Goal: Task Accomplishment & Management: Complete application form

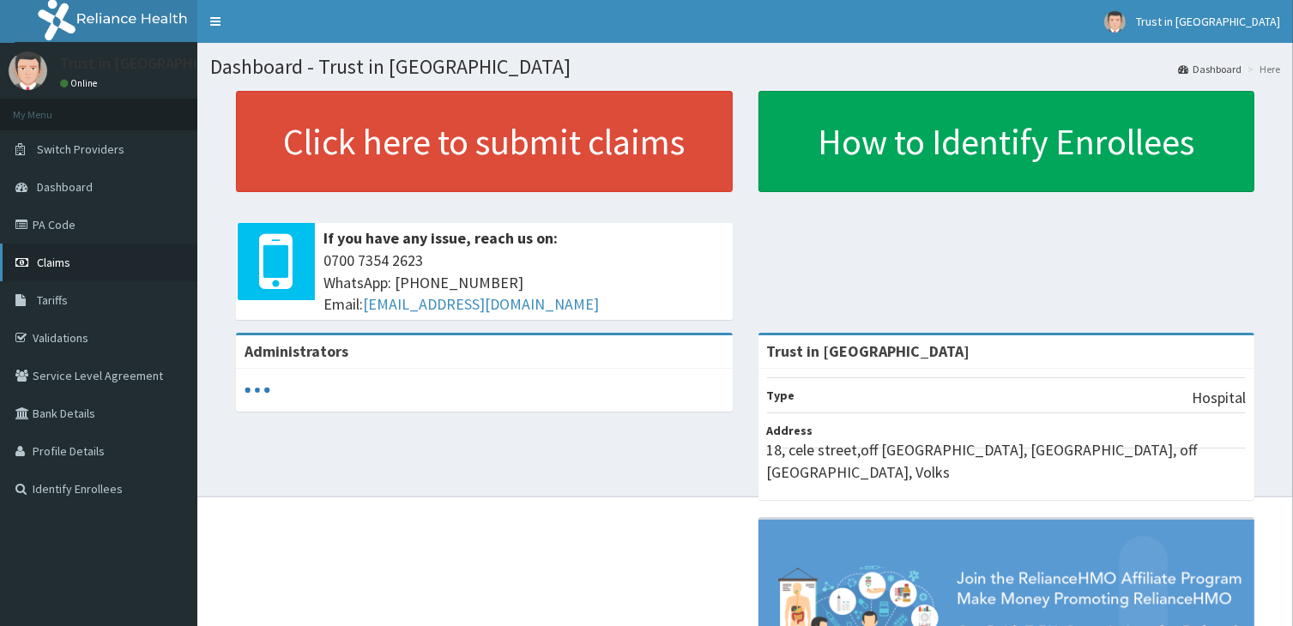
click at [41, 272] on link "Claims" at bounding box center [98, 263] width 197 height 38
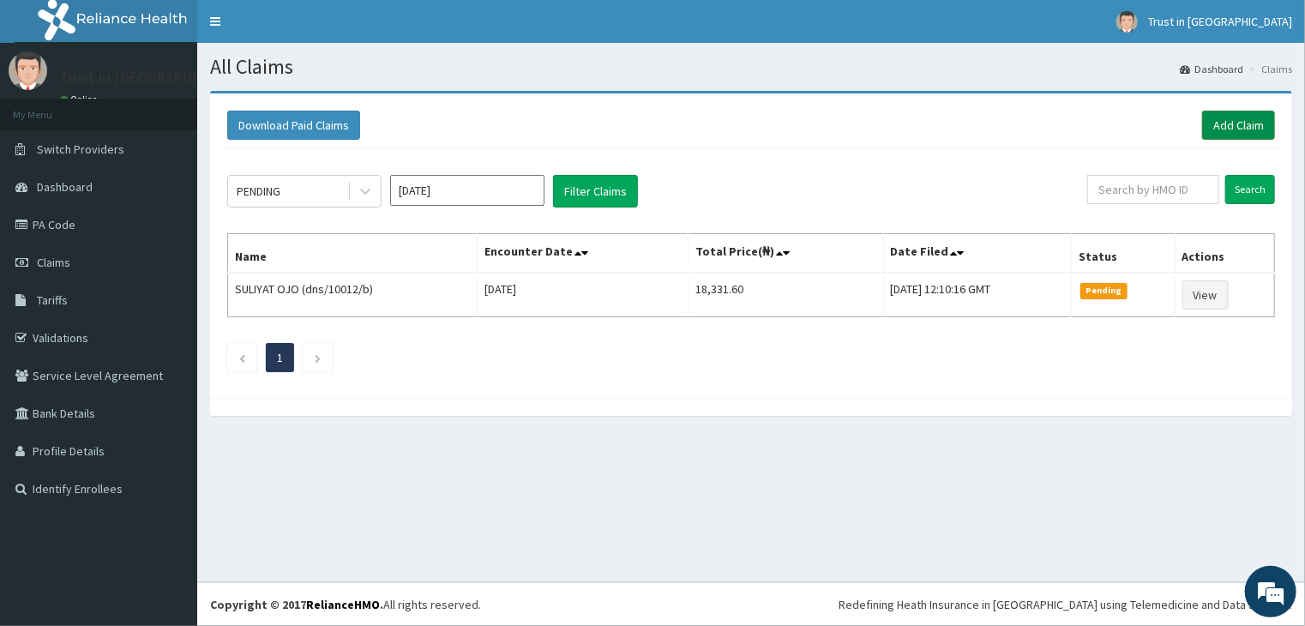
click at [1255, 121] on link "Add Claim" at bounding box center [1239, 125] width 73 height 29
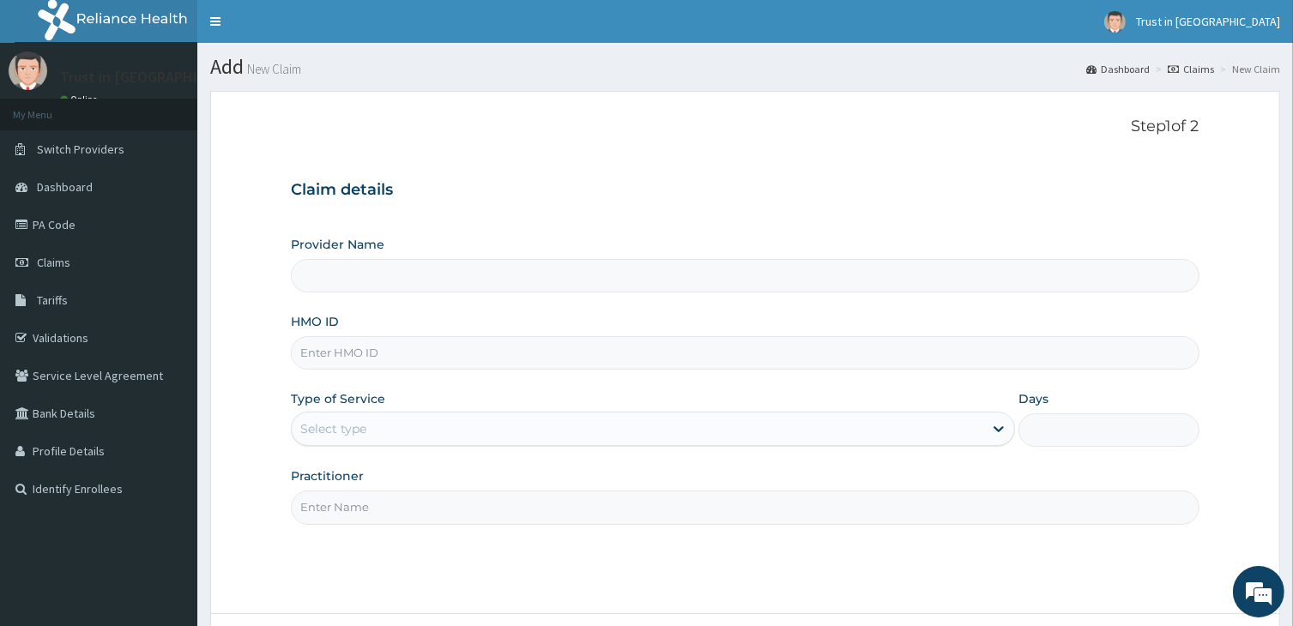
type input "Trust in [GEOGRAPHIC_DATA]"
click at [363, 357] on input "HMO ID" at bounding box center [745, 352] width 908 height 33
type input "ago/10222/e"
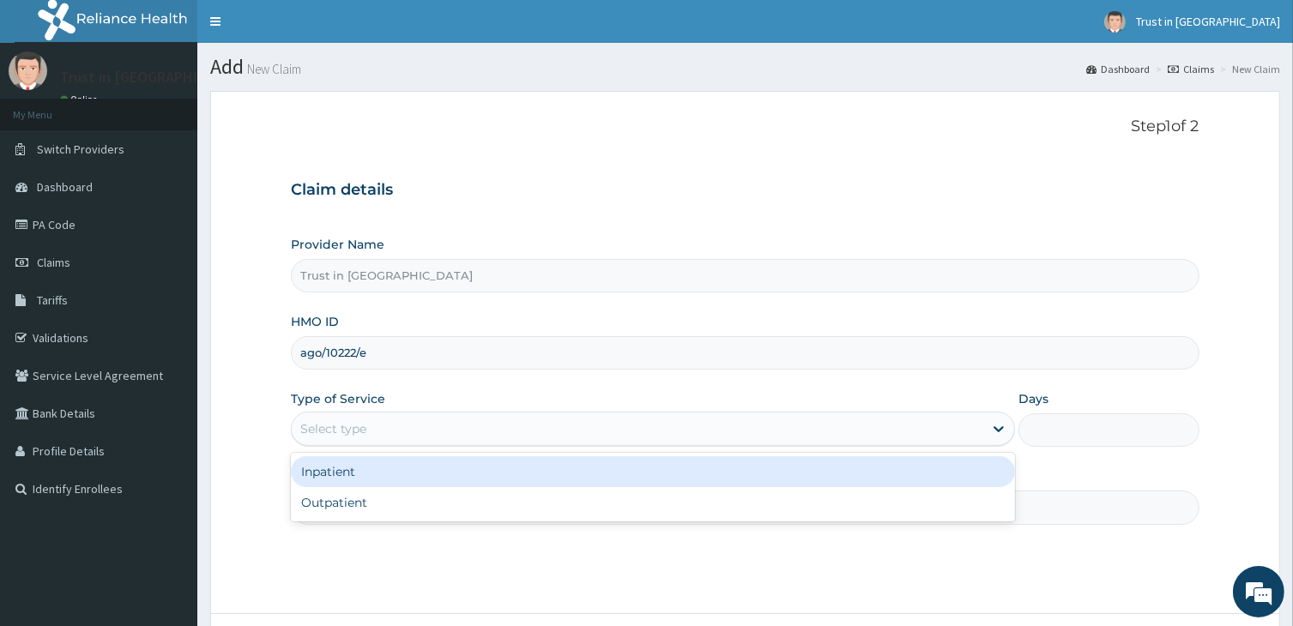
click at [392, 419] on div "Select type" at bounding box center [637, 428] width 690 height 27
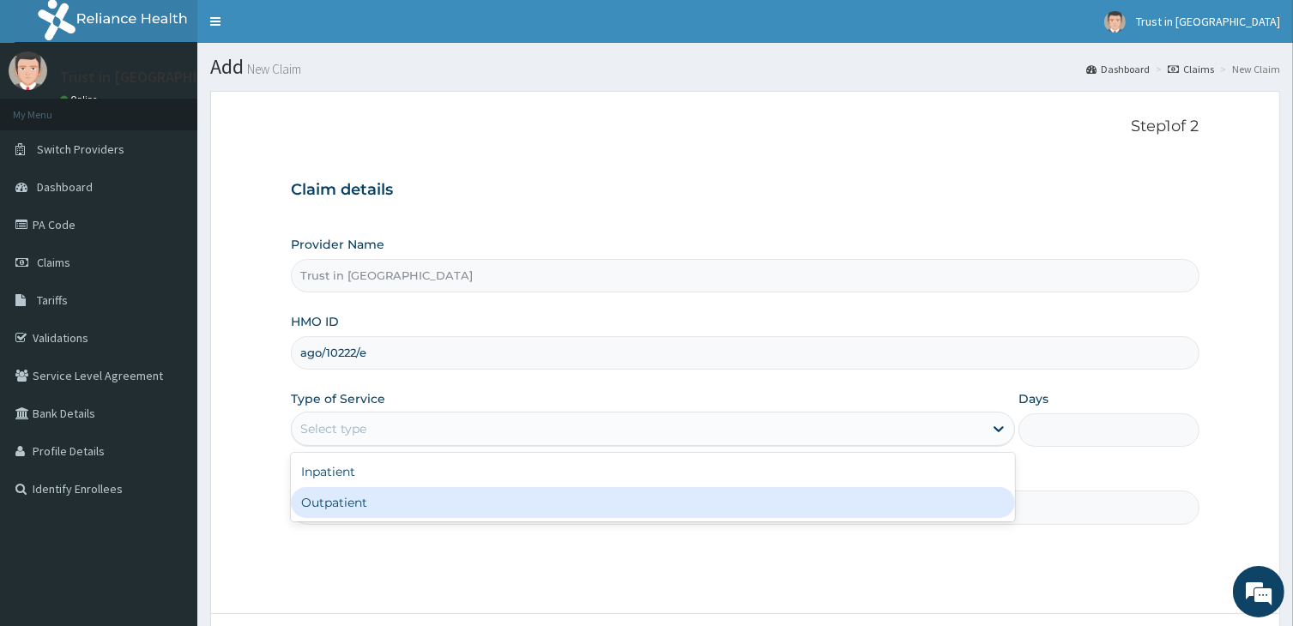
click at [374, 503] on div "Outpatient" at bounding box center [652, 502] width 723 height 31
type input "1"
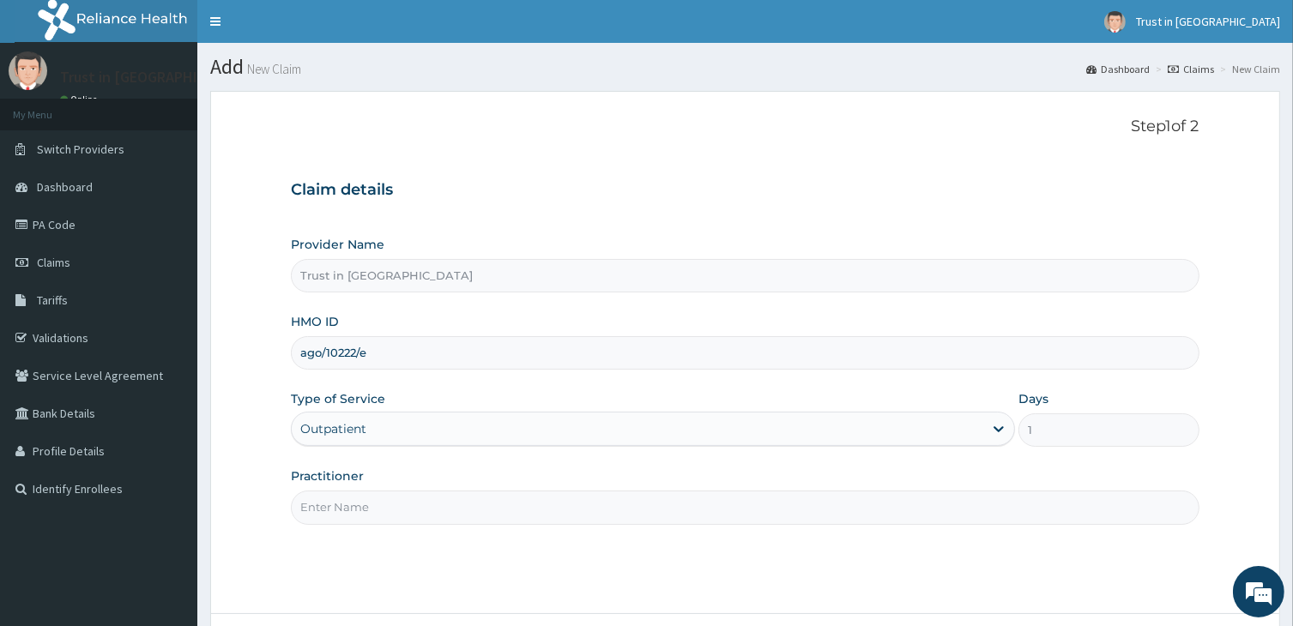
click at [362, 504] on input "Practitioner" at bounding box center [745, 507] width 908 height 33
type input "dr nebo"
click at [1004, 187] on h3 "Claim details" at bounding box center [745, 190] width 908 height 19
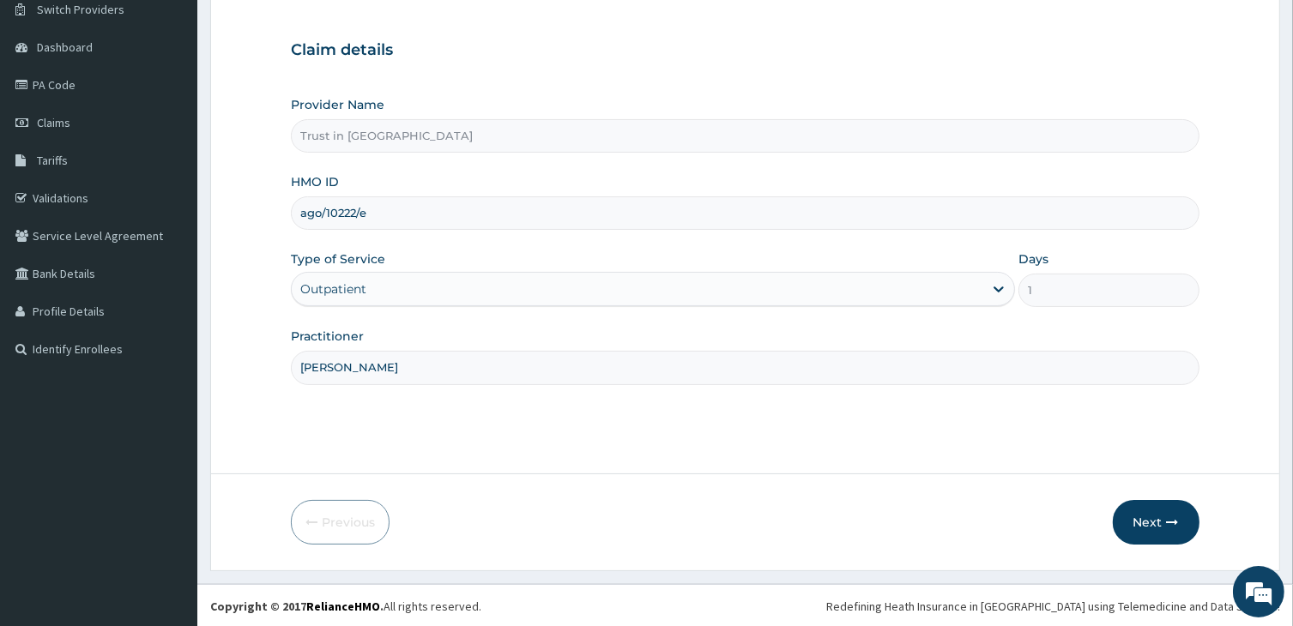
scroll to position [141, 0]
click at [1143, 523] on button "Next" at bounding box center [1156, 521] width 87 height 45
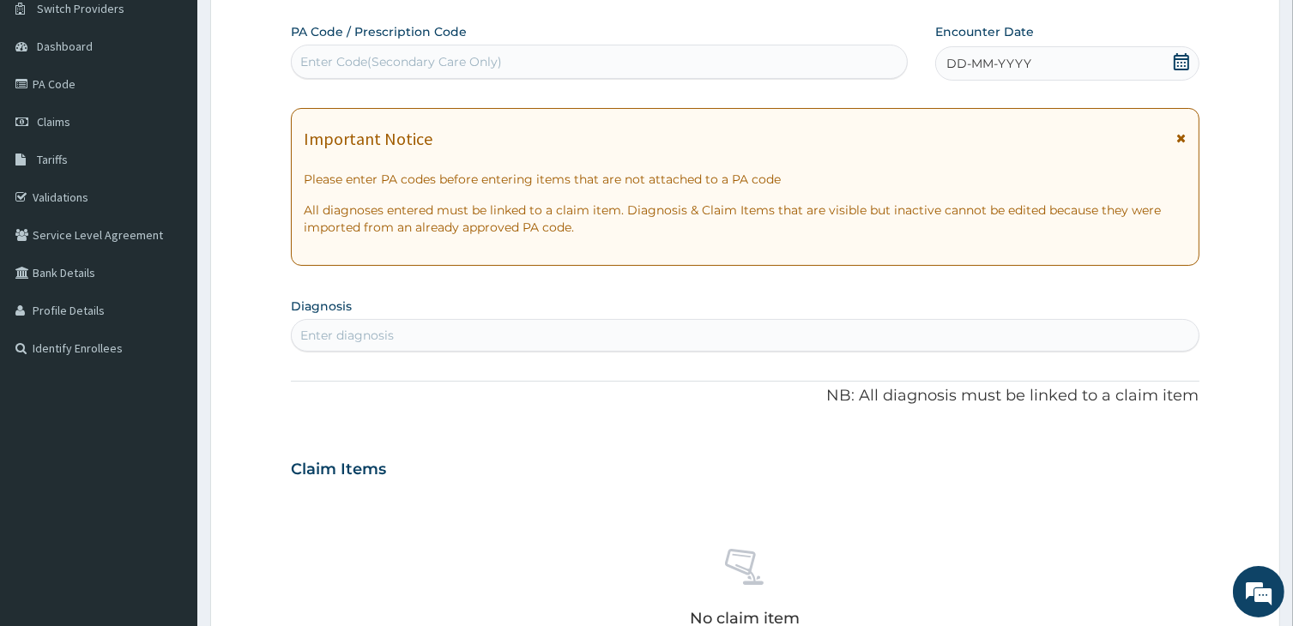
click at [1182, 66] on icon at bounding box center [1181, 61] width 17 height 17
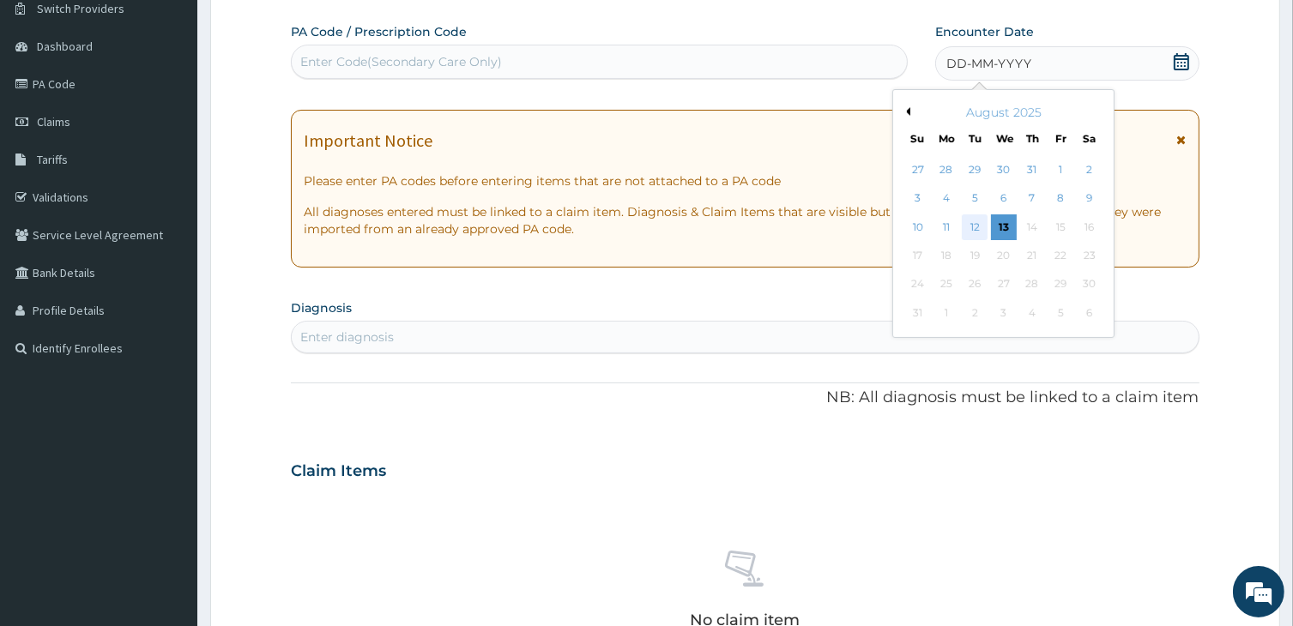
click at [981, 228] on div "12" at bounding box center [975, 227] width 26 height 26
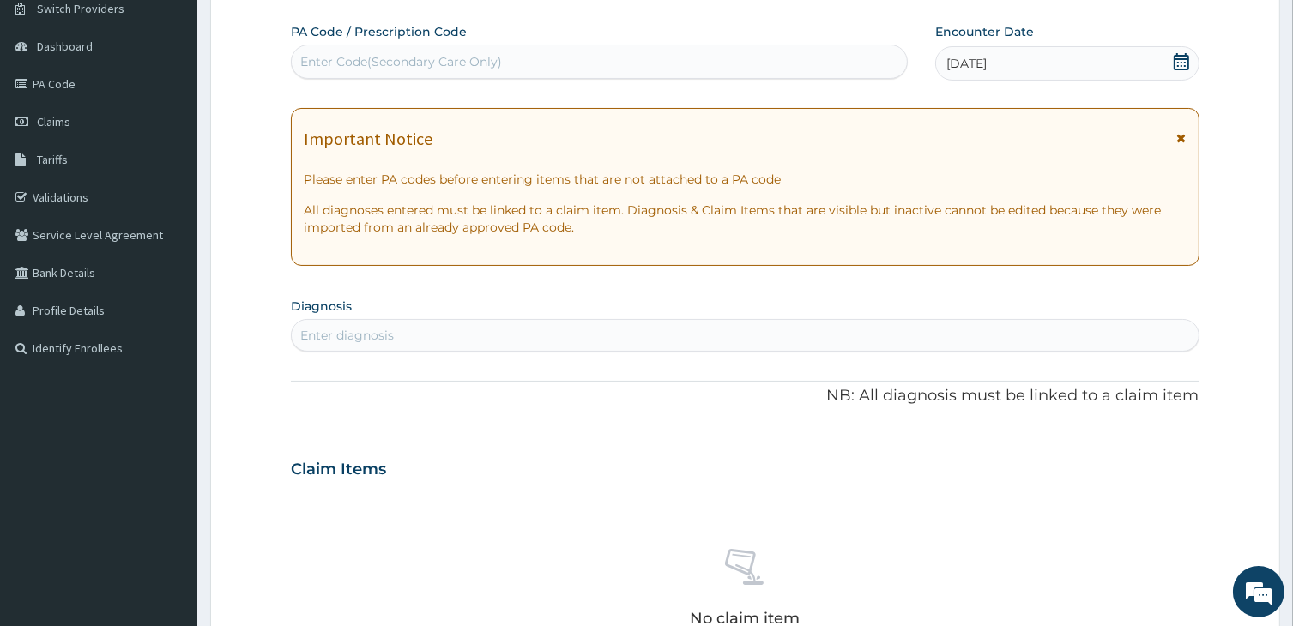
click at [387, 333] on div "Enter diagnosis" at bounding box center [346, 335] width 93 height 17
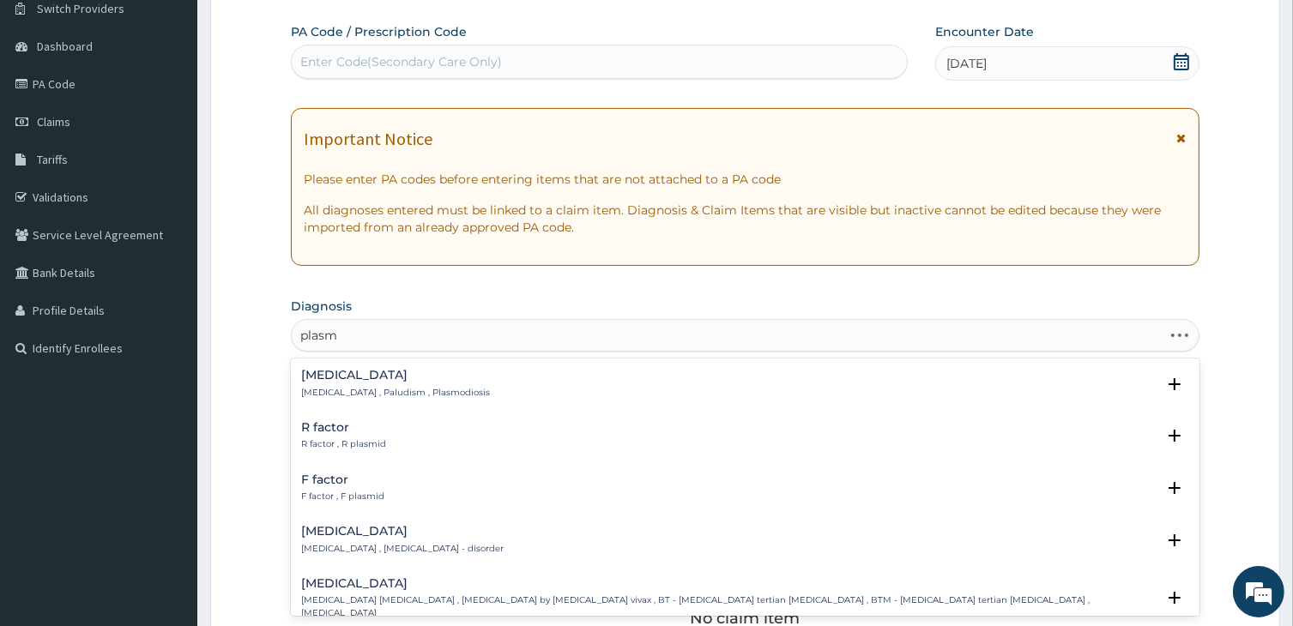
type input "plasmo"
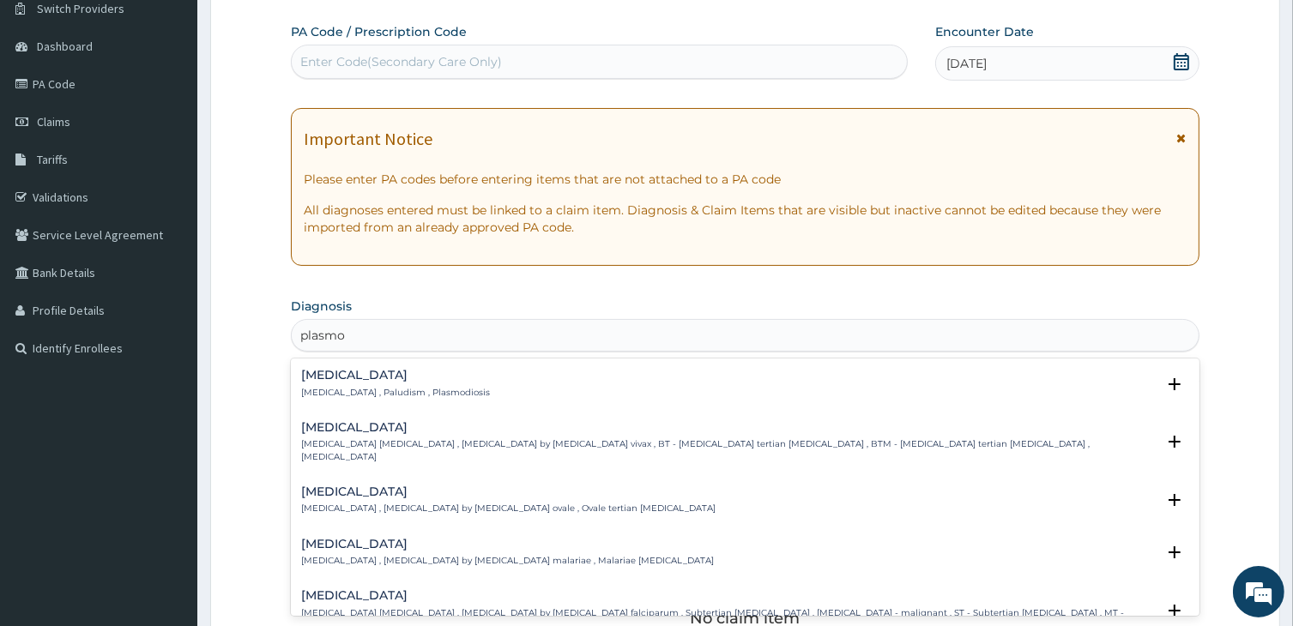
click at [323, 380] on h4 "Malaria" at bounding box center [395, 375] width 189 height 13
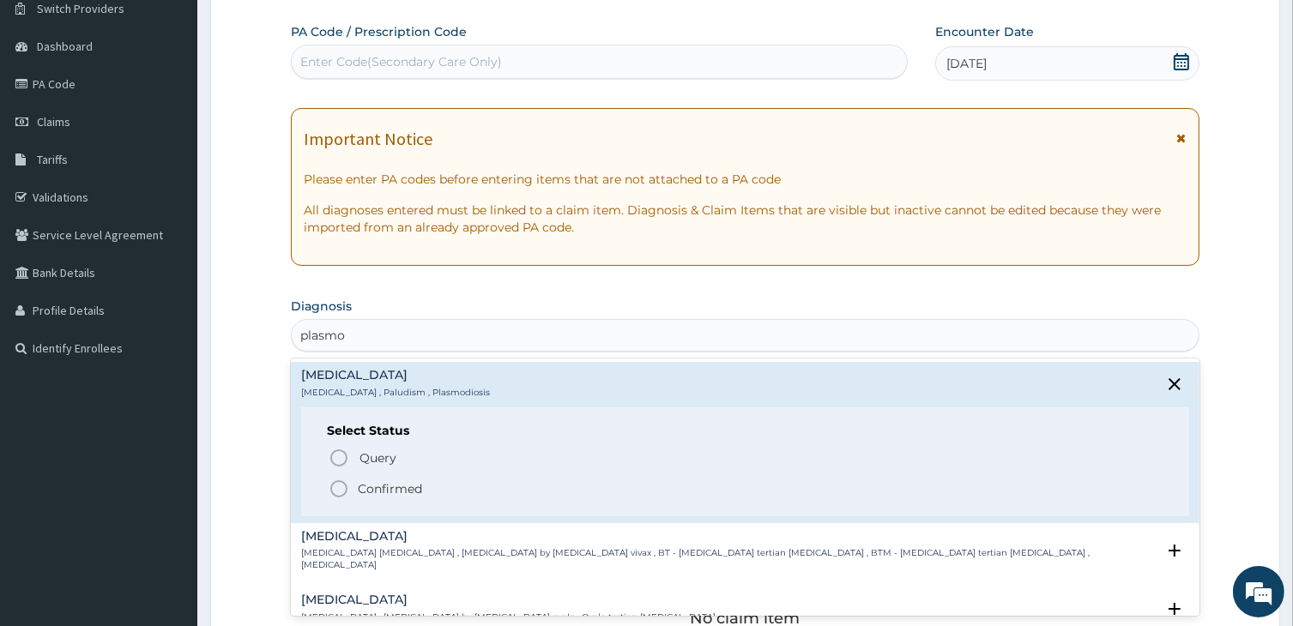
click at [341, 491] on icon "status option filled" at bounding box center [339, 489] width 21 height 21
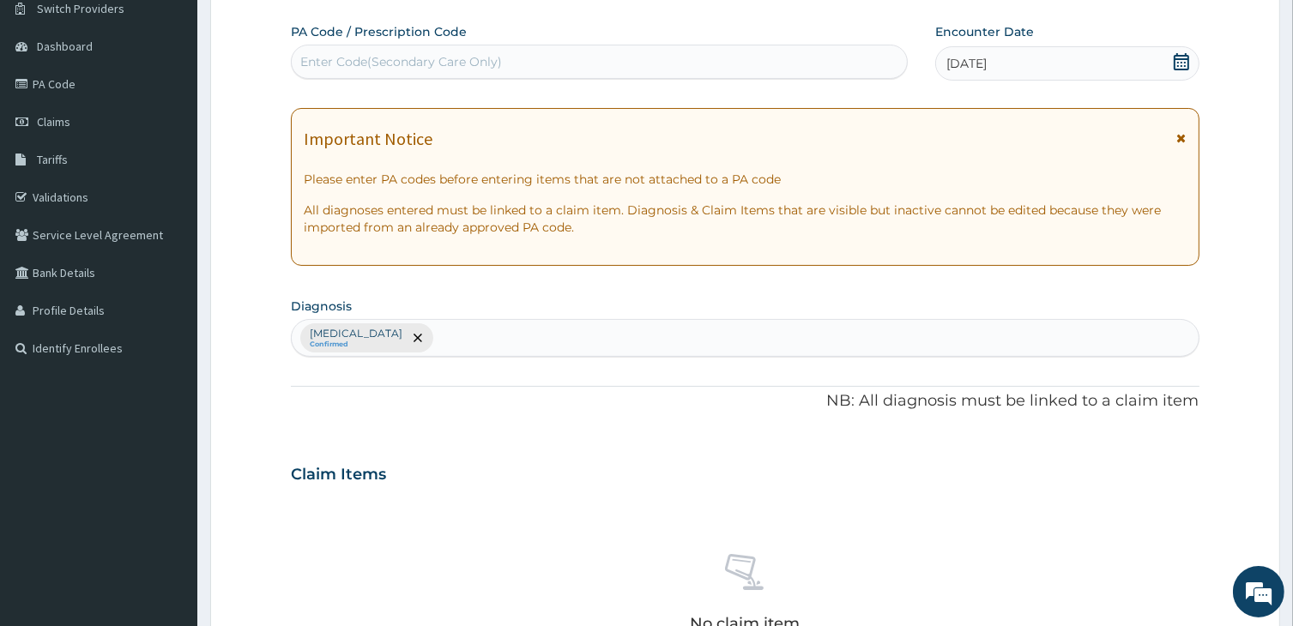
click at [422, 337] on div "Malaria Confirmed" at bounding box center [745, 338] width 906 height 36
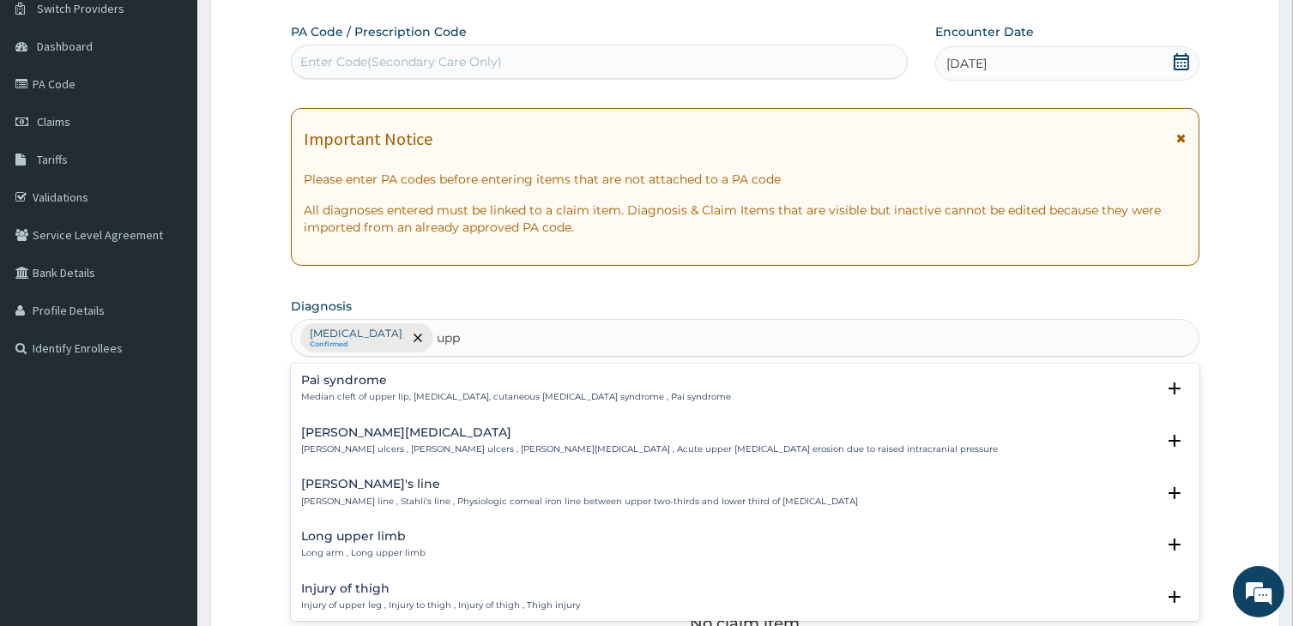
type input "upp"
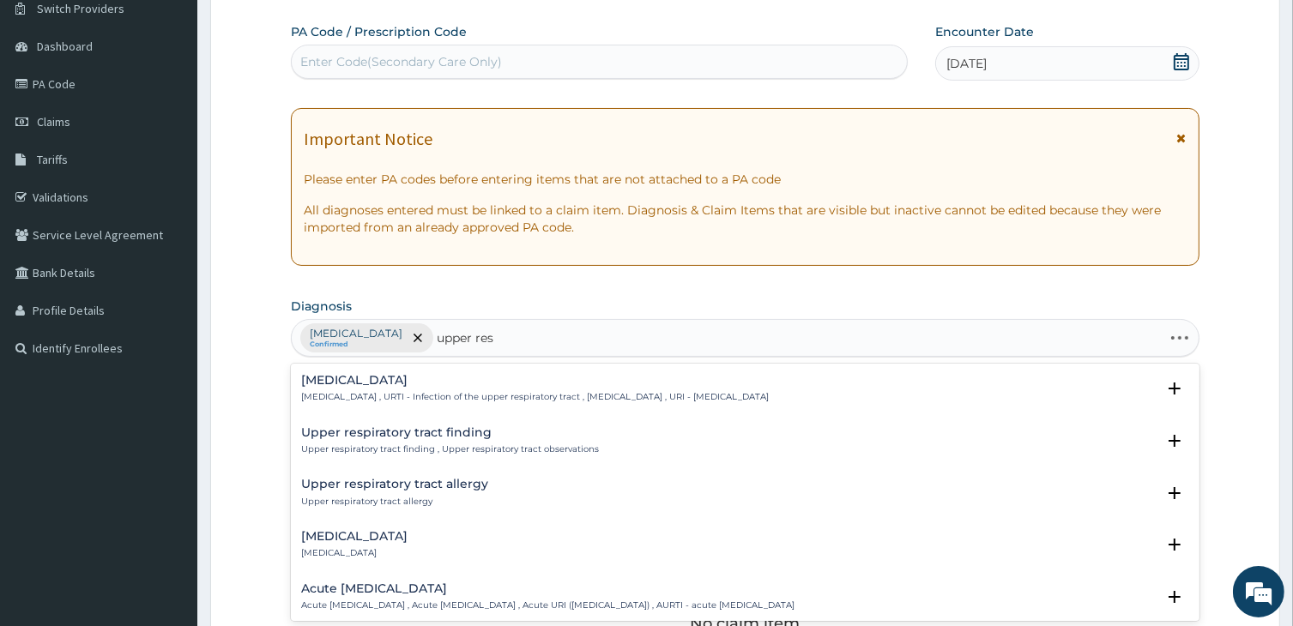
type input "upper resp"
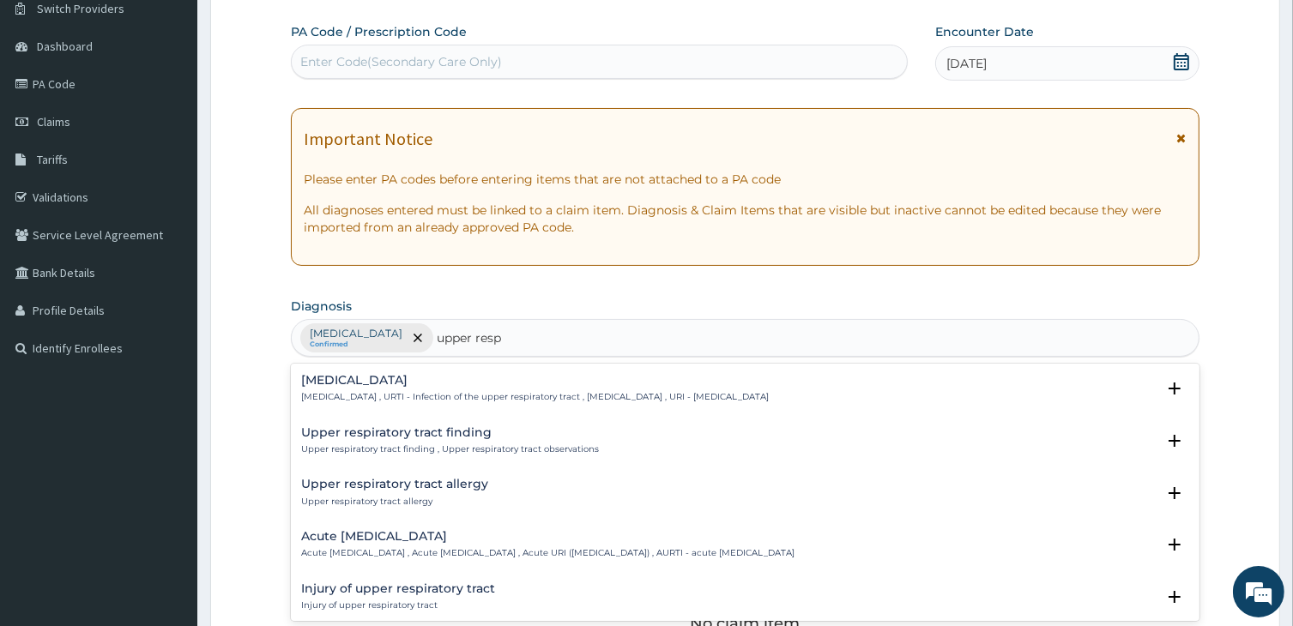
click at [319, 389] on div "Upper respiratory infection Upper respiratory infection , URTI - Infection of t…" at bounding box center [534, 389] width 467 height 30
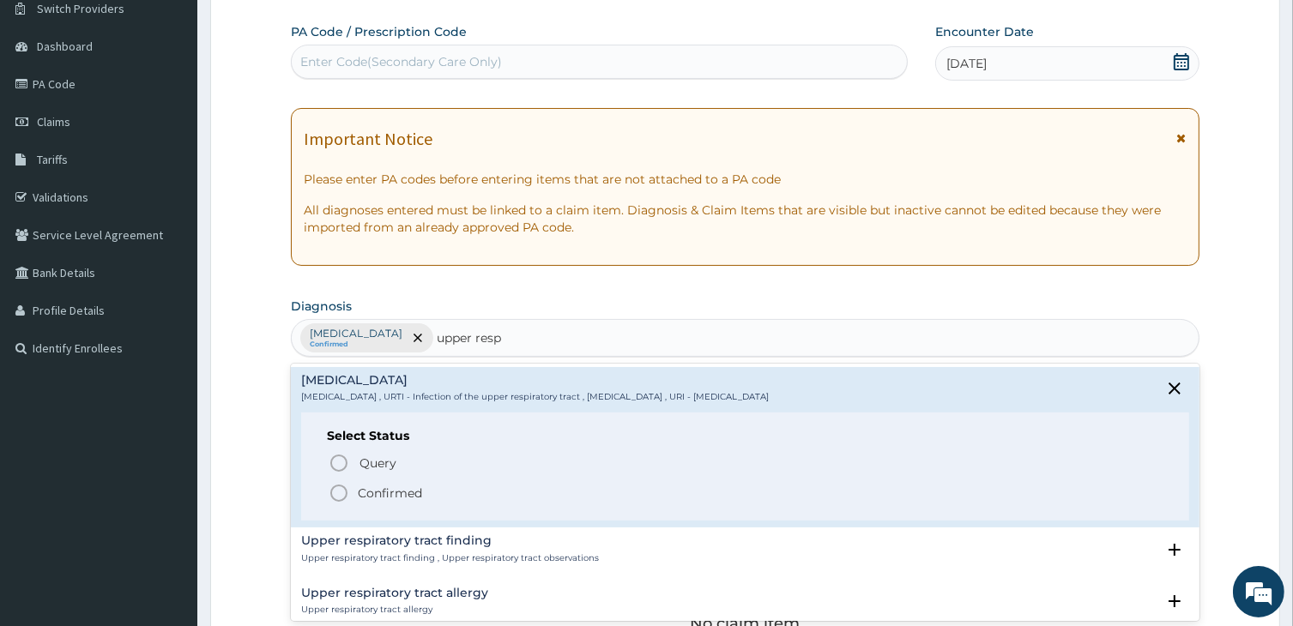
click at [341, 491] on icon "status option filled" at bounding box center [339, 493] width 21 height 21
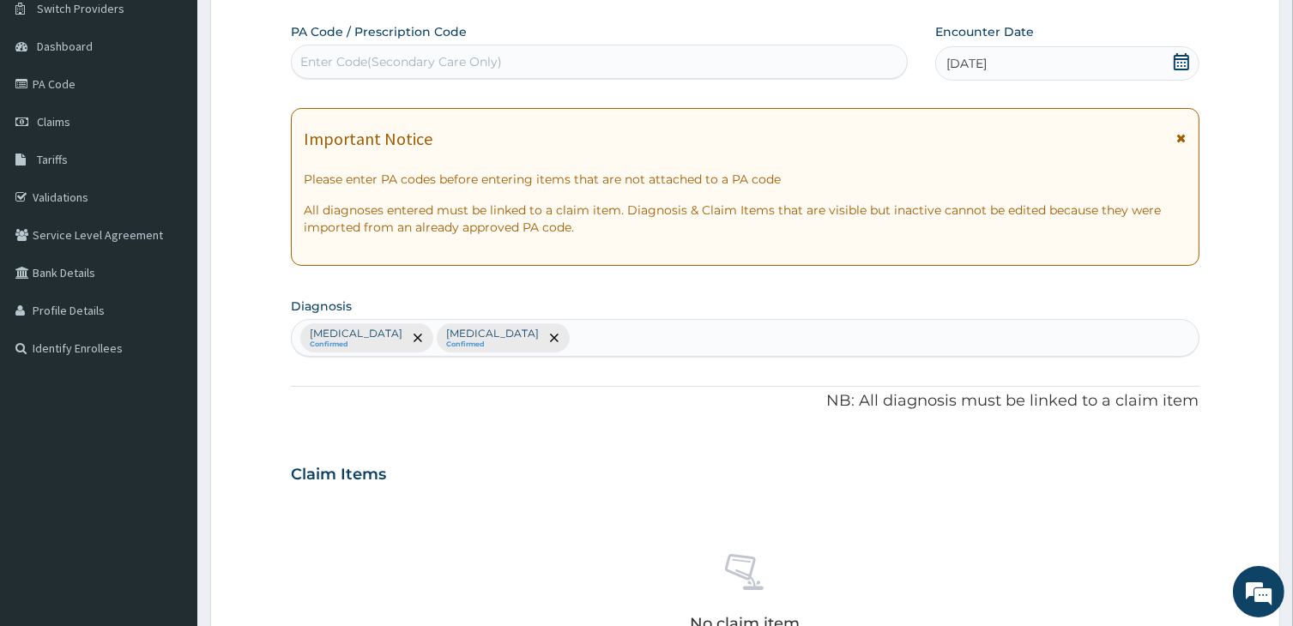
scroll to position [608, 0]
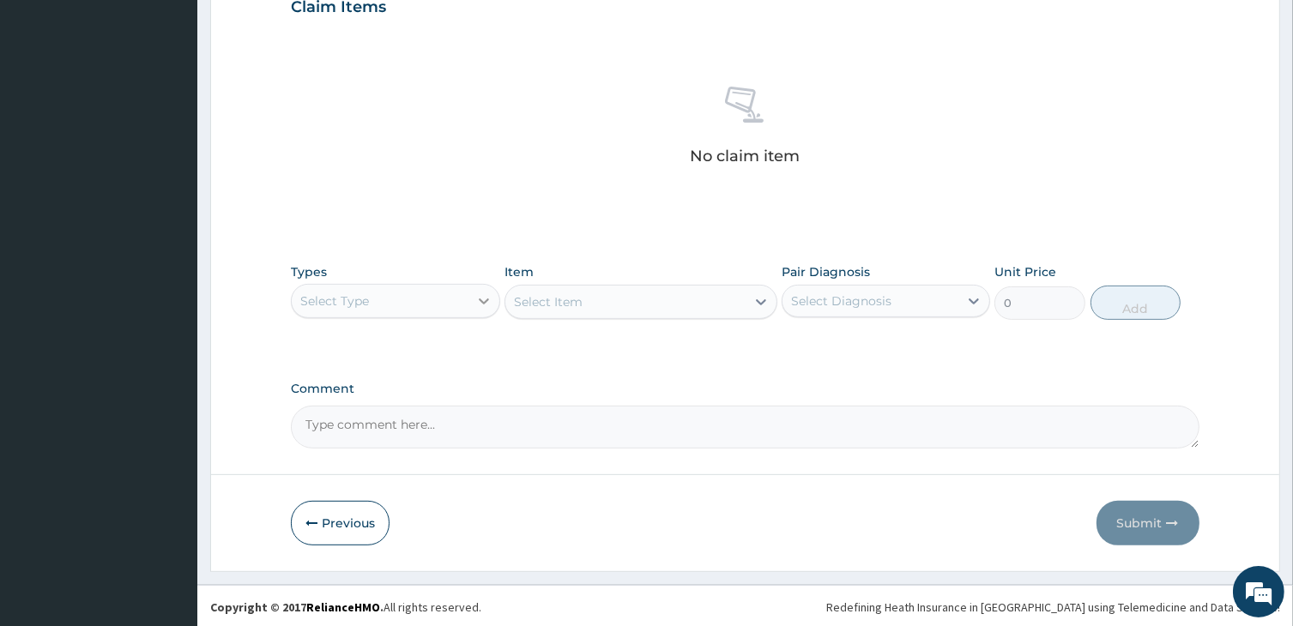
click at [484, 301] on icon at bounding box center [484, 301] width 10 height 6
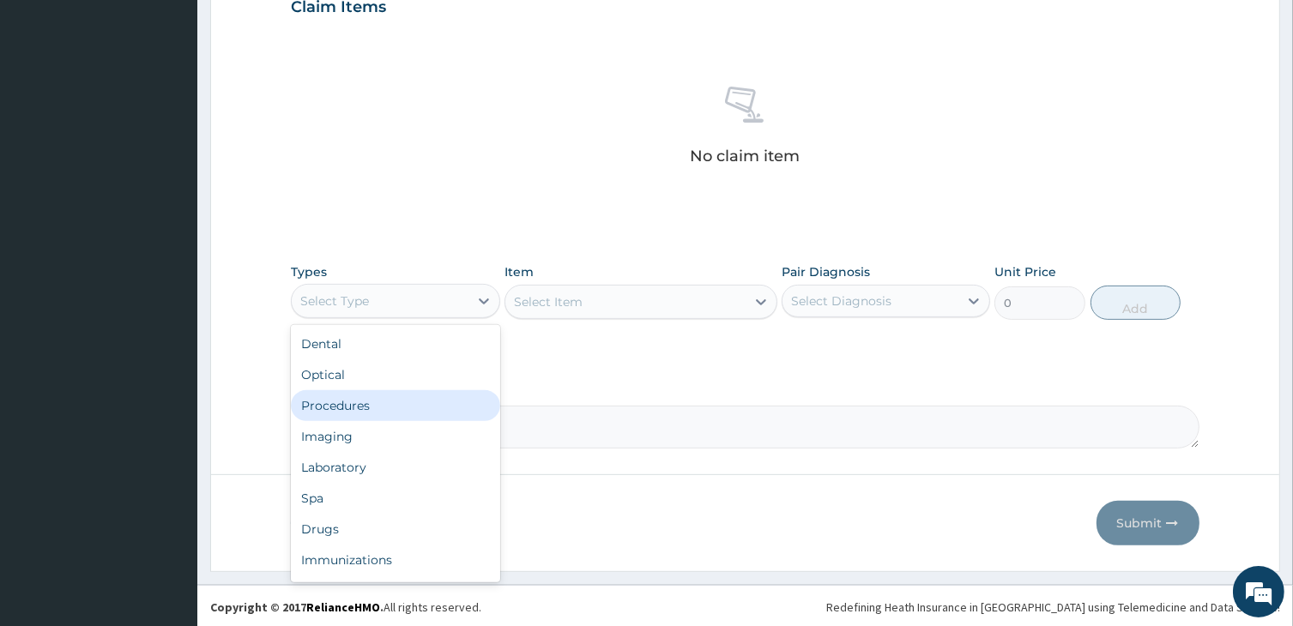
click at [381, 406] on div "Procedures" at bounding box center [395, 405] width 208 height 31
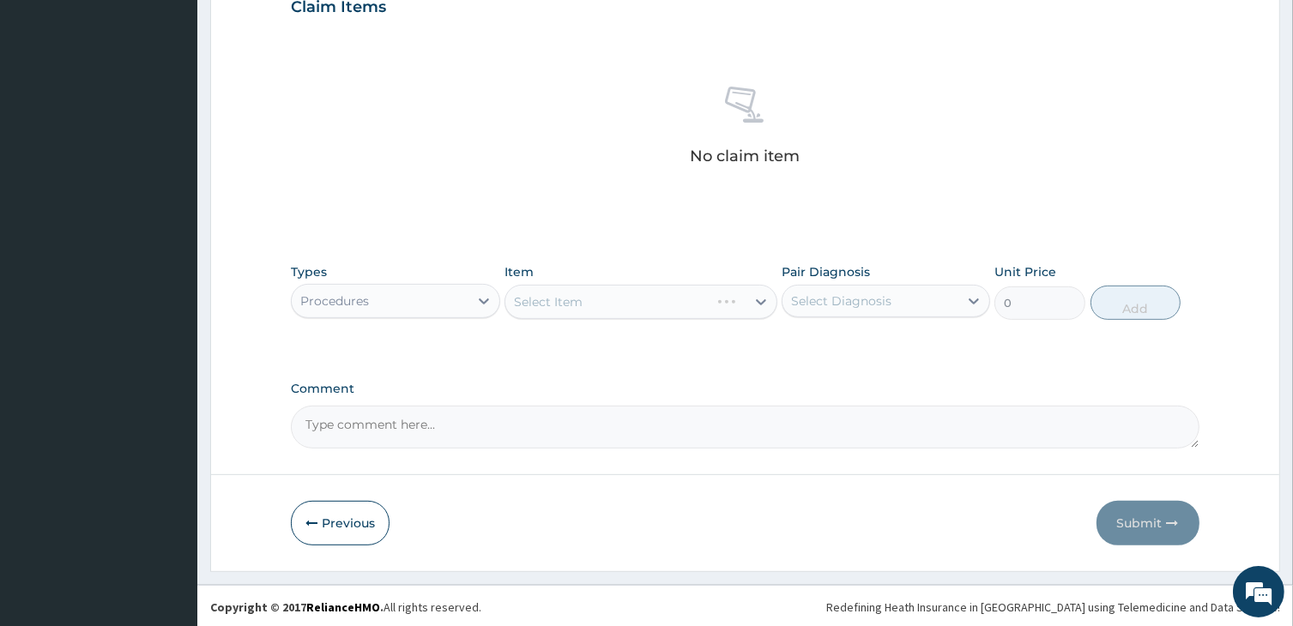
click at [680, 303] on div "Select Item" at bounding box center [640, 302] width 272 height 34
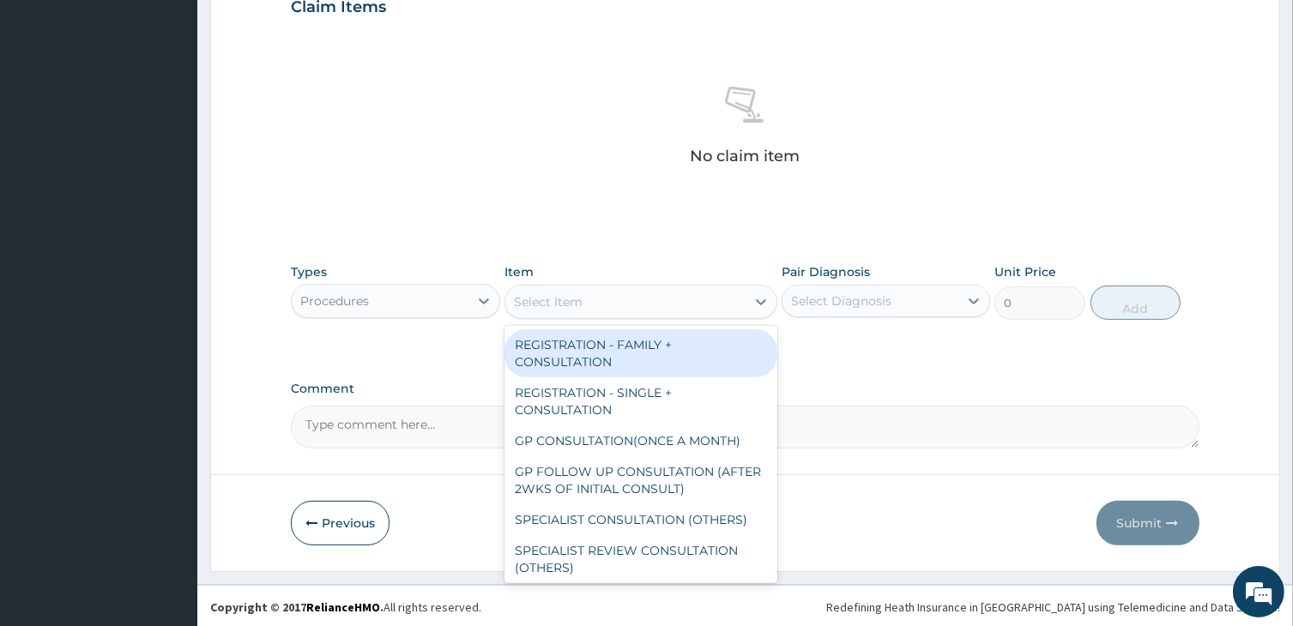
click at [680, 303] on div "Select Item" at bounding box center [624, 301] width 239 height 27
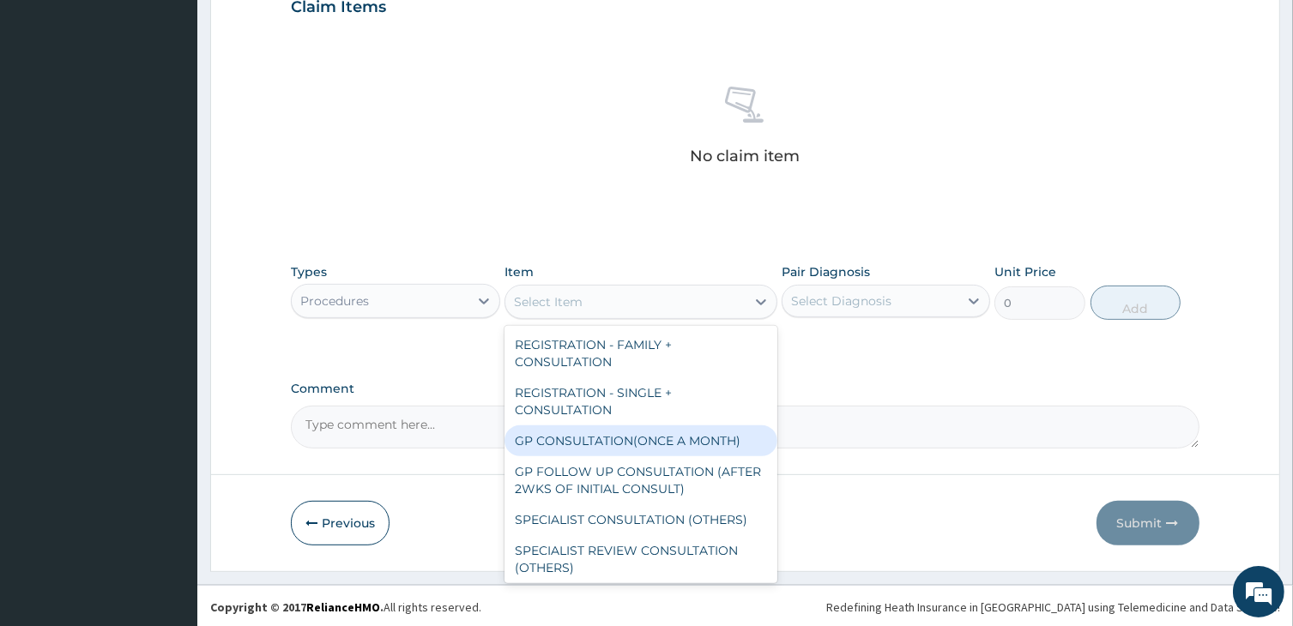
click at [581, 433] on div "GP CONSULTATION(ONCE A MONTH)" at bounding box center [640, 440] width 272 height 31
type input "2000"
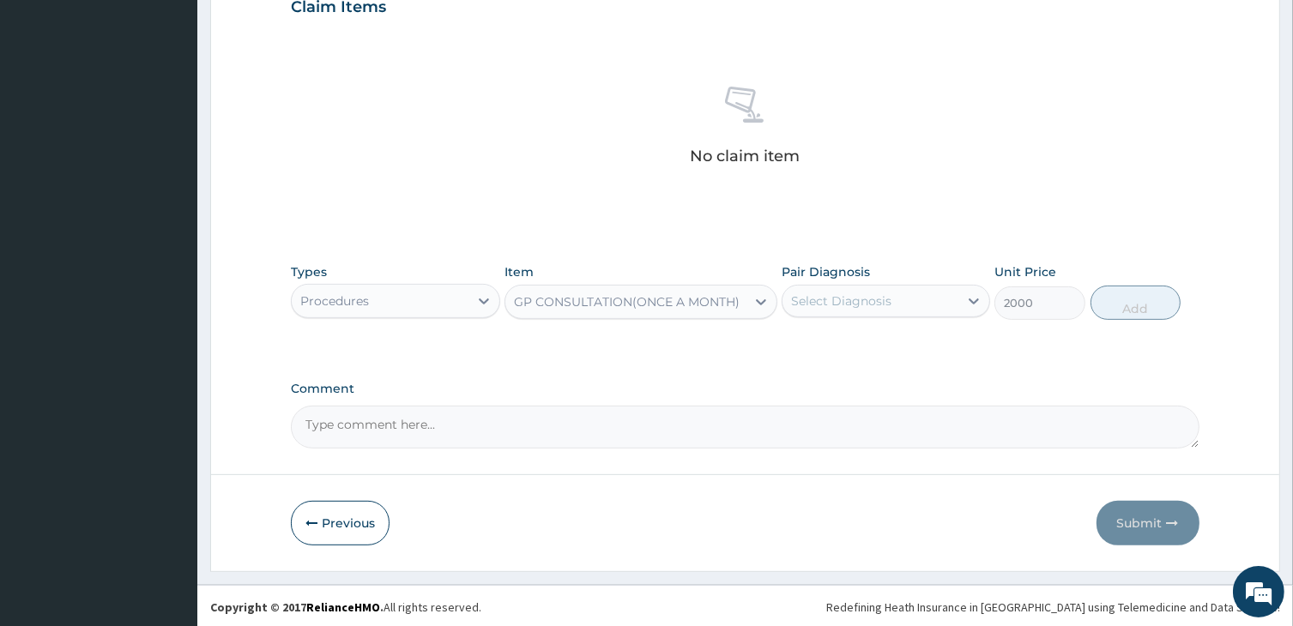
click at [851, 303] on div "Select Diagnosis" at bounding box center [841, 300] width 100 height 17
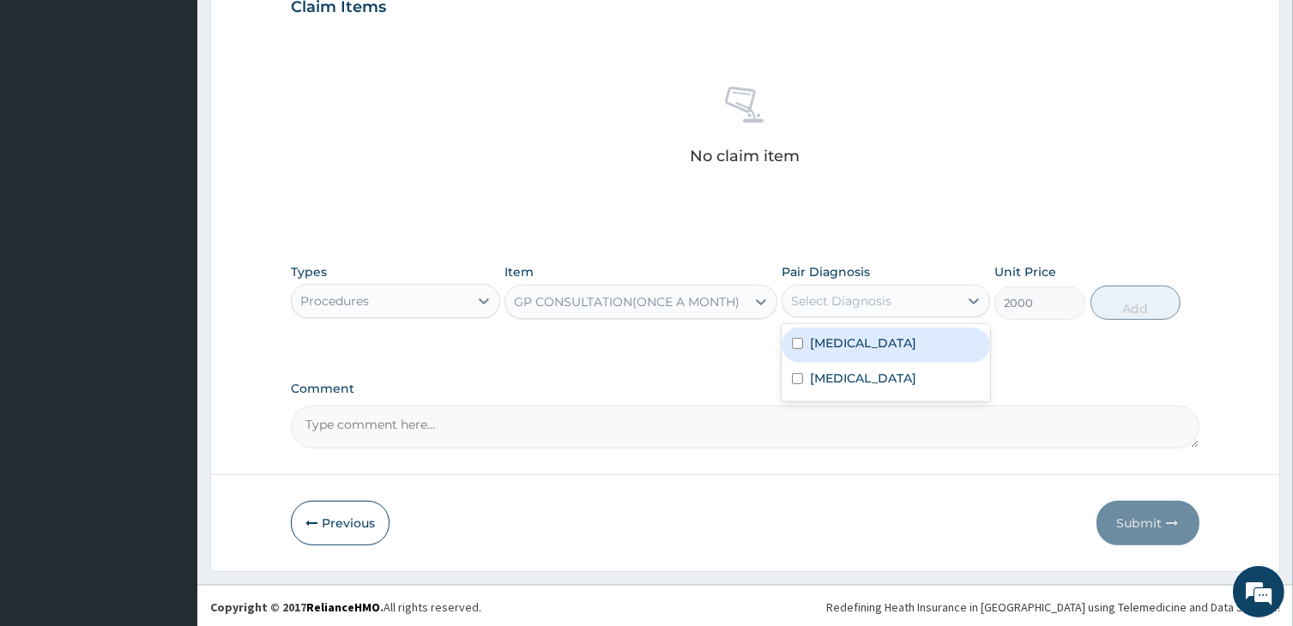
click at [834, 339] on label "Malaria" at bounding box center [863, 343] width 106 height 17
checkbox input "true"
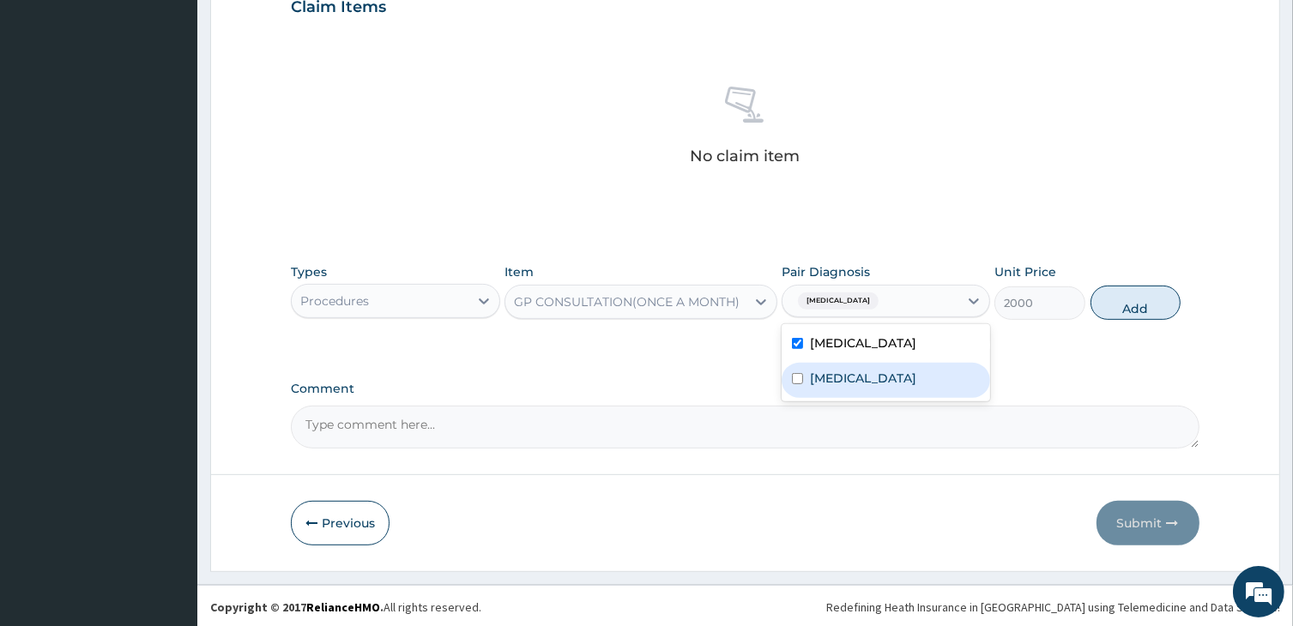
click at [800, 374] on input "checkbox" at bounding box center [797, 378] width 11 height 11
checkbox input "true"
click at [1119, 300] on button "Add" at bounding box center [1135, 303] width 91 height 34
type input "0"
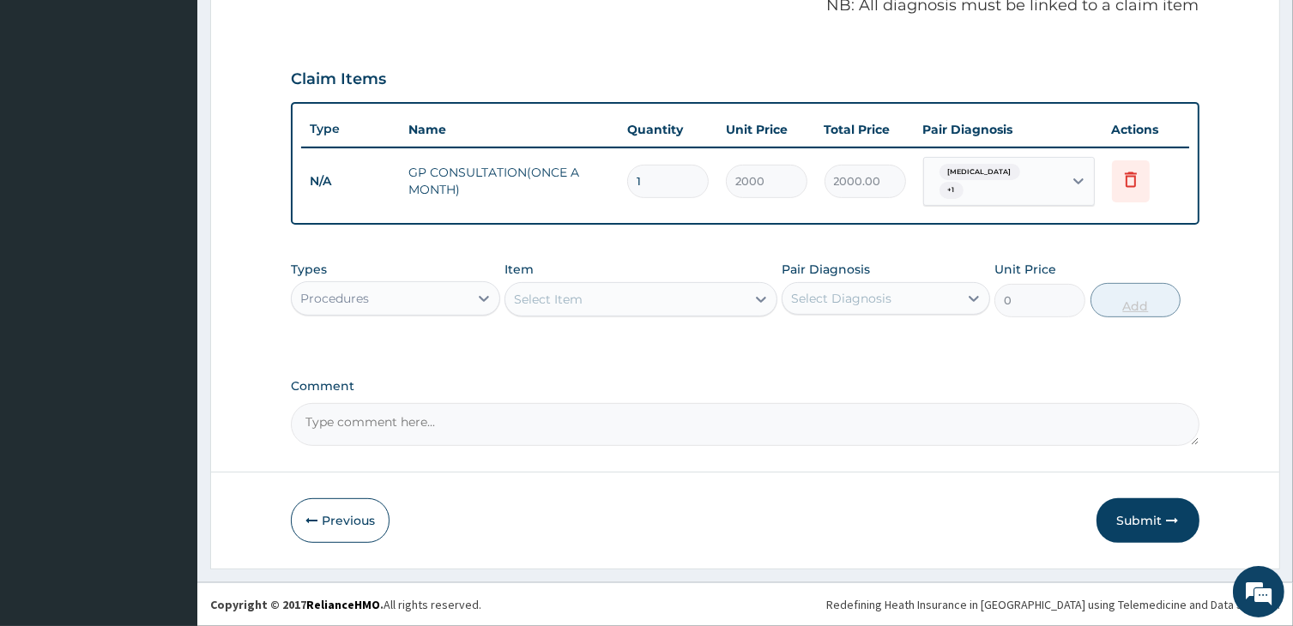
scroll to position [526, 0]
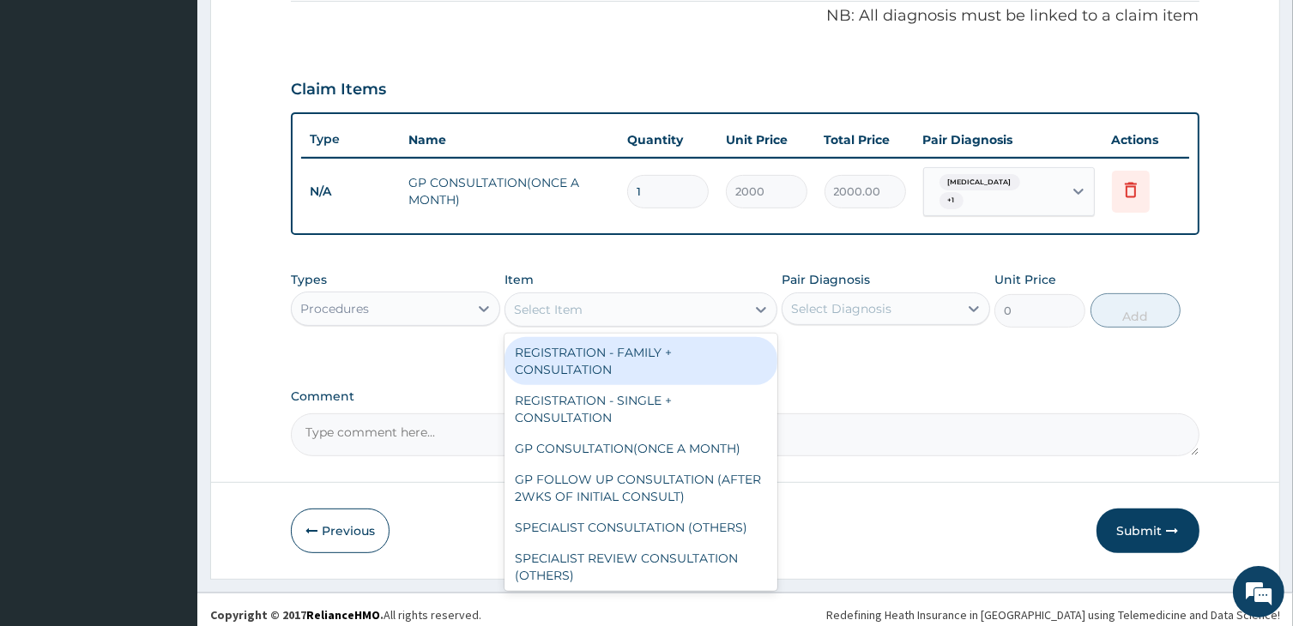
click at [592, 296] on div "Select Item" at bounding box center [624, 309] width 239 height 27
click at [482, 306] on icon at bounding box center [484, 309] width 10 height 6
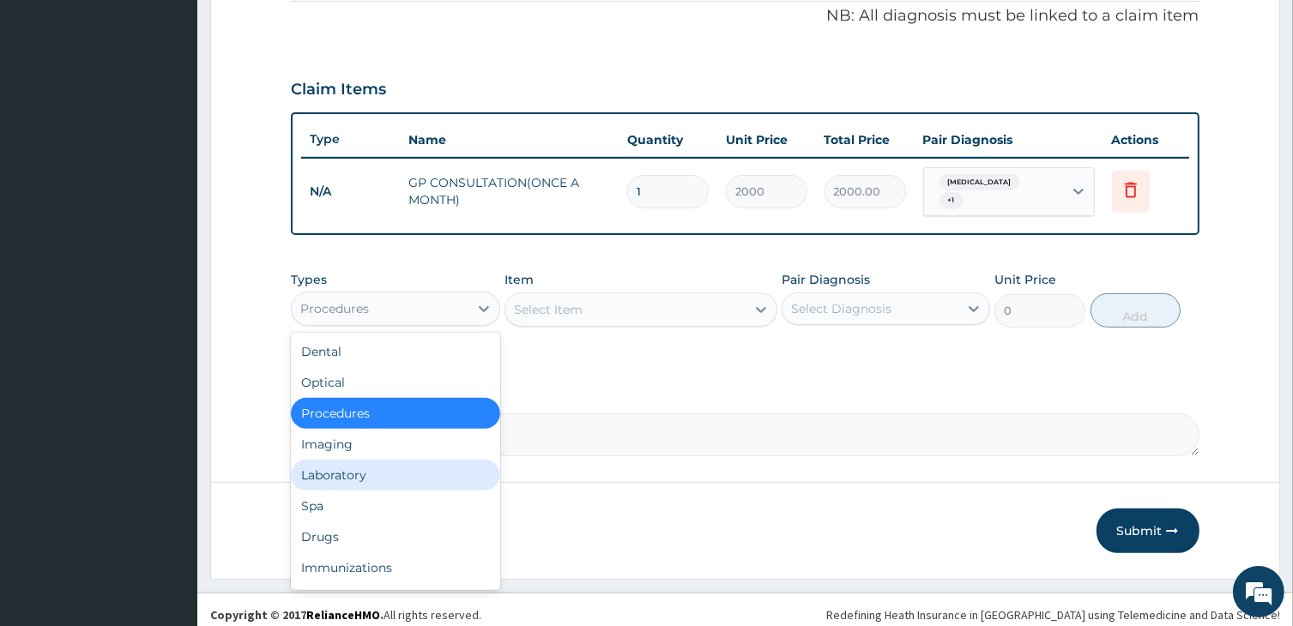
click at [353, 460] on div "Laboratory" at bounding box center [395, 475] width 208 height 31
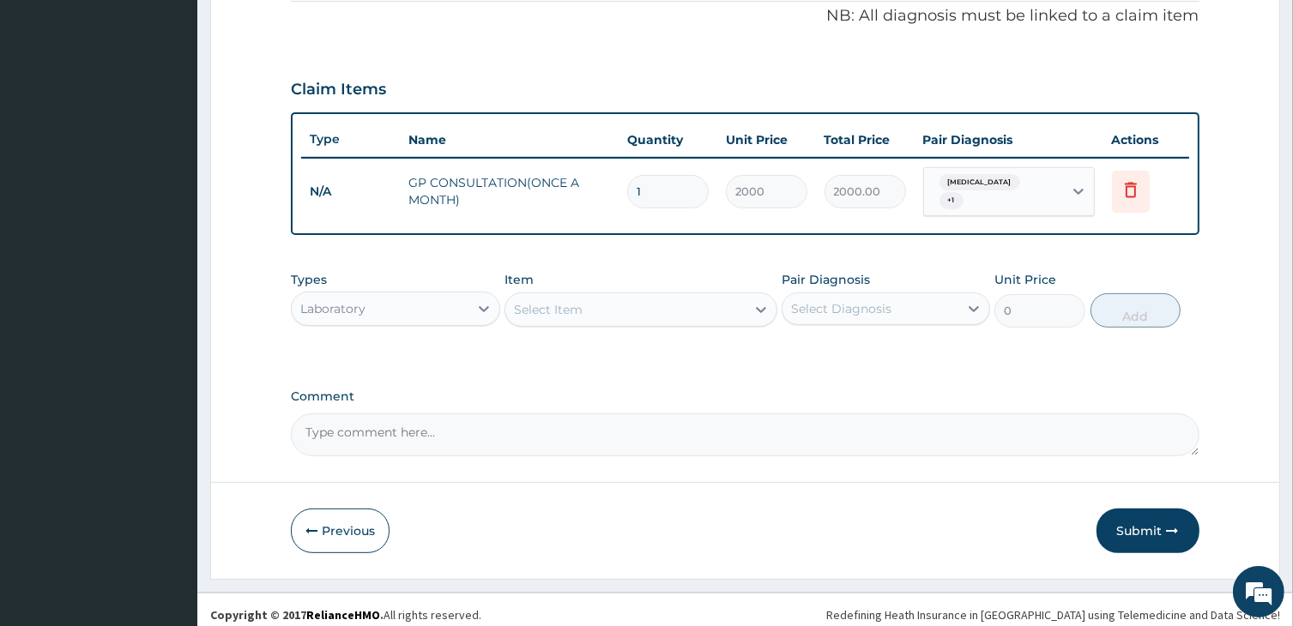
click at [585, 292] on div "Select Item" at bounding box center [640, 309] width 272 height 34
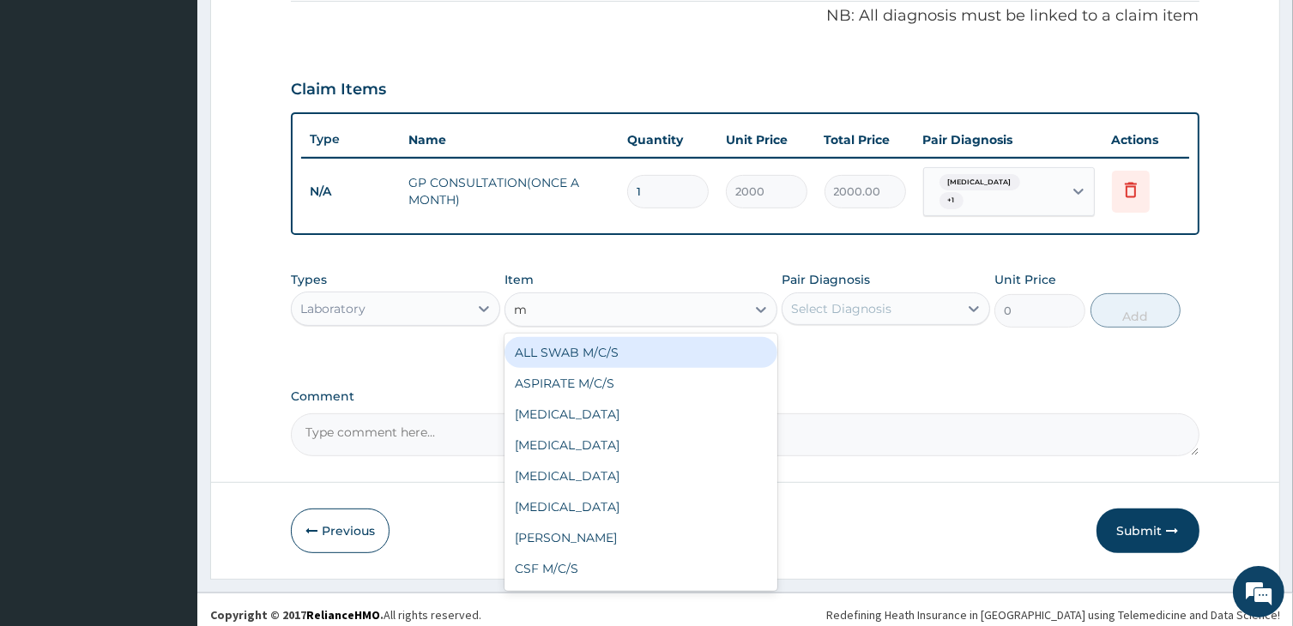
type input "ma"
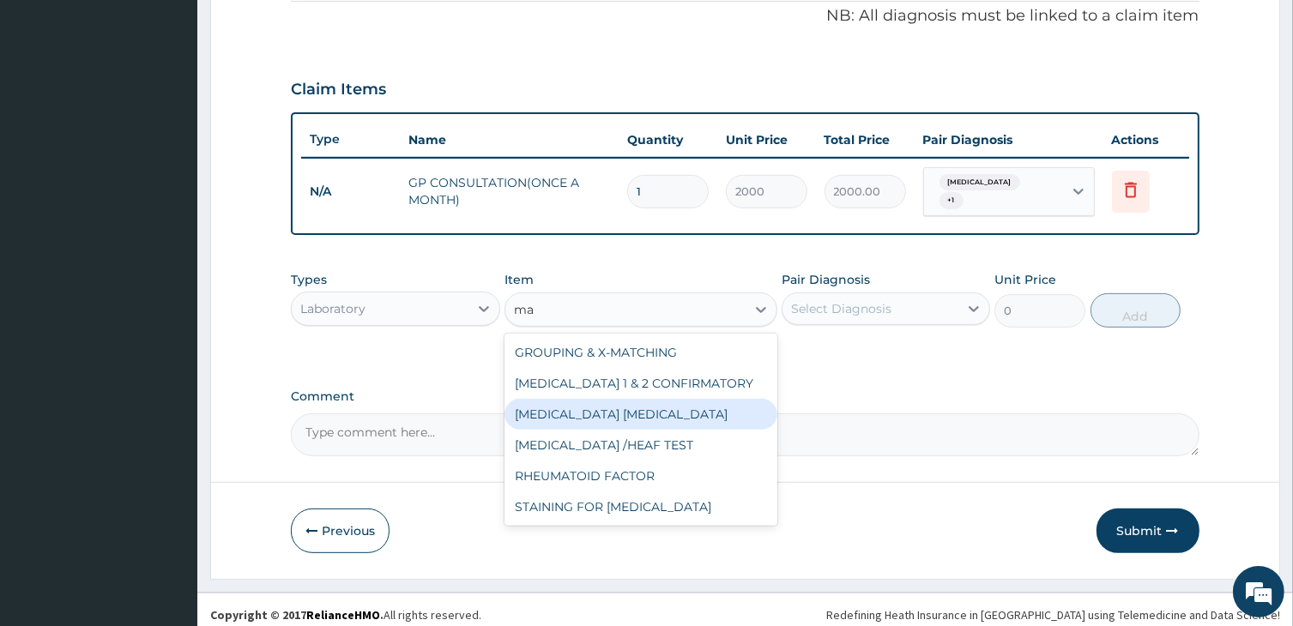
click at [580, 405] on div "MALARIA PARASITE" at bounding box center [640, 414] width 272 height 31
type input "1275"
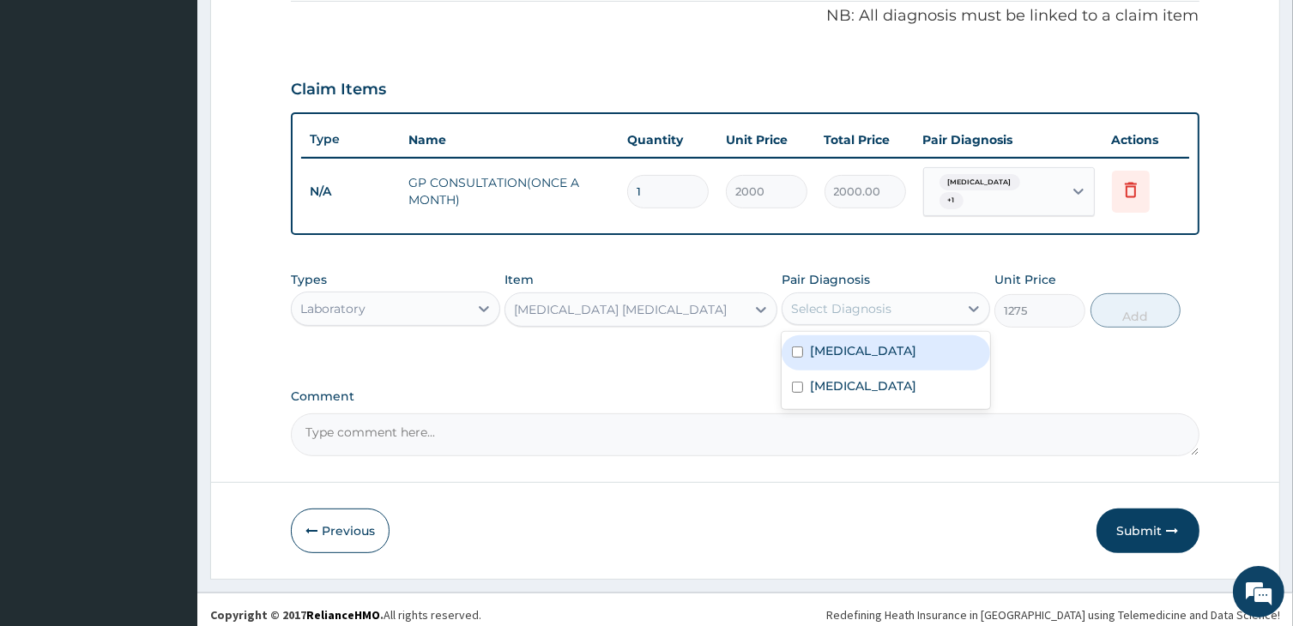
click at [835, 307] on div "Select Diagnosis" at bounding box center [841, 308] width 100 height 17
click at [824, 354] on div "Malaria" at bounding box center [885, 352] width 208 height 35
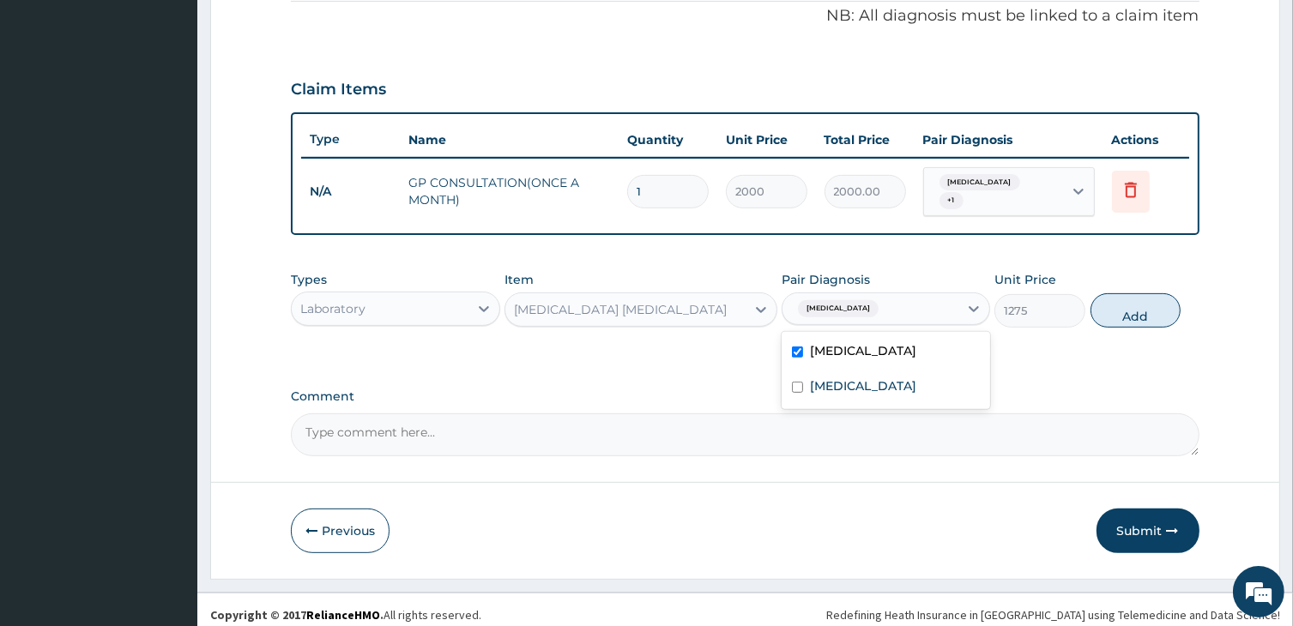
checkbox input "true"
click at [1143, 303] on button "Add" at bounding box center [1135, 310] width 91 height 34
type input "0"
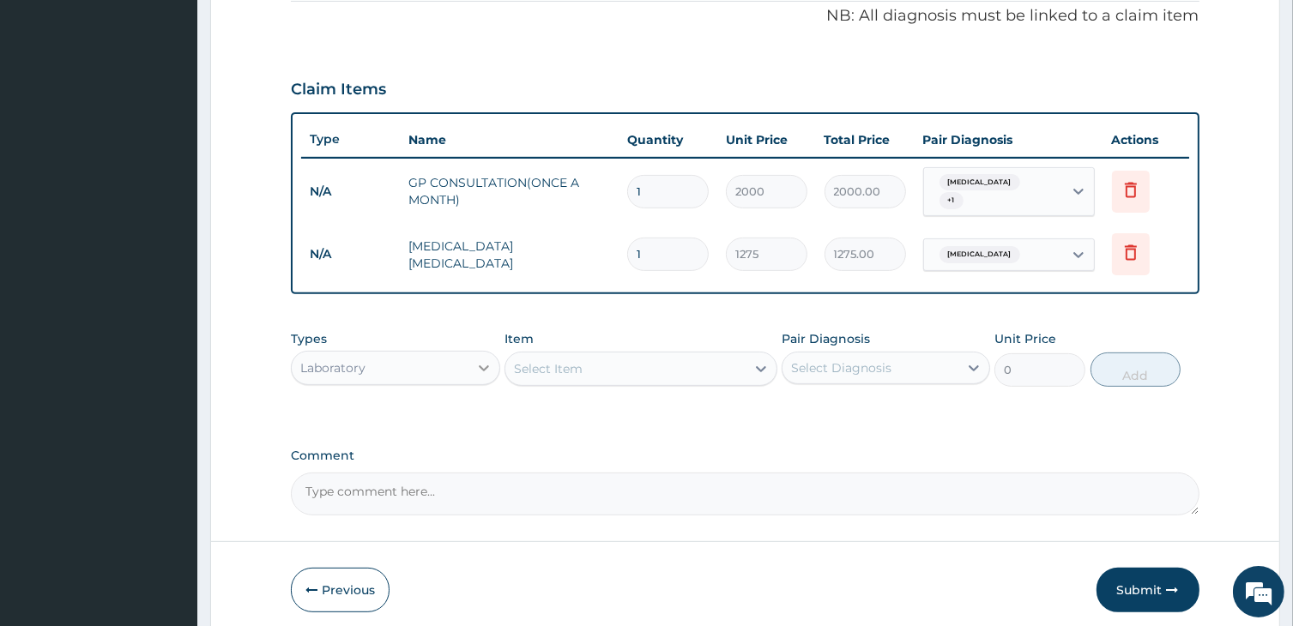
click at [485, 363] on icon at bounding box center [483, 367] width 17 height 17
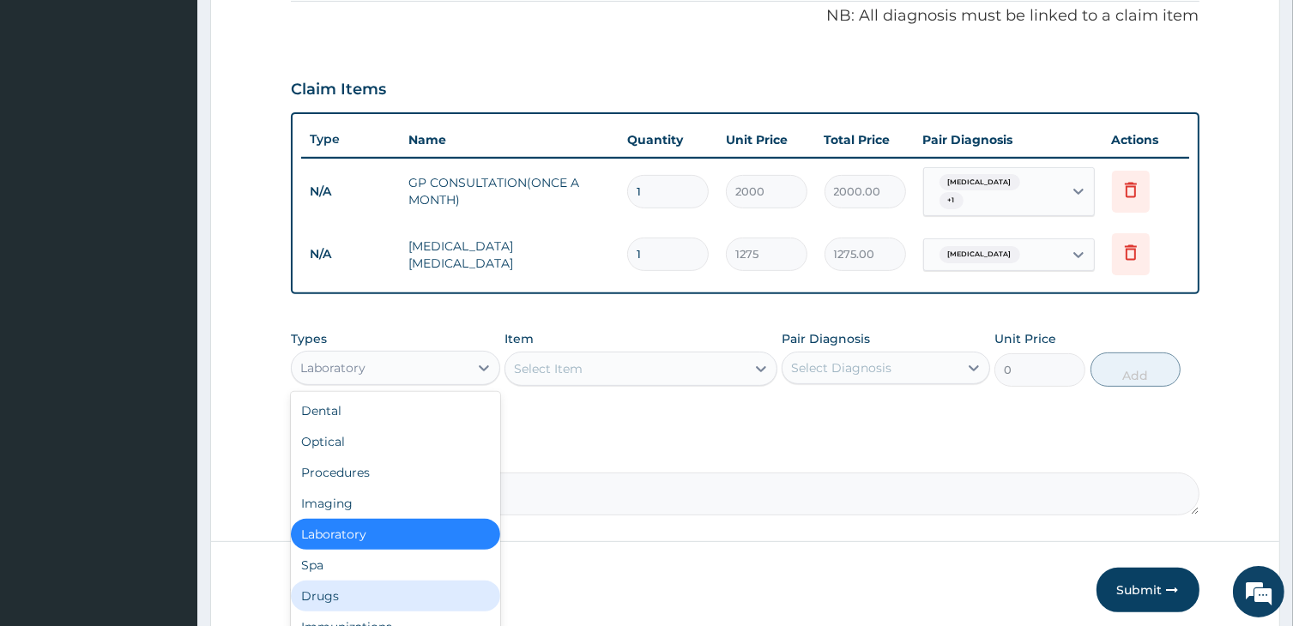
click at [344, 581] on div "Drugs" at bounding box center [395, 596] width 208 height 31
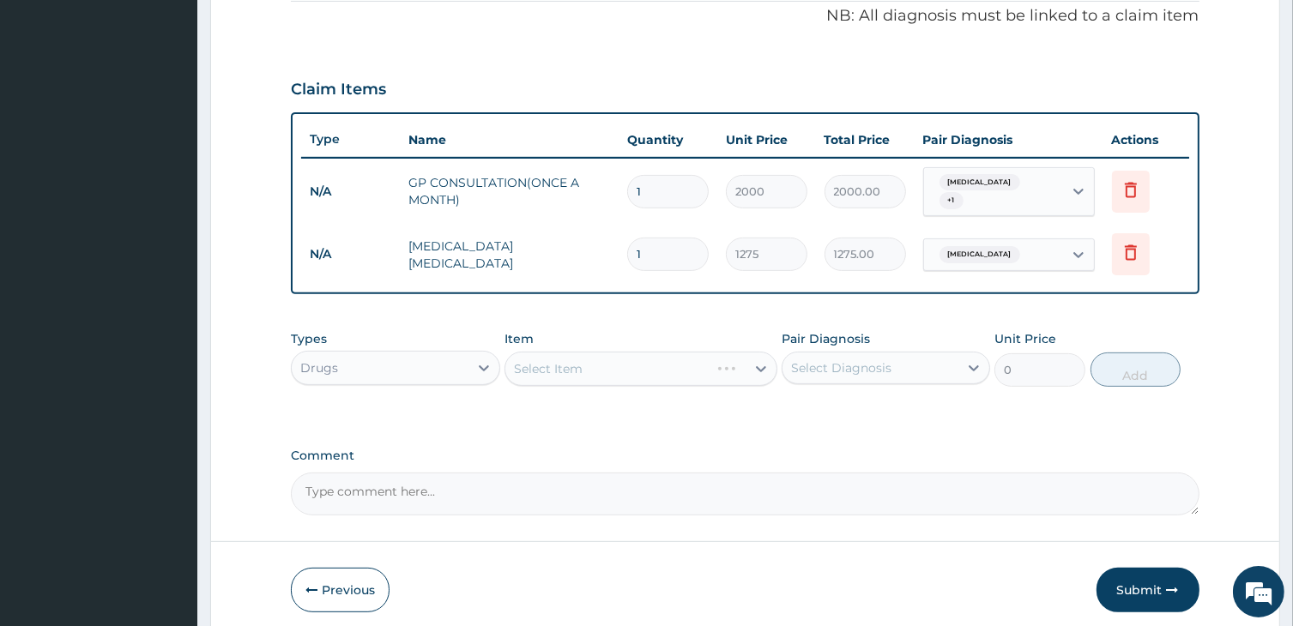
click at [597, 356] on div "Select Item" at bounding box center [640, 369] width 272 height 34
click at [597, 356] on div "Select Item" at bounding box center [624, 368] width 239 height 27
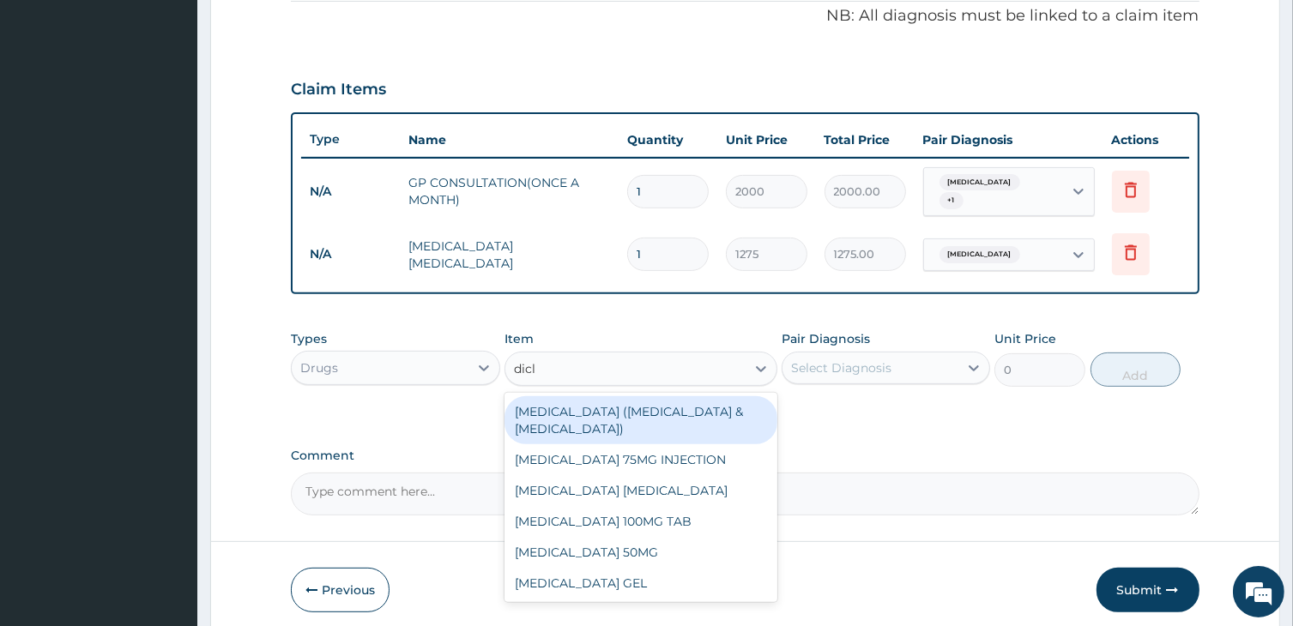
type input "diclo"
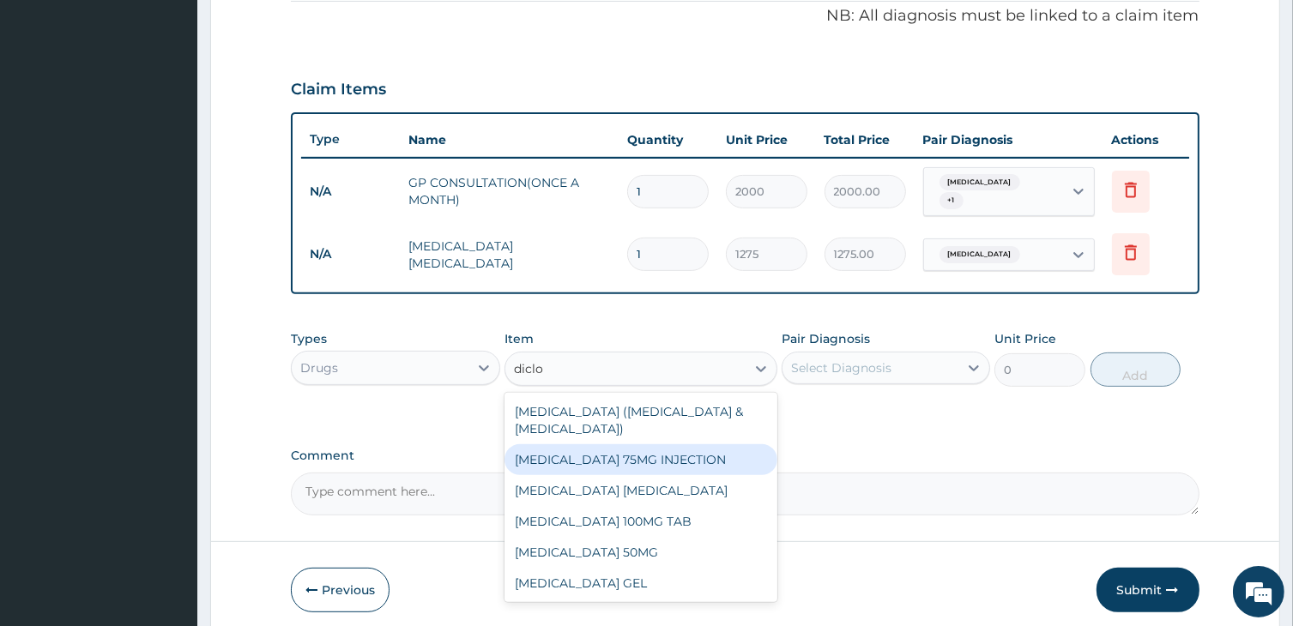
click at [586, 444] on div "DICLOFENAC 75MG INJECTION" at bounding box center [640, 459] width 272 height 31
type input "480"
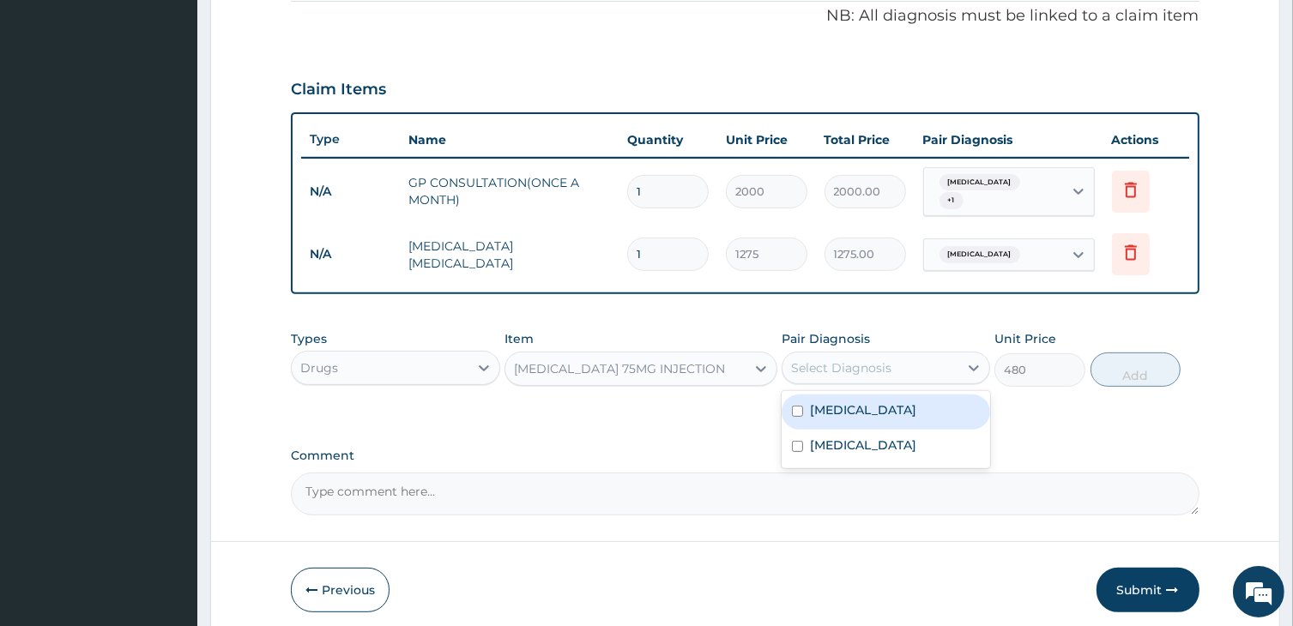
click at [844, 354] on div "Select Diagnosis" at bounding box center [870, 367] width 176 height 27
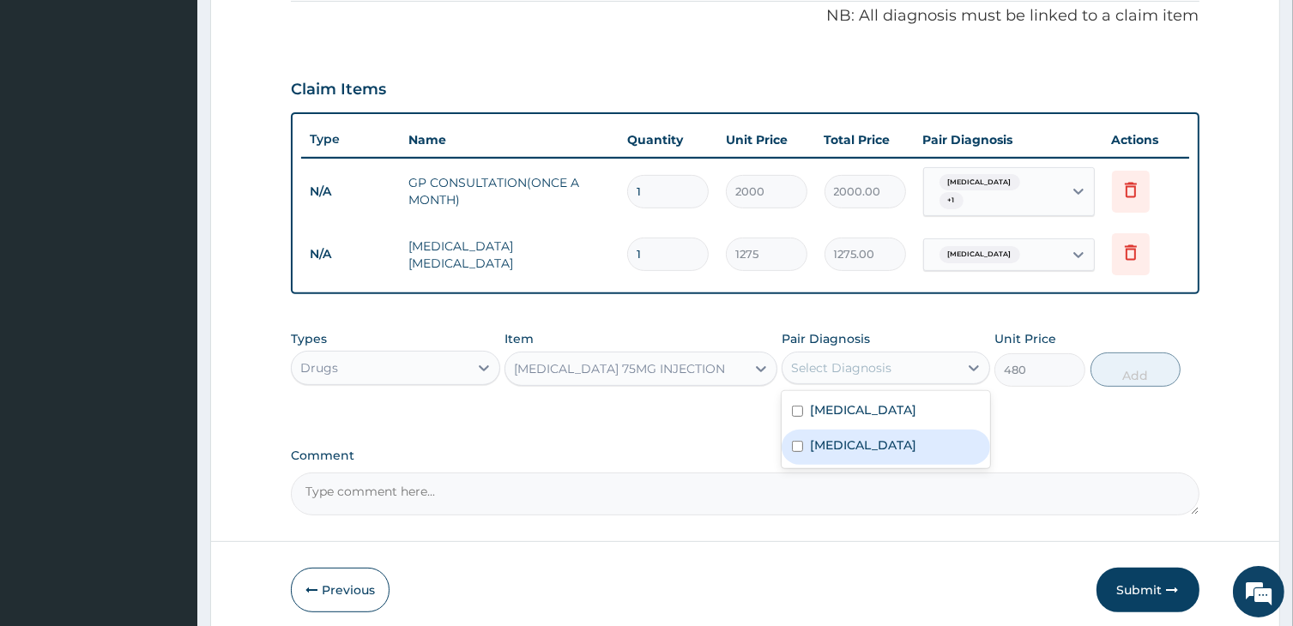
click at [837, 440] on label "Upper respiratory infection" at bounding box center [863, 445] width 106 height 17
checkbox input "true"
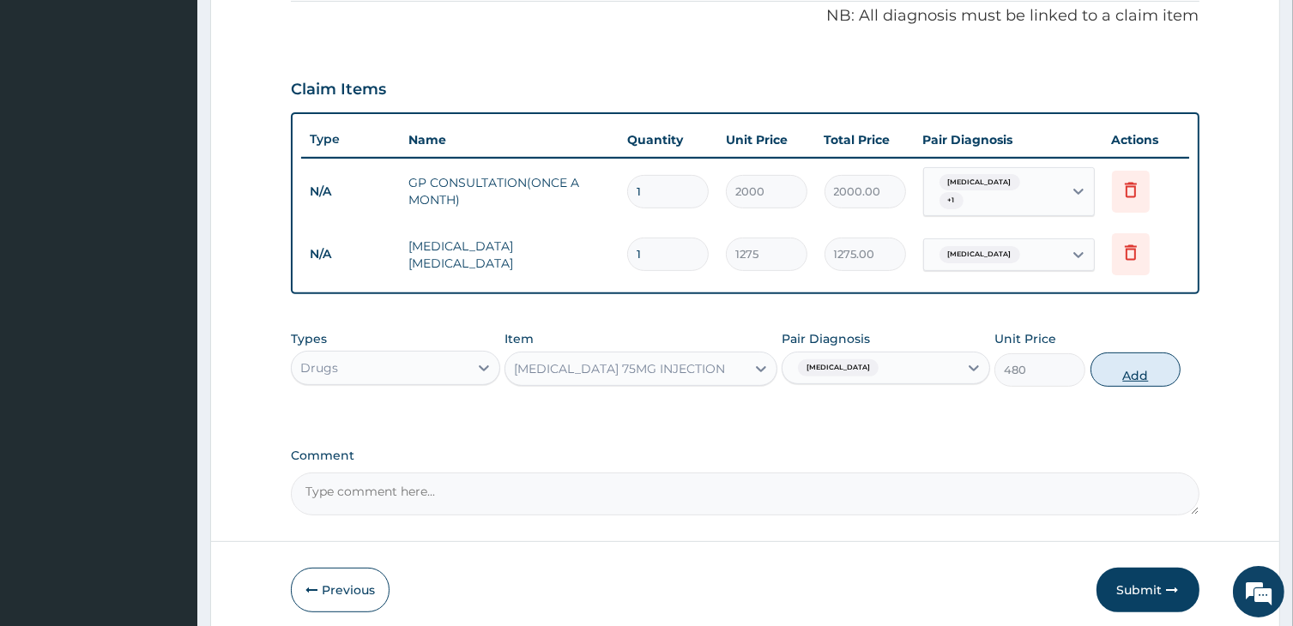
click at [1135, 365] on button "Add" at bounding box center [1135, 370] width 91 height 34
type input "0"
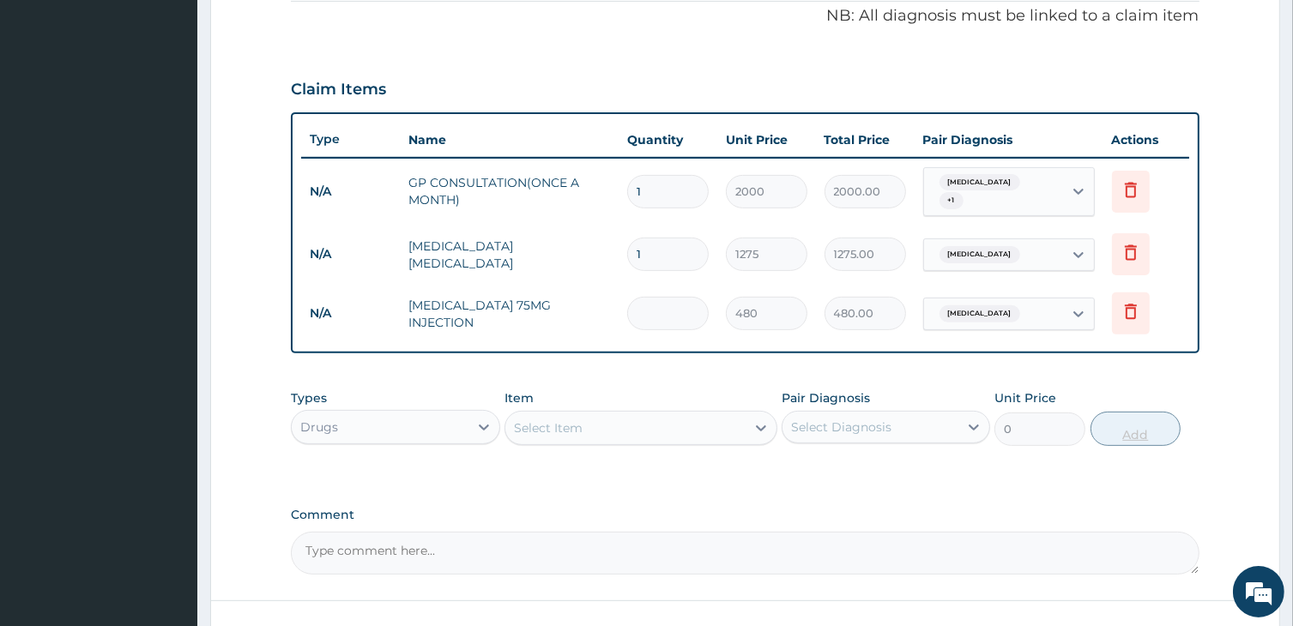
type input "0.00"
type input "2"
type input "960.00"
type input "2"
click at [635, 414] on div "Select Item" at bounding box center [624, 427] width 239 height 27
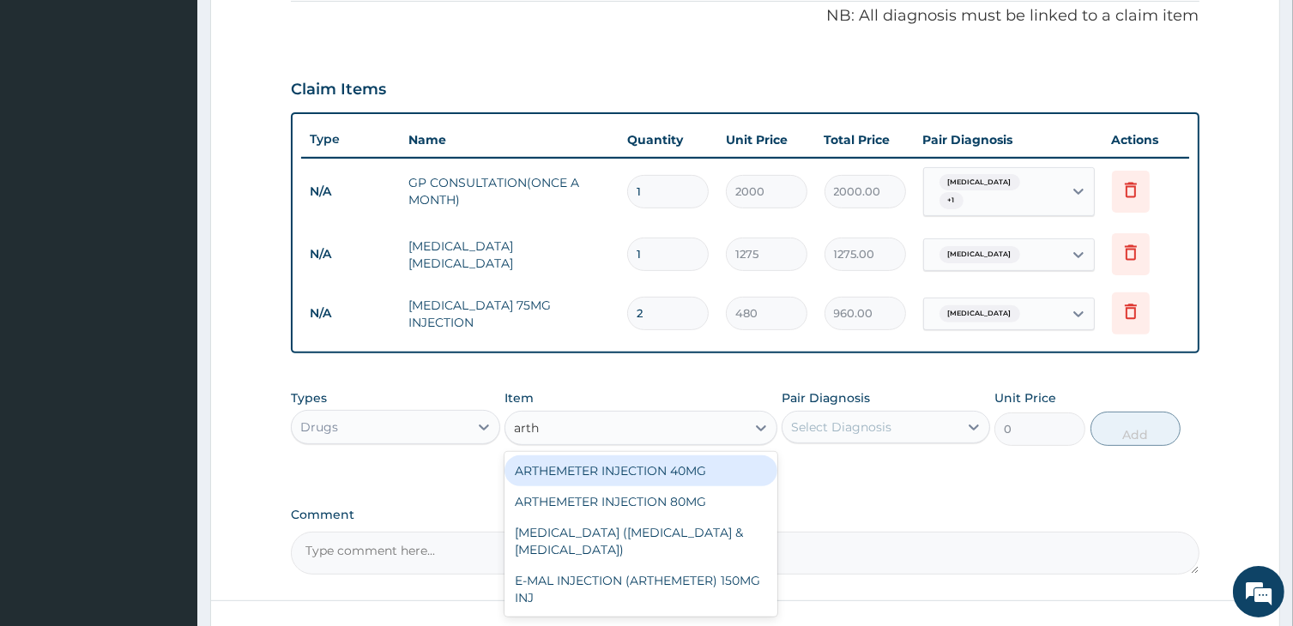
type input "arthe"
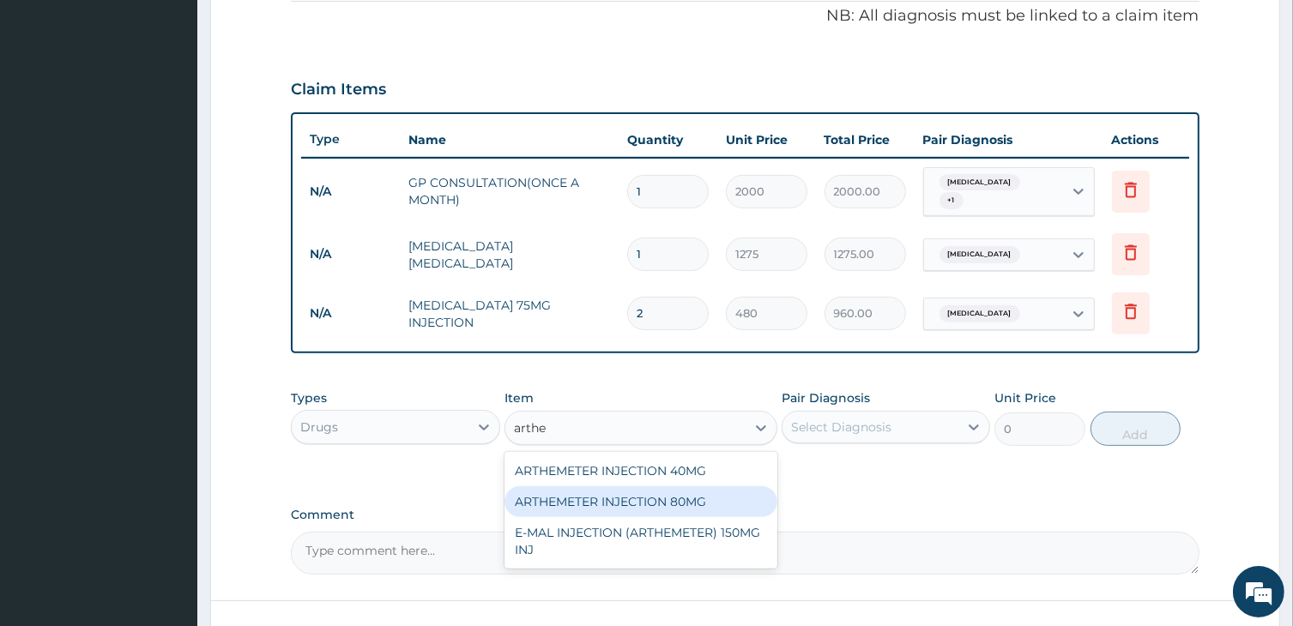
click at [660, 486] on div "ARTHEMETER INJECTION 80MG" at bounding box center [640, 501] width 272 height 31
type input "600"
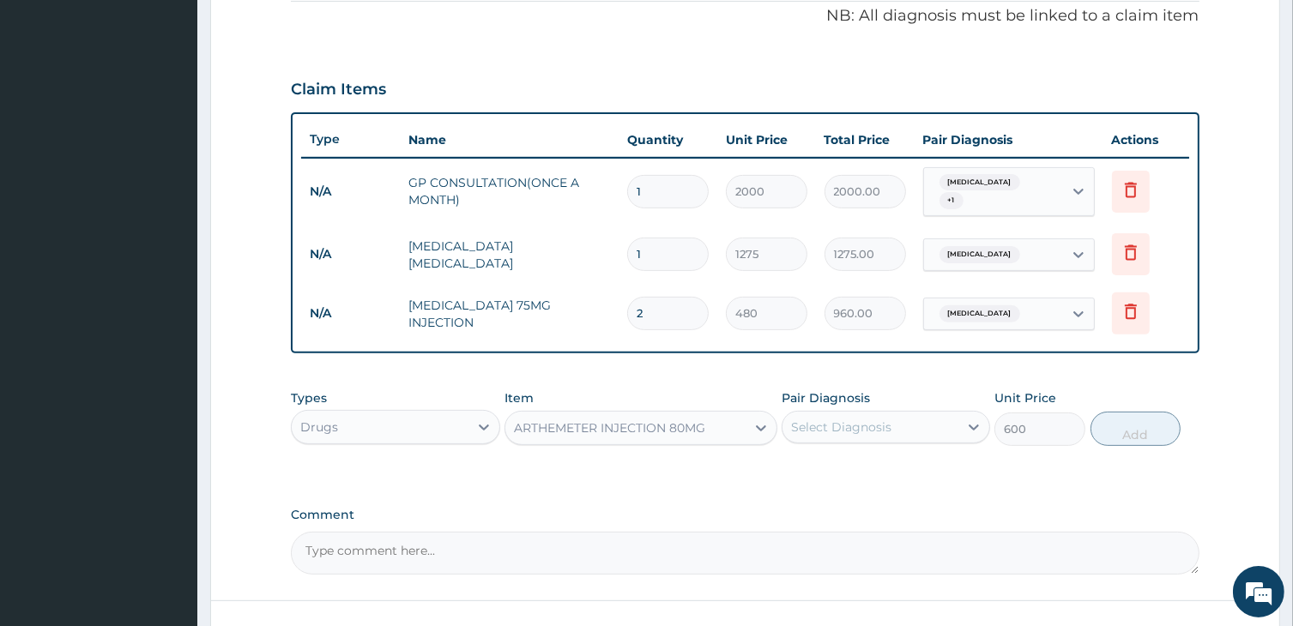
click at [853, 419] on div "Select Diagnosis" at bounding box center [841, 427] width 100 height 17
click at [839, 467] on div "Malaria" at bounding box center [885, 471] width 208 height 35
checkbox input "true"
click at [1119, 430] on button "Add" at bounding box center [1135, 429] width 91 height 34
type input "0"
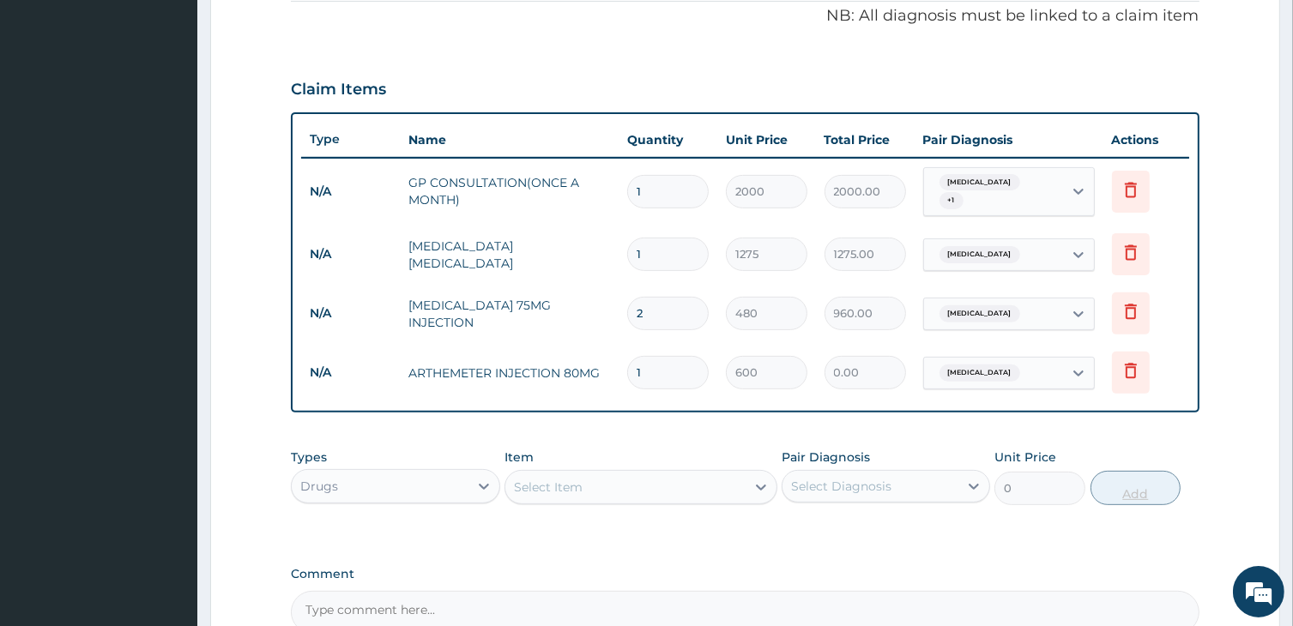
type input "0.00"
type input "6"
type input "3600.00"
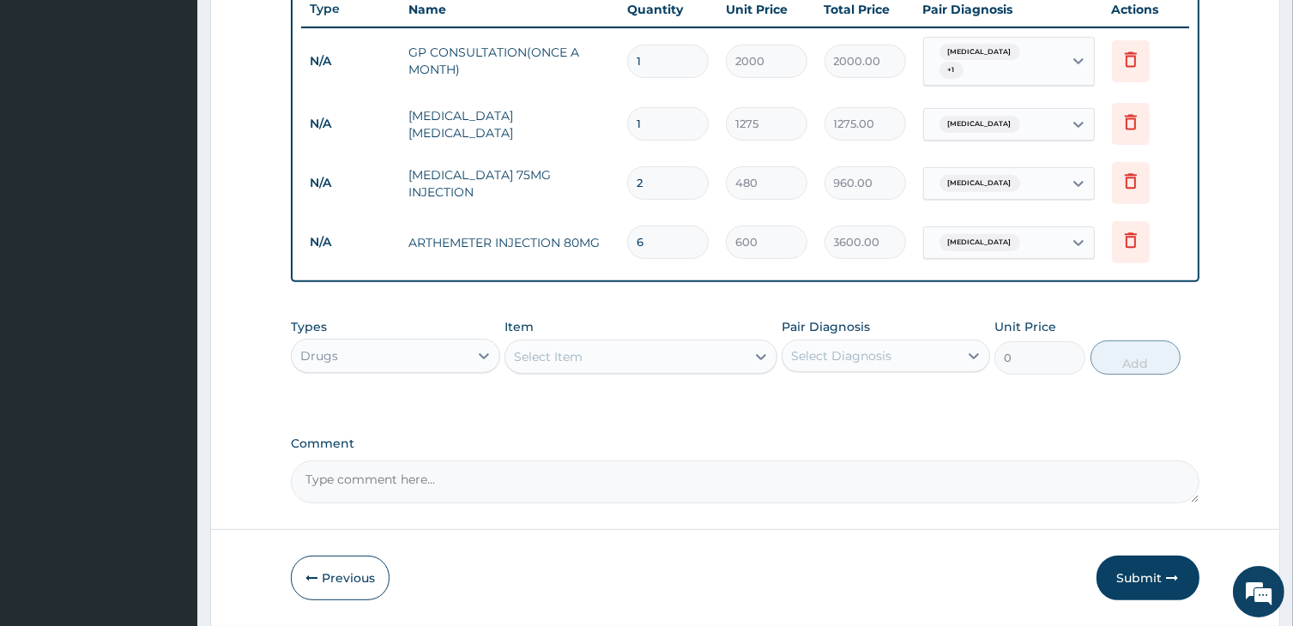
scroll to position [703, 0]
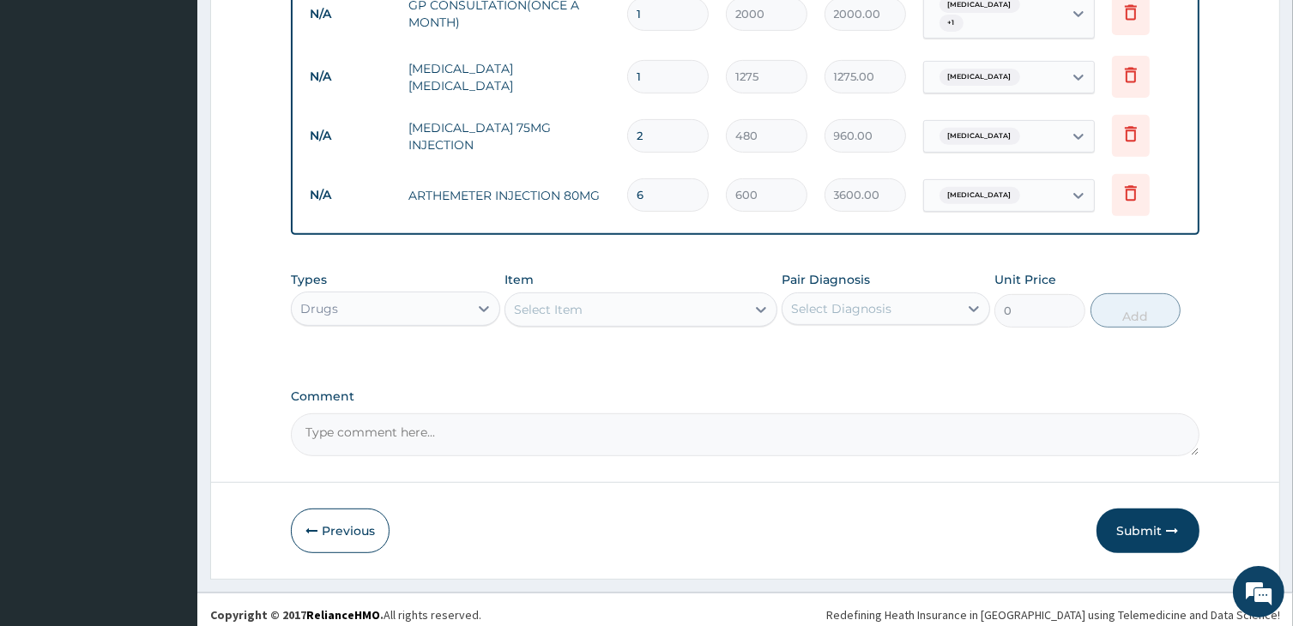
type input "6"
click at [586, 298] on div "Select Item" at bounding box center [624, 309] width 239 height 27
type input "aug"
click at [620, 344] on div "AUGMENTIN 625MG" at bounding box center [640, 352] width 272 height 31
type input "300"
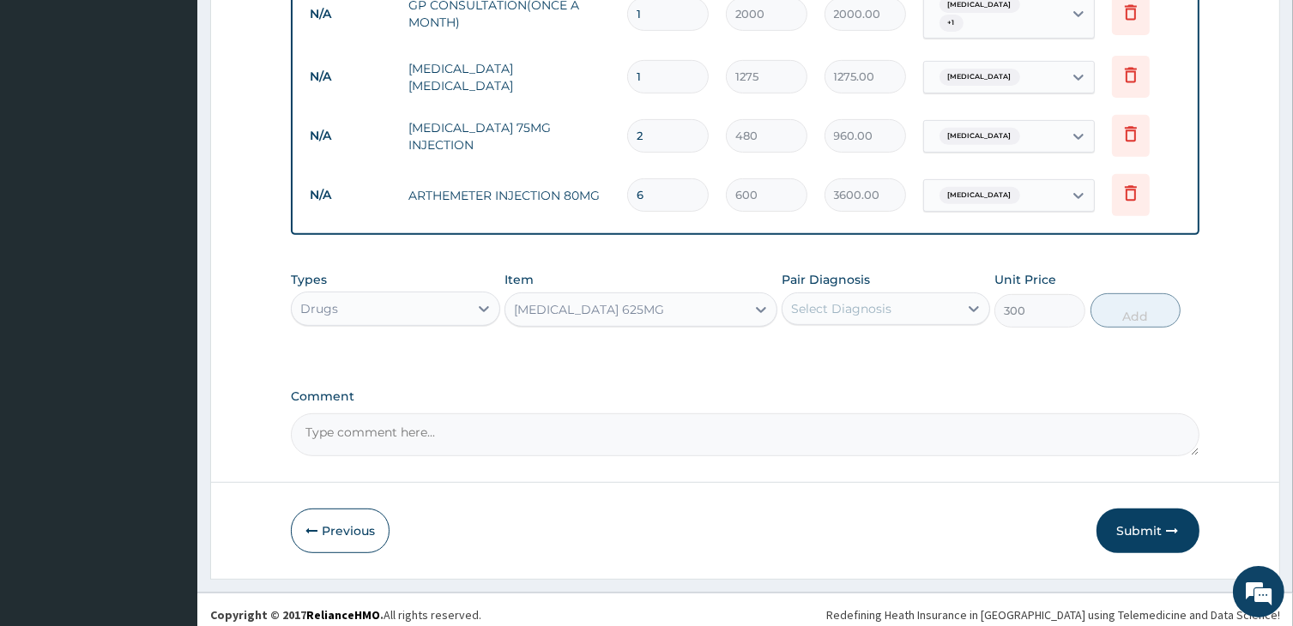
click at [854, 300] on div "Select Diagnosis" at bounding box center [841, 308] width 100 height 17
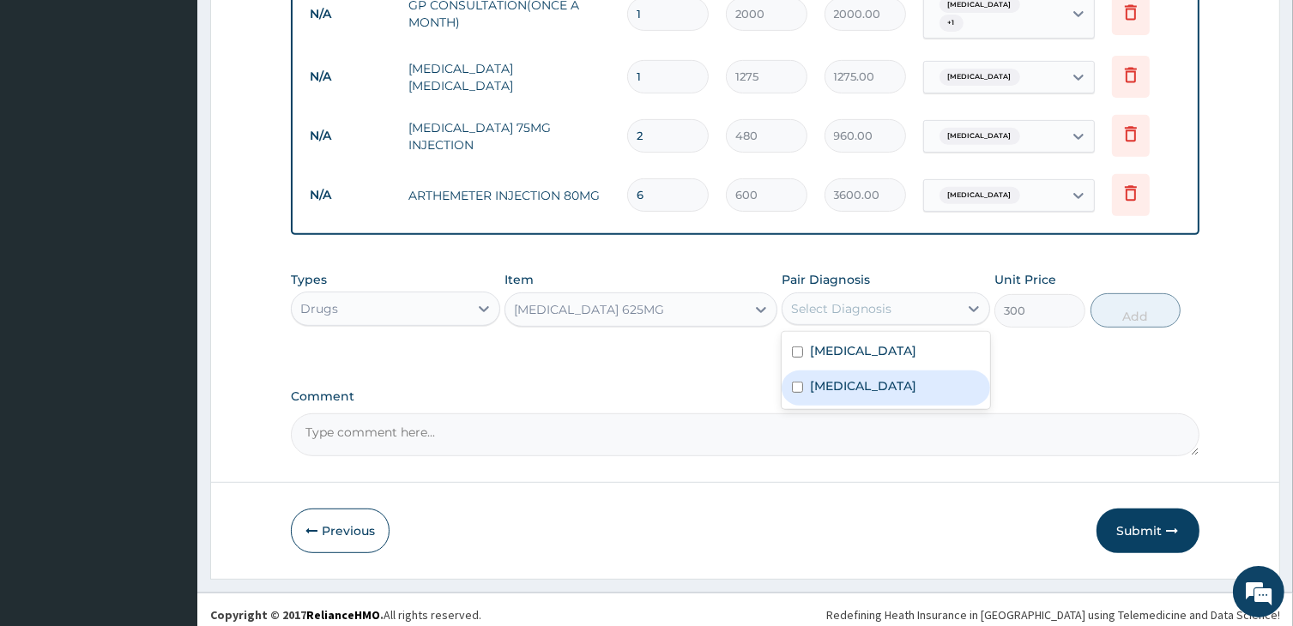
click at [852, 377] on label "Upper respiratory infection" at bounding box center [863, 385] width 106 height 17
checkbox input "true"
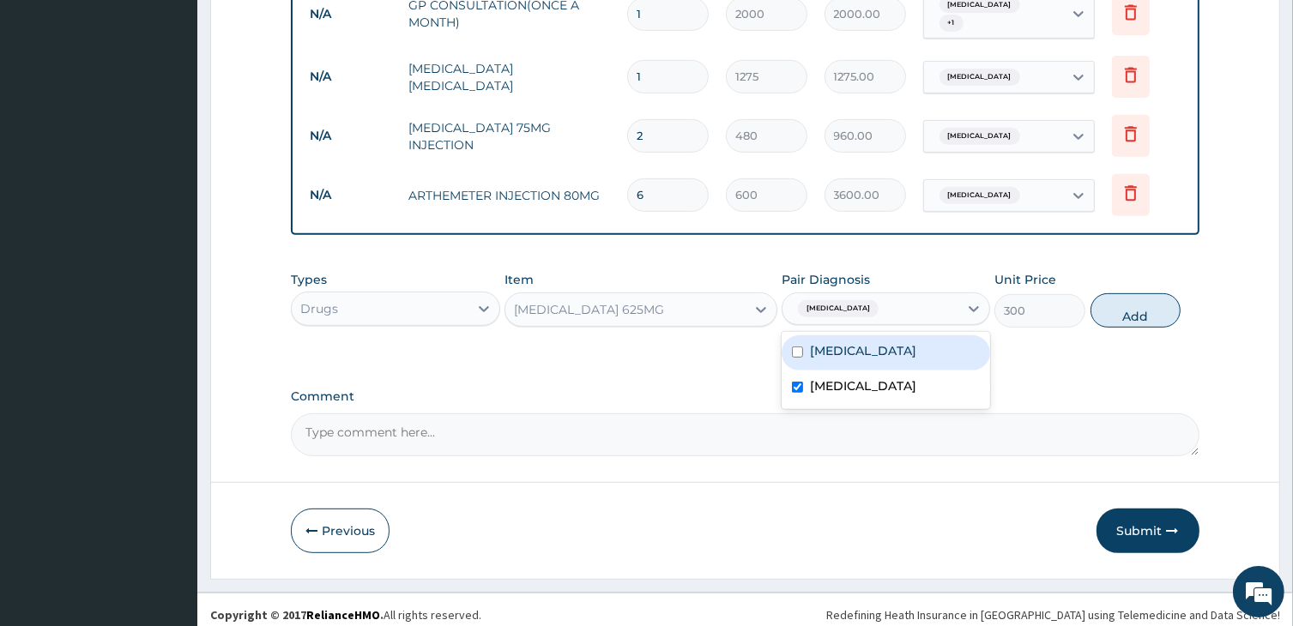
click at [851, 345] on label "Malaria" at bounding box center [863, 350] width 106 height 17
checkbox input "true"
click at [1103, 306] on button "Add" at bounding box center [1135, 310] width 91 height 34
type input "0"
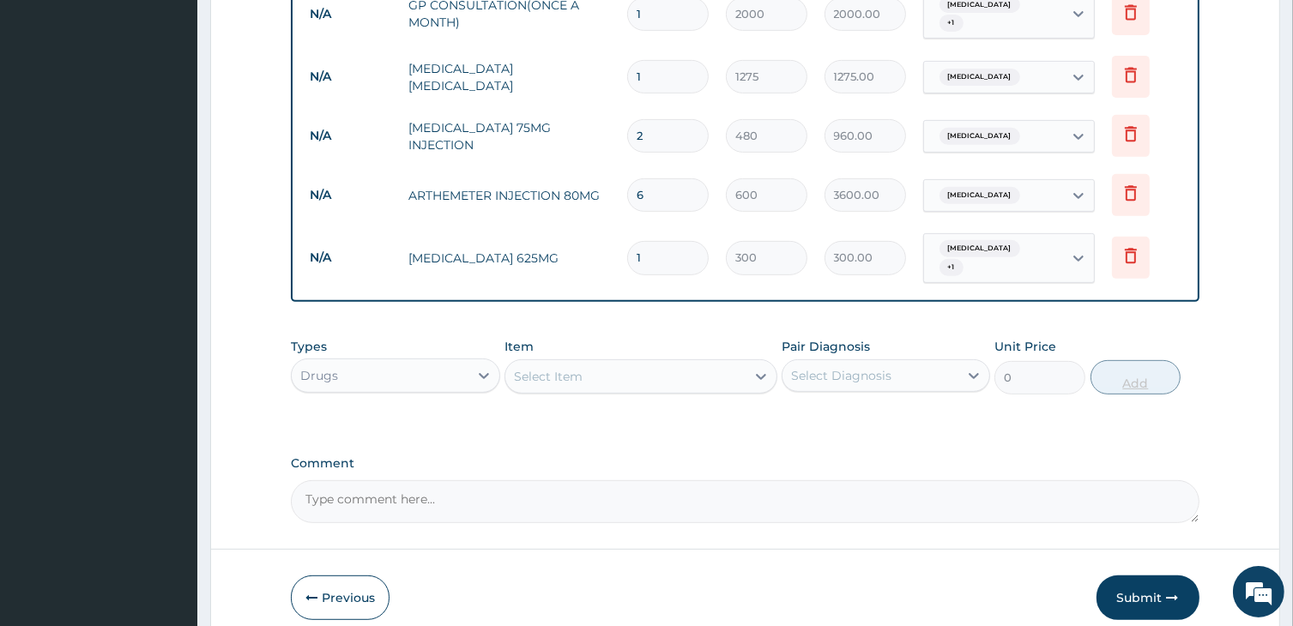
type input "10"
type input "3000.00"
type input "10"
click at [594, 363] on div "Select Item" at bounding box center [624, 376] width 239 height 27
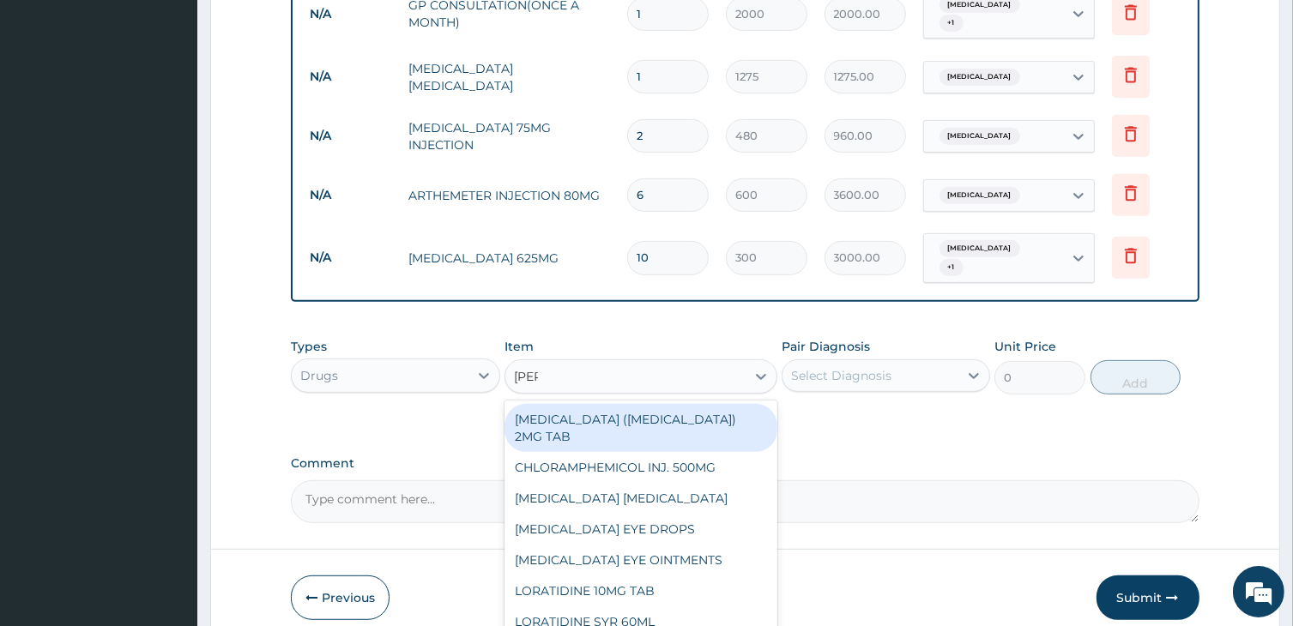
type input "lorat"
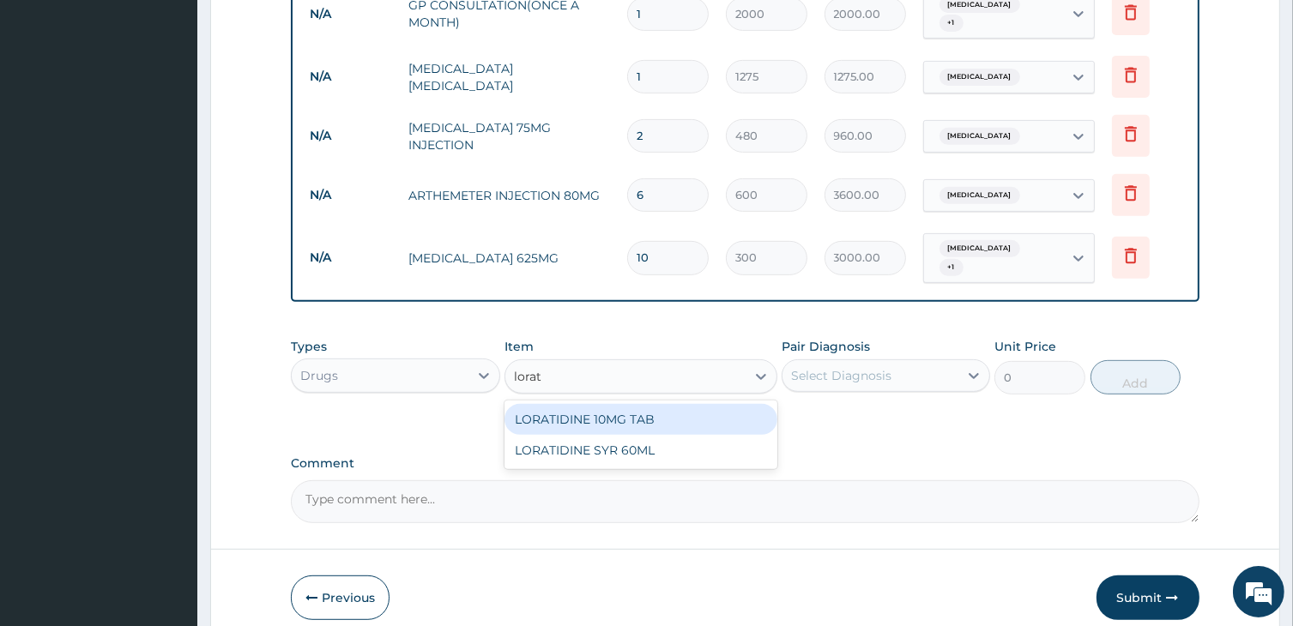
click at [610, 405] on div "LORATIDINE 10MG TAB" at bounding box center [640, 419] width 272 height 31
type input "39"
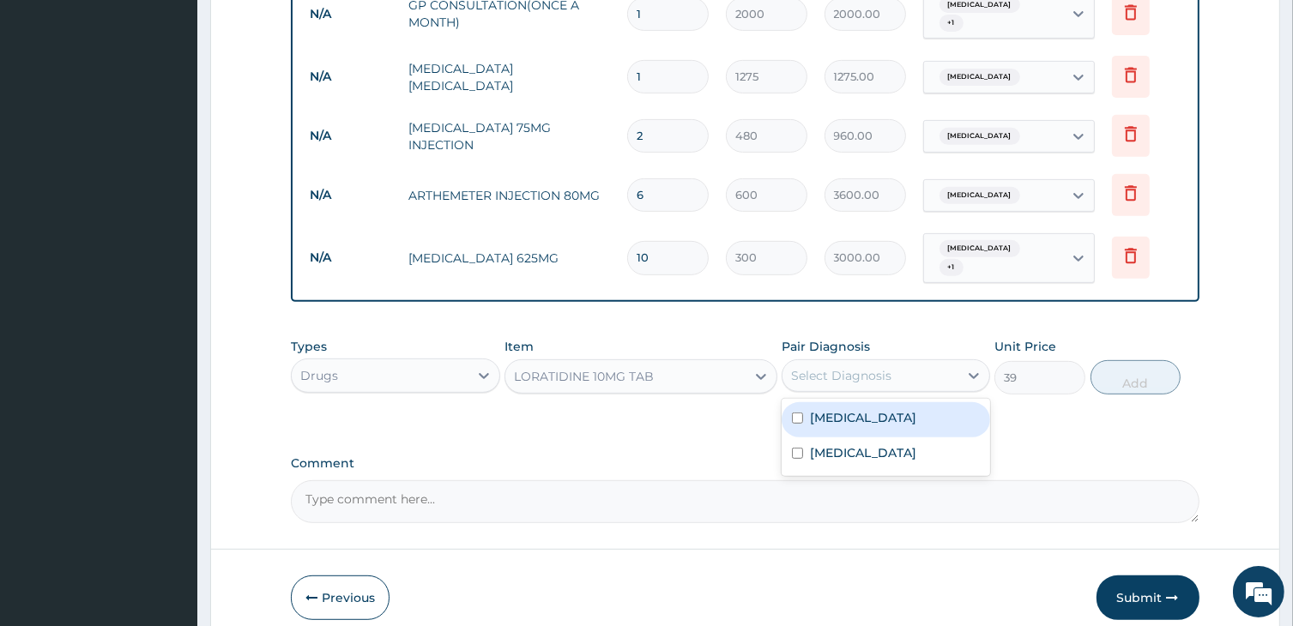
click at [873, 367] on div "Select Diagnosis" at bounding box center [841, 375] width 100 height 17
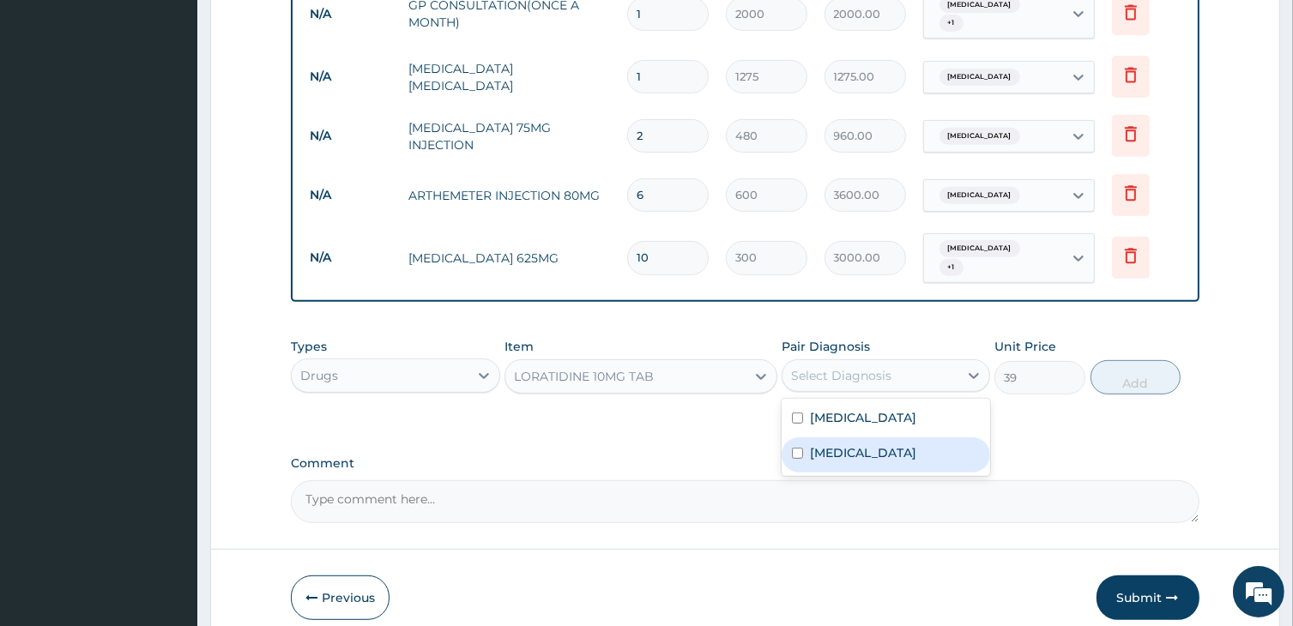
click at [873, 437] on div "Upper respiratory infection" at bounding box center [885, 454] width 208 height 35
checkbox input "true"
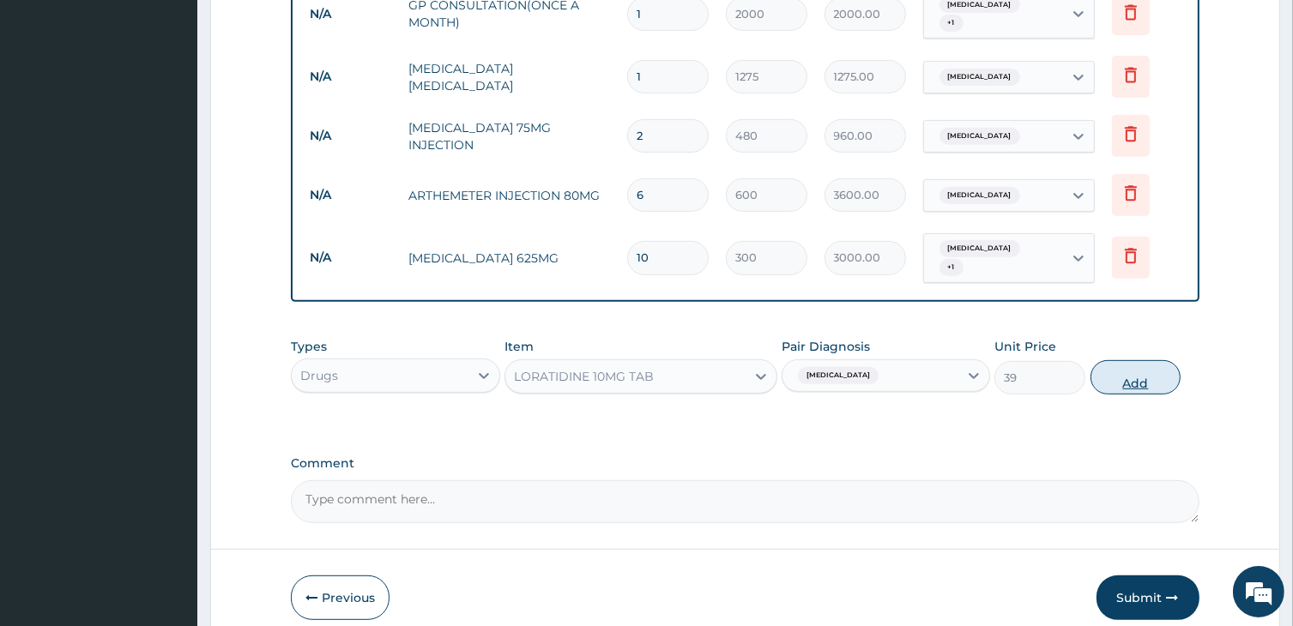
click at [1135, 369] on button "Add" at bounding box center [1135, 377] width 91 height 34
type input "0"
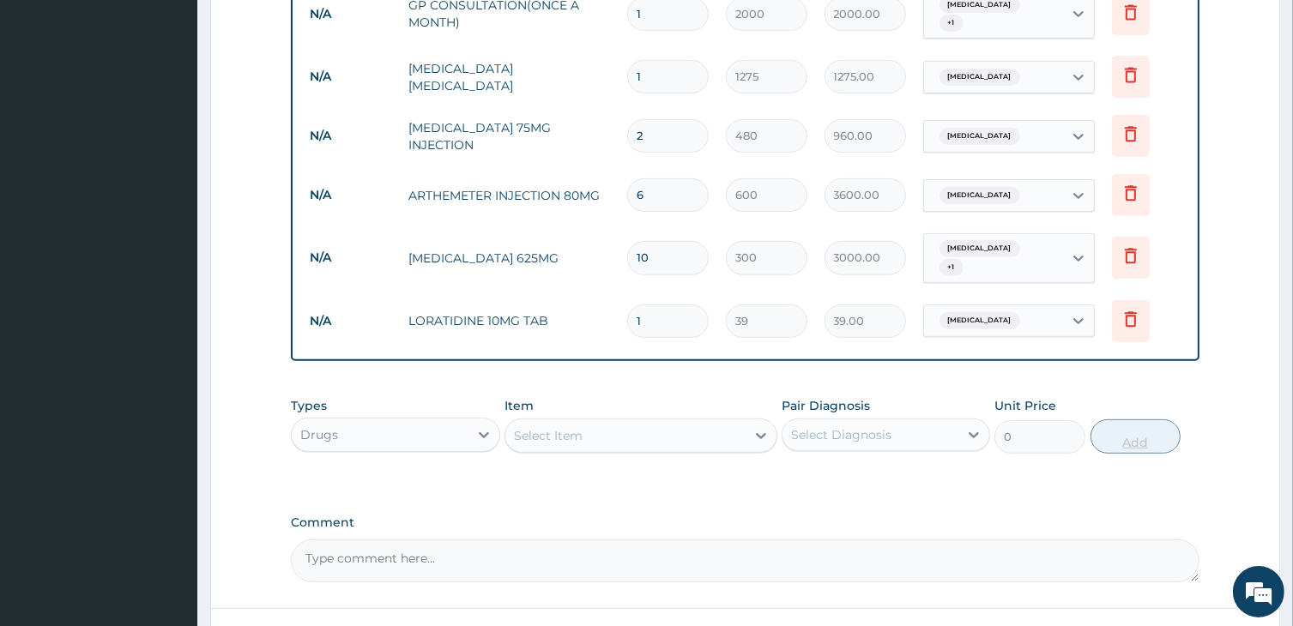
type input "0.00"
type input "7"
type input "273.00"
type input "7"
click at [612, 436] on div "Select Item" at bounding box center [624, 435] width 239 height 27
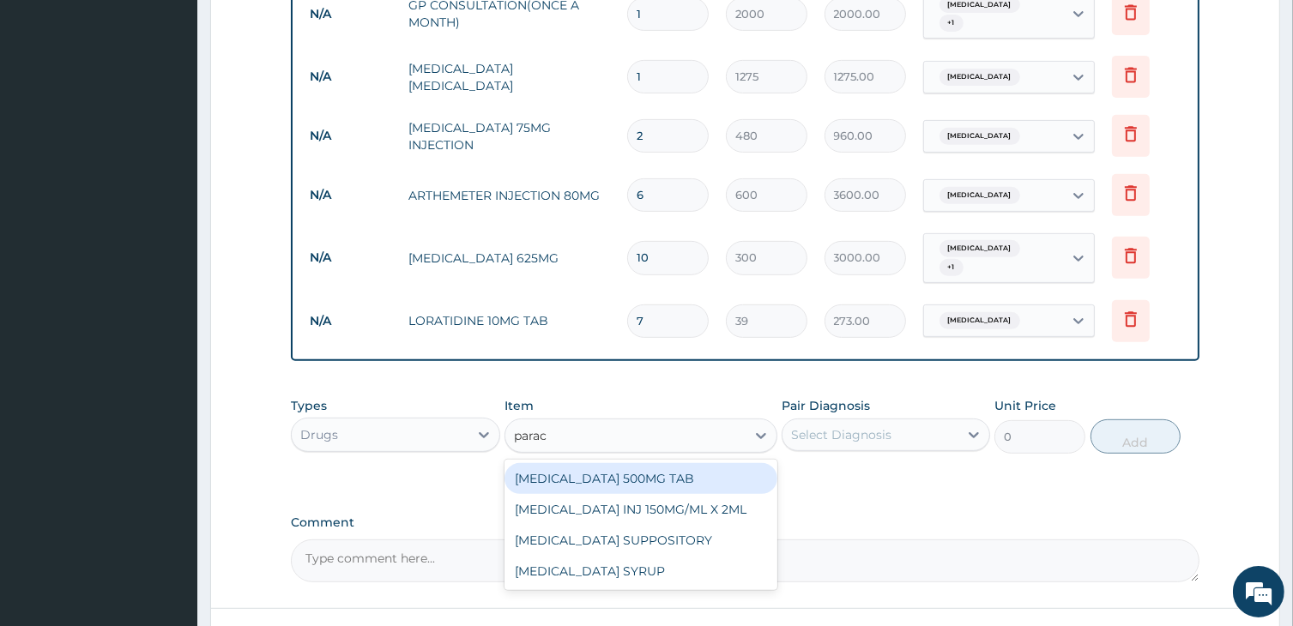
type input "parace"
click at [625, 474] on div "PARACETAMOL 500MG TAB" at bounding box center [640, 478] width 272 height 31
type input "24"
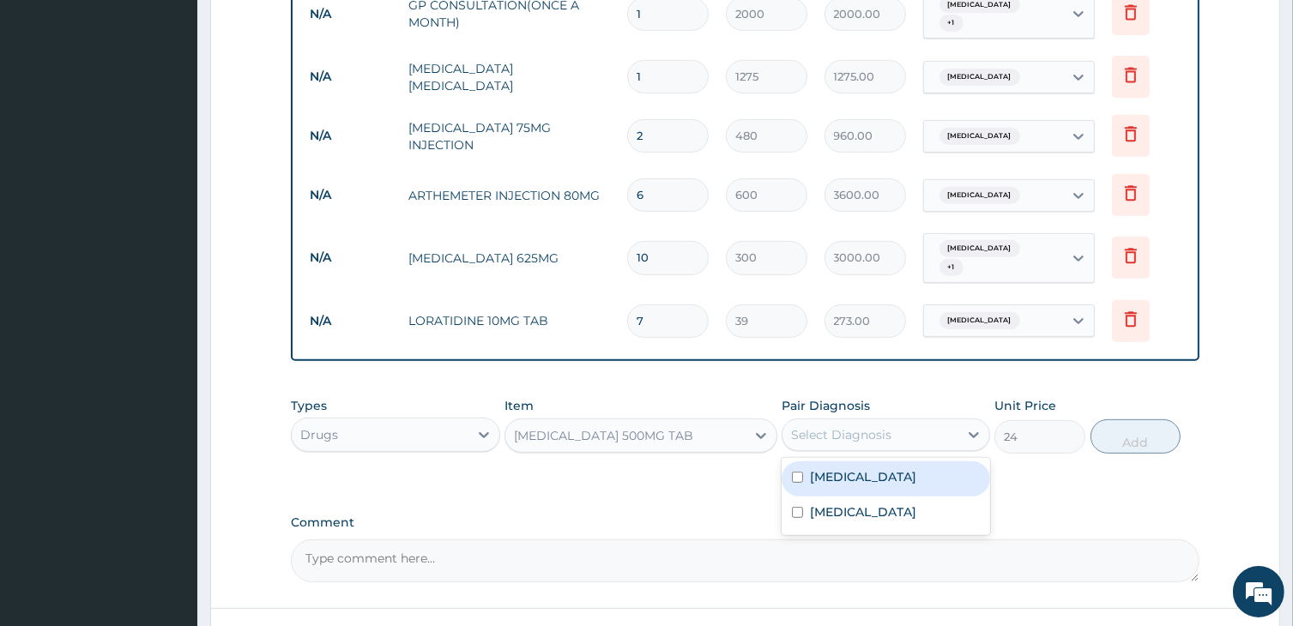
click at [889, 426] on div "Select Diagnosis" at bounding box center [841, 434] width 100 height 17
click at [861, 476] on div "Malaria" at bounding box center [885, 478] width 208 height 35
checkbox input "true"
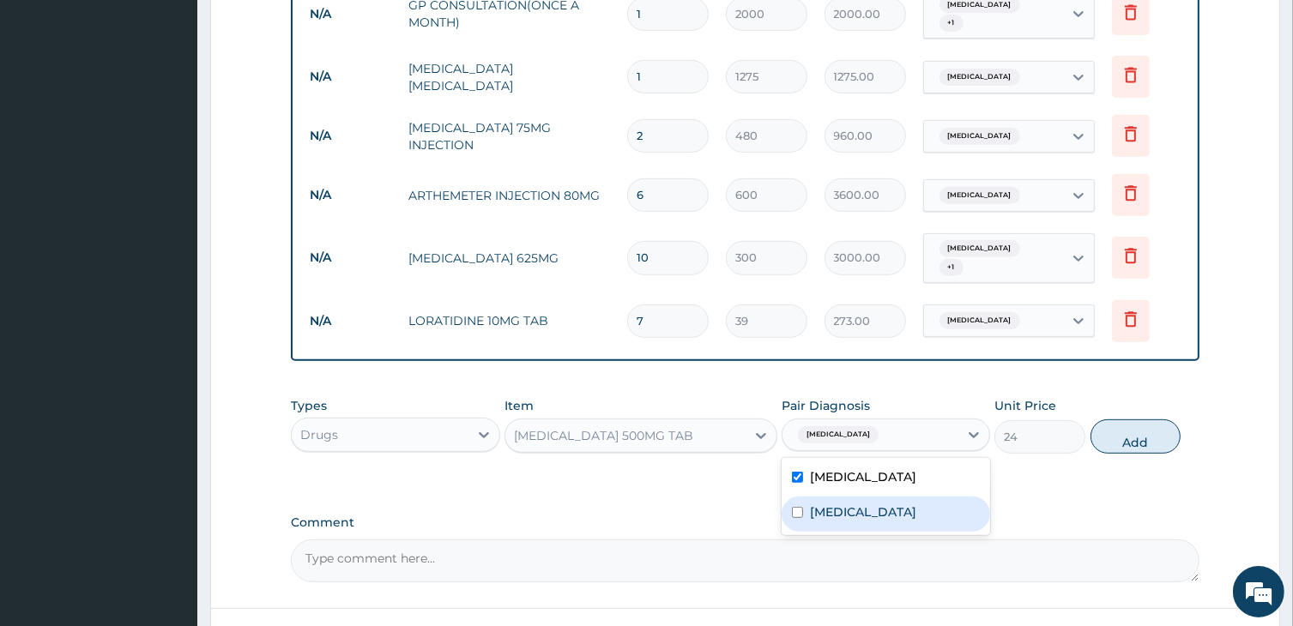
click at [858, 504] on label "Upper respiratory infection" at bounding box center [863, 512] width 106 height 17
checkbox input "true"
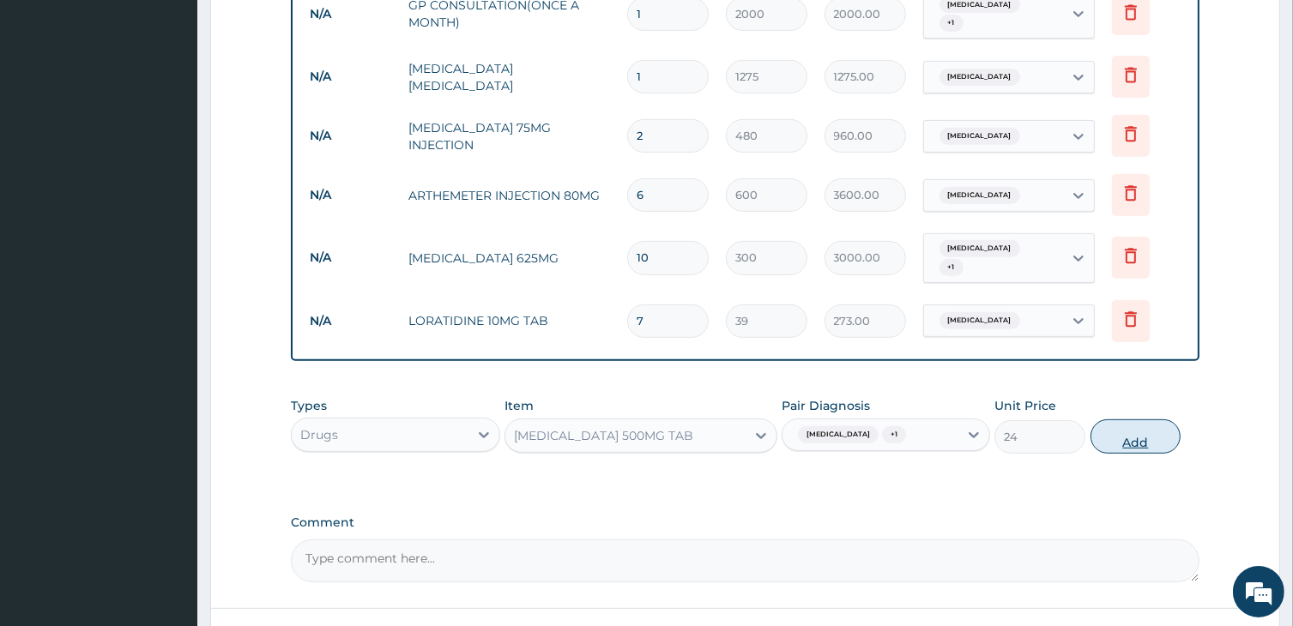
click at [1163, 421] on button "Add" at bounding box center [1135, 436] width 91 height 34
type input "0"
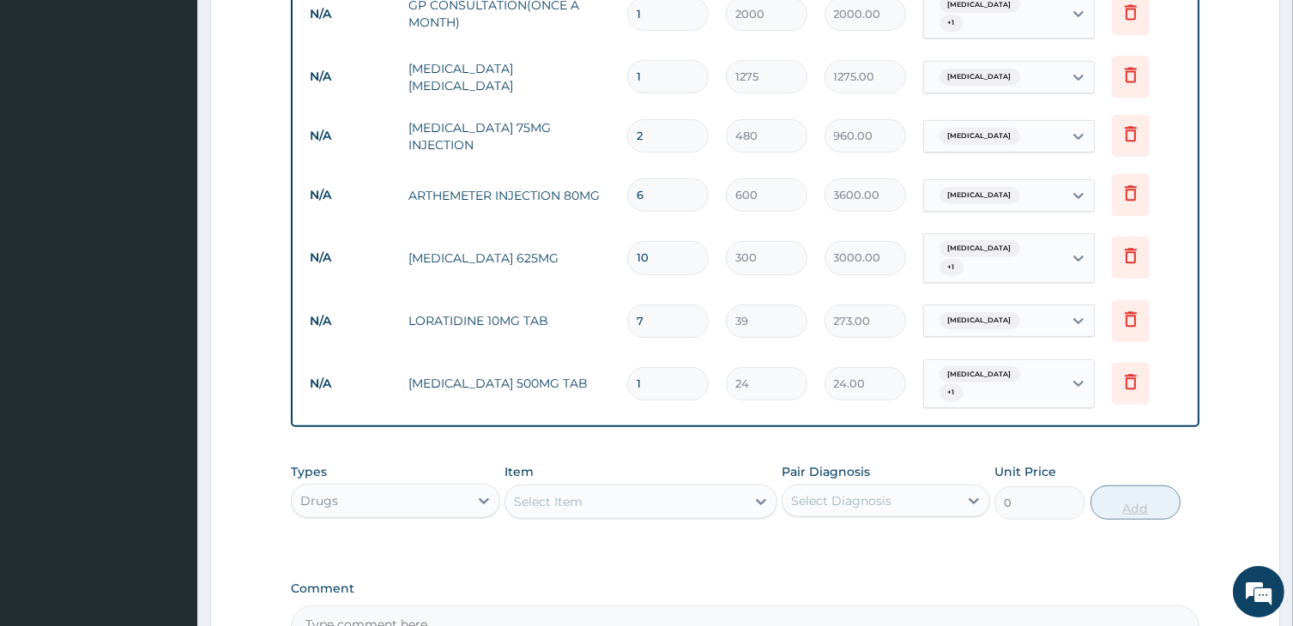
type input "18"
type input "432.00"
type input "18"
click at [678, 488] on div "Select Item" at bounding box center [624, 501] width 239 height 27
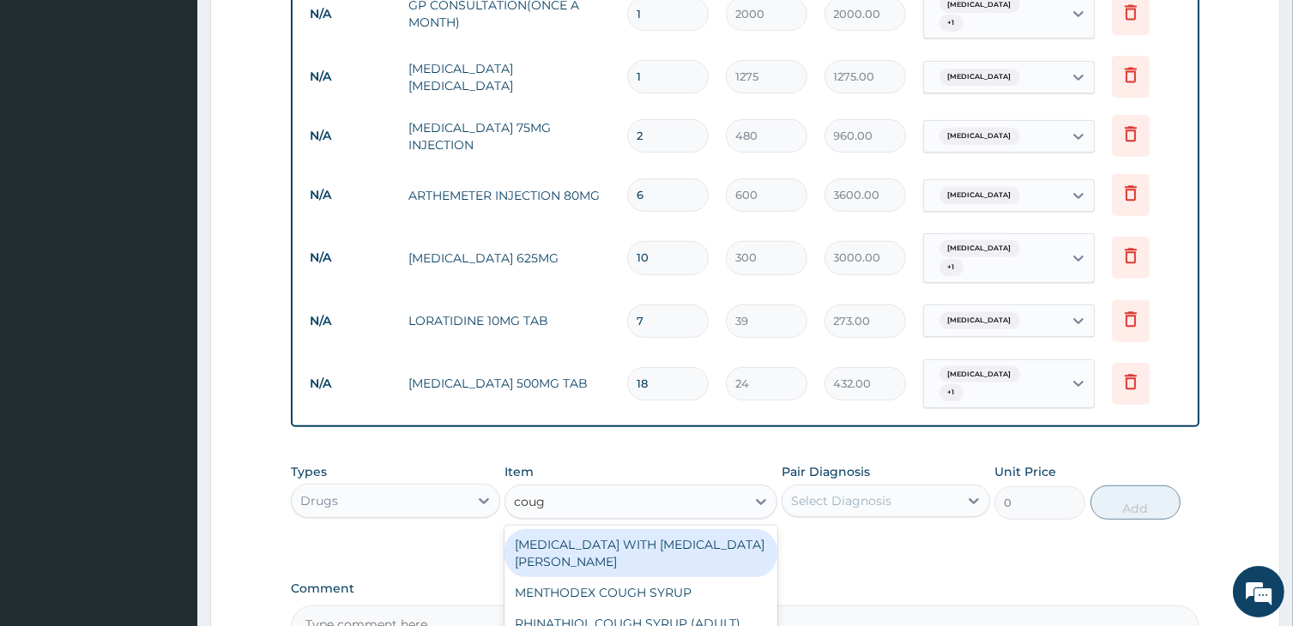
type input "cough"
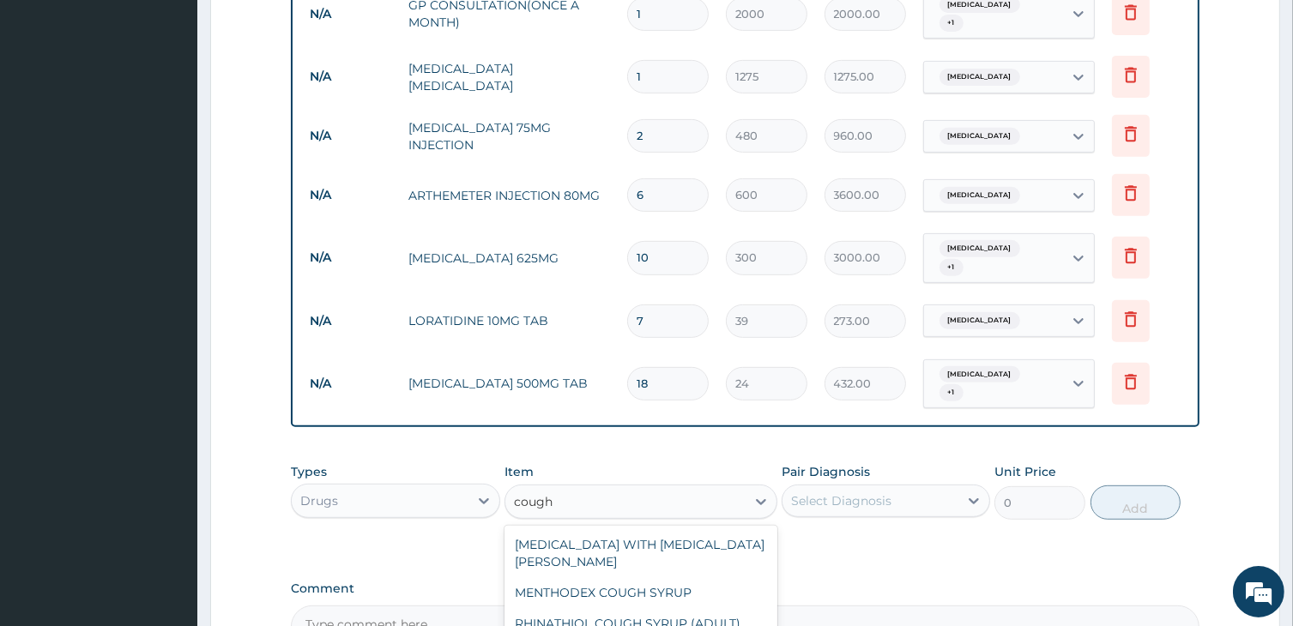
type input "1080"
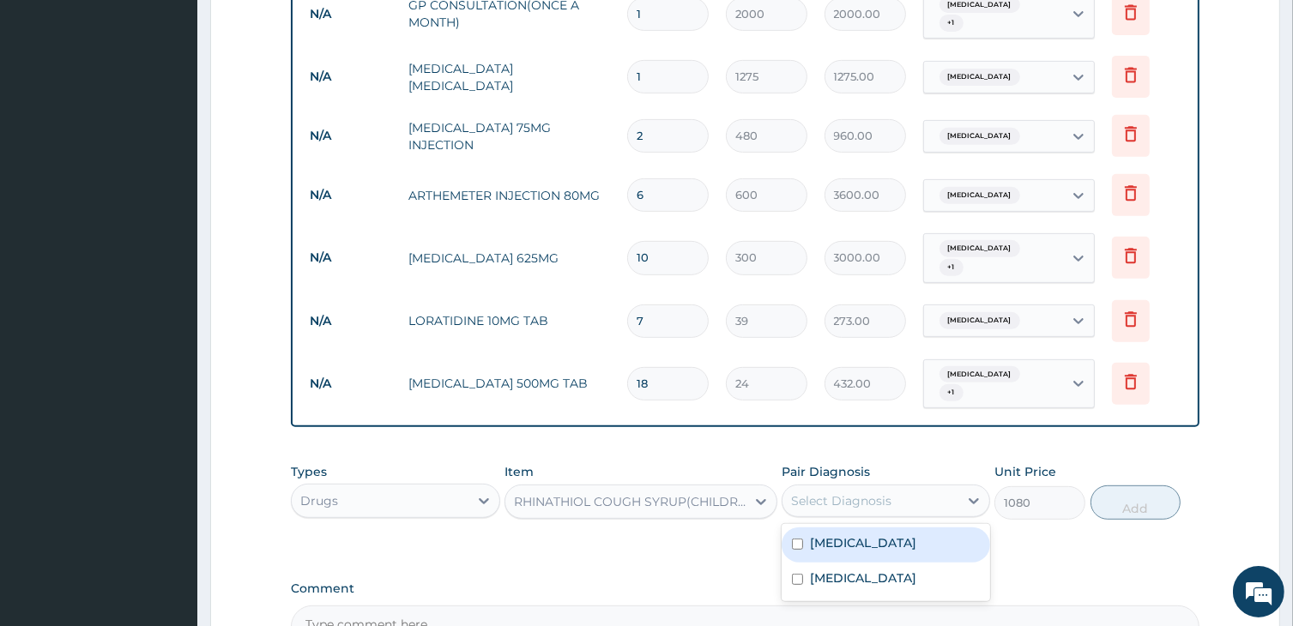
click at [859, 492] on div "Select Diagnosis" at bounding box center [841, 500] width 100 height 17
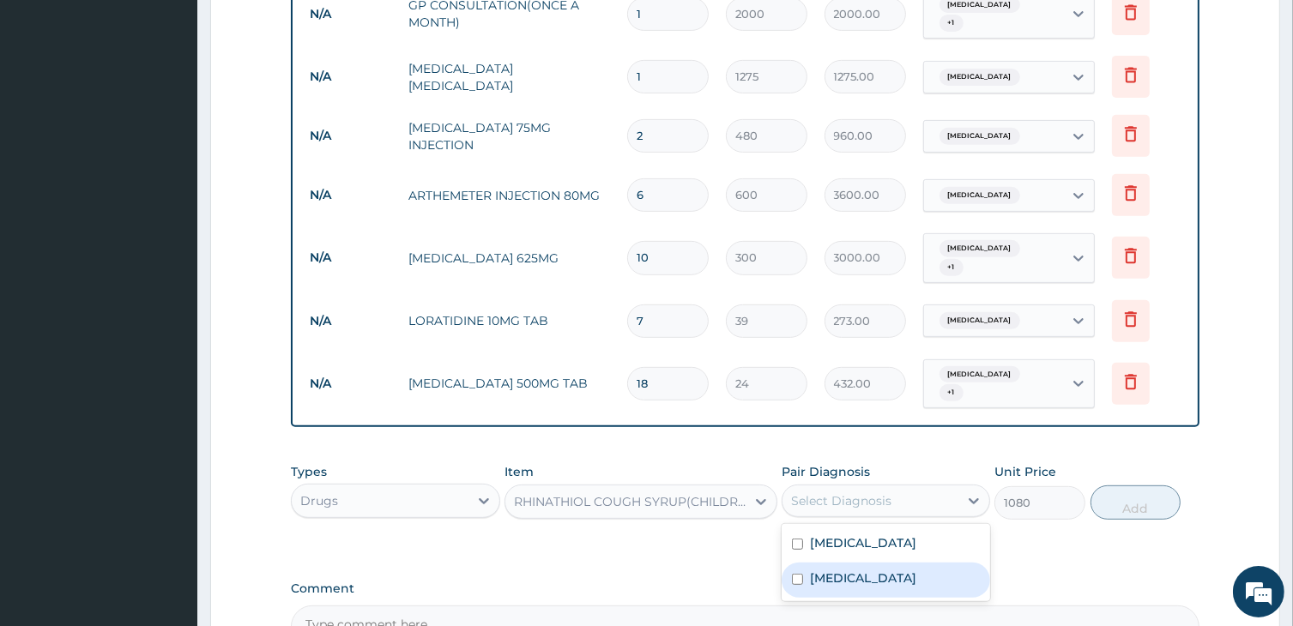
click at [859, 570] on label "Upper respiratory infection" at bounding box center [863, 578] width 106 height 17
checkbox input "true"
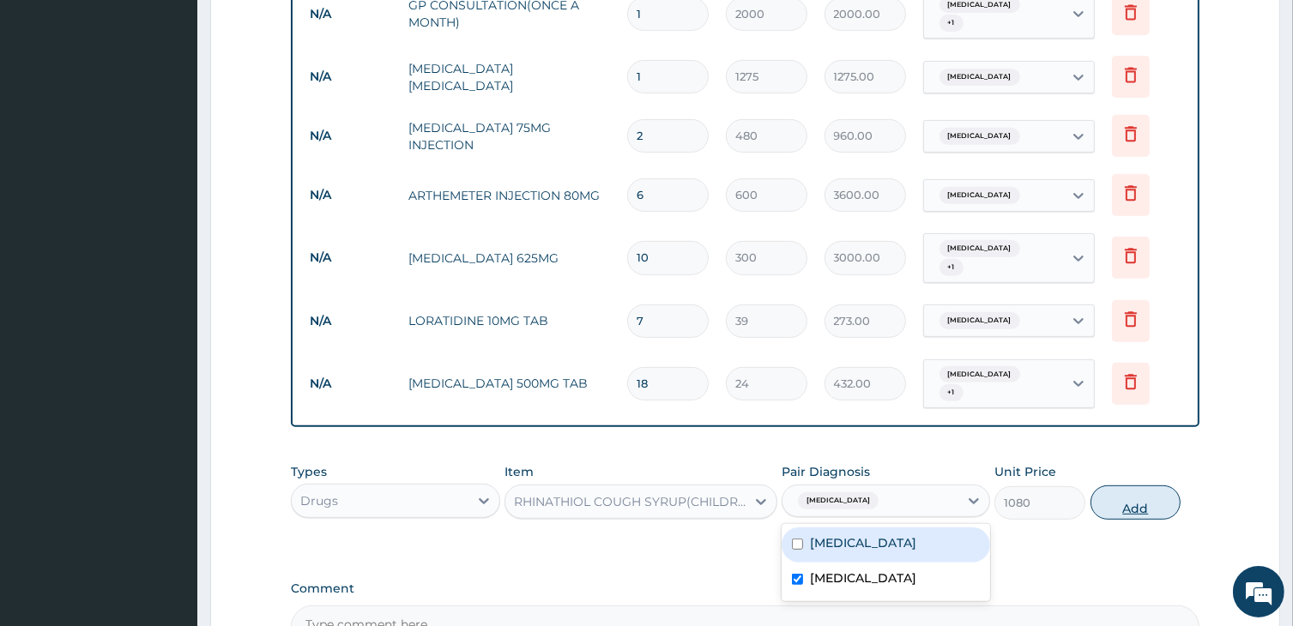
click at [1123, 485] on button "Add" at bounding box center [1135, 502] width 91 height 34
type input "0"
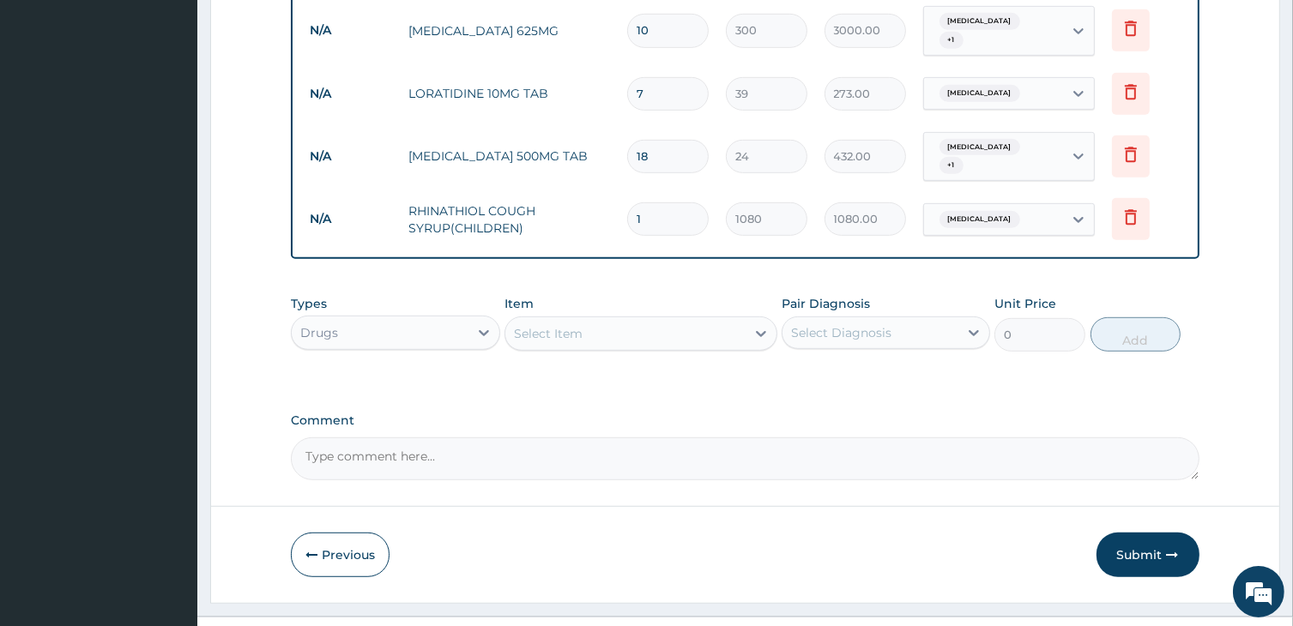
scroll to position [946, 0]
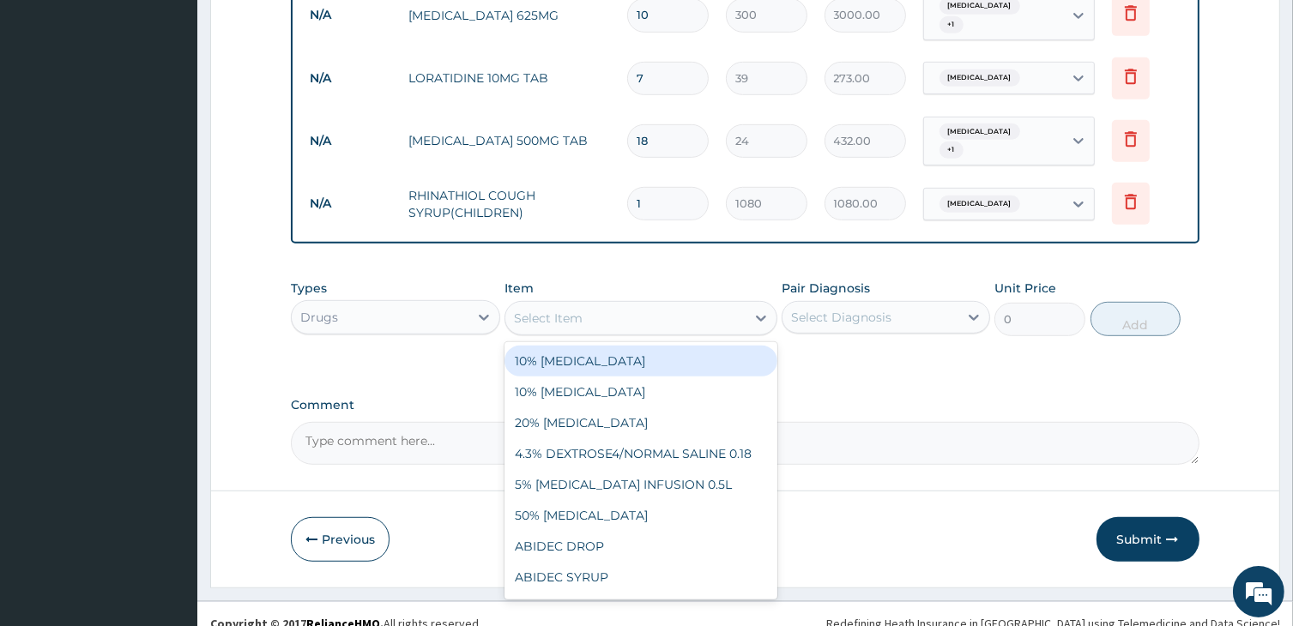
click at [615, 305] on div "Select Item" at bounding box center [624, 318] width 239 height 27
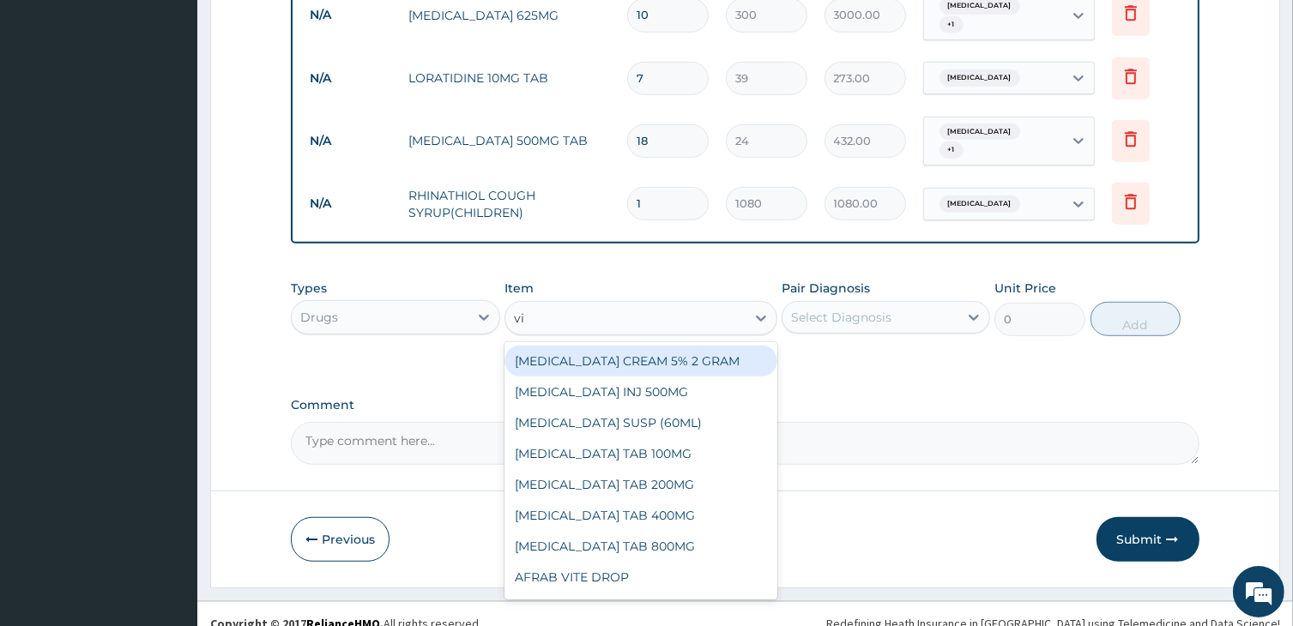
type input "vit"
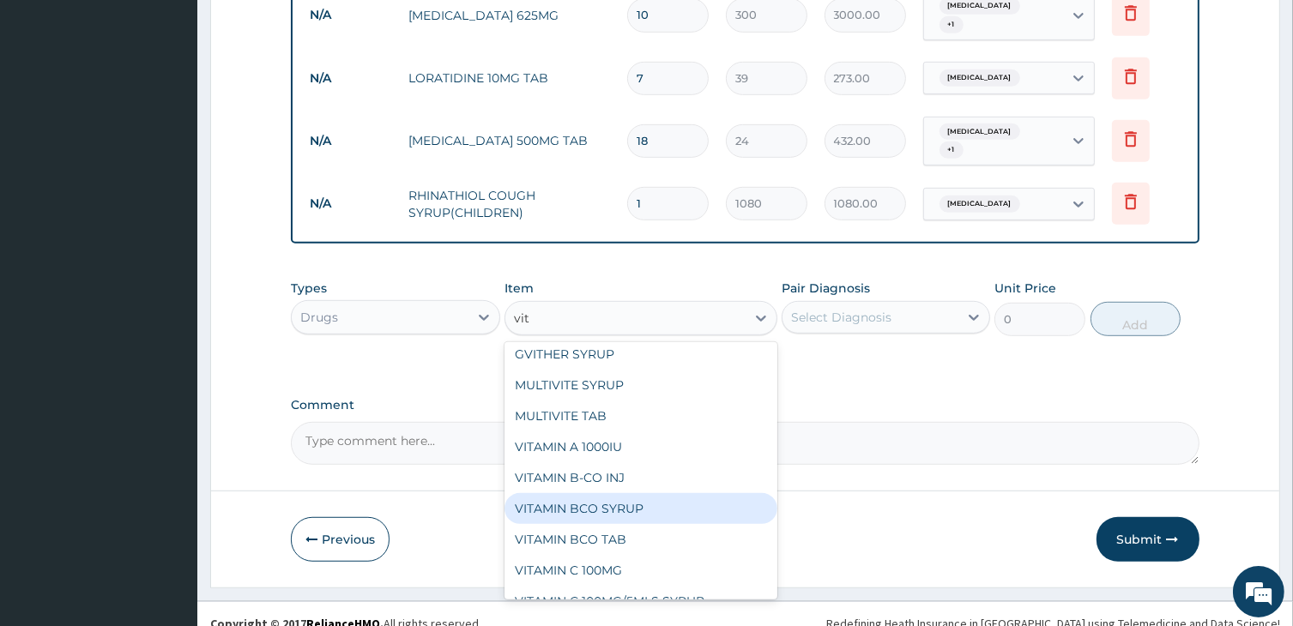
scroll to position [103, 0]
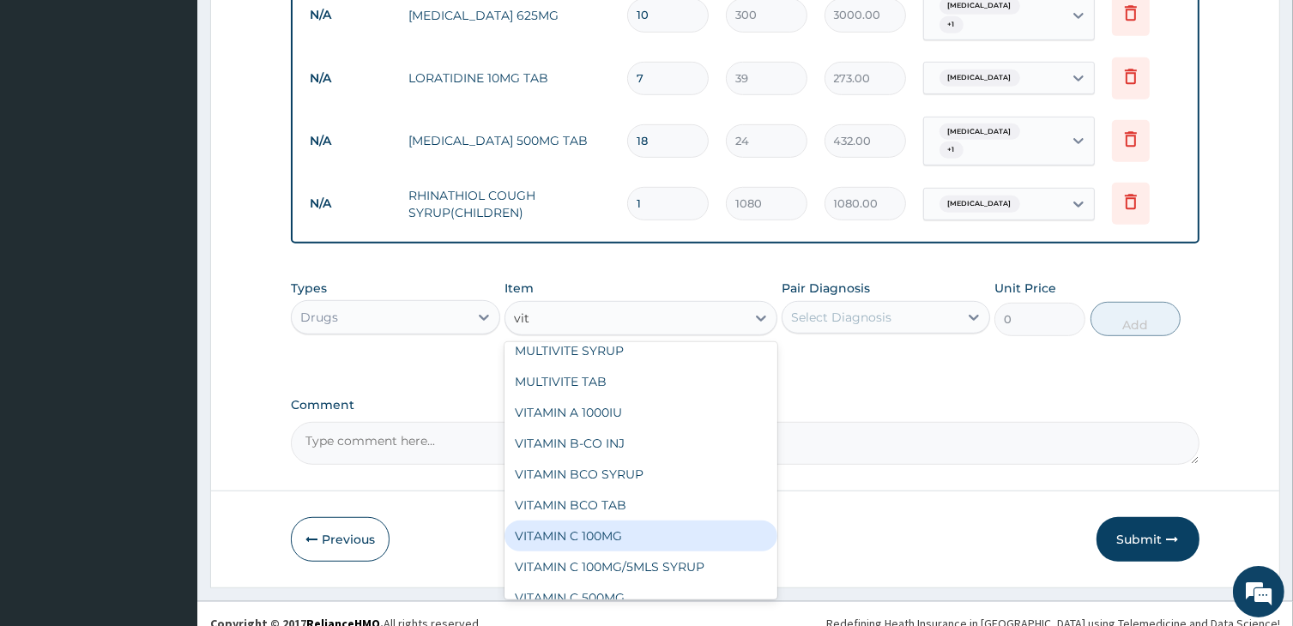
click at [591, 523] on div "VITAMIN C 100MG" at bounding box center [640, 536] width 272 height 31
type input "15"
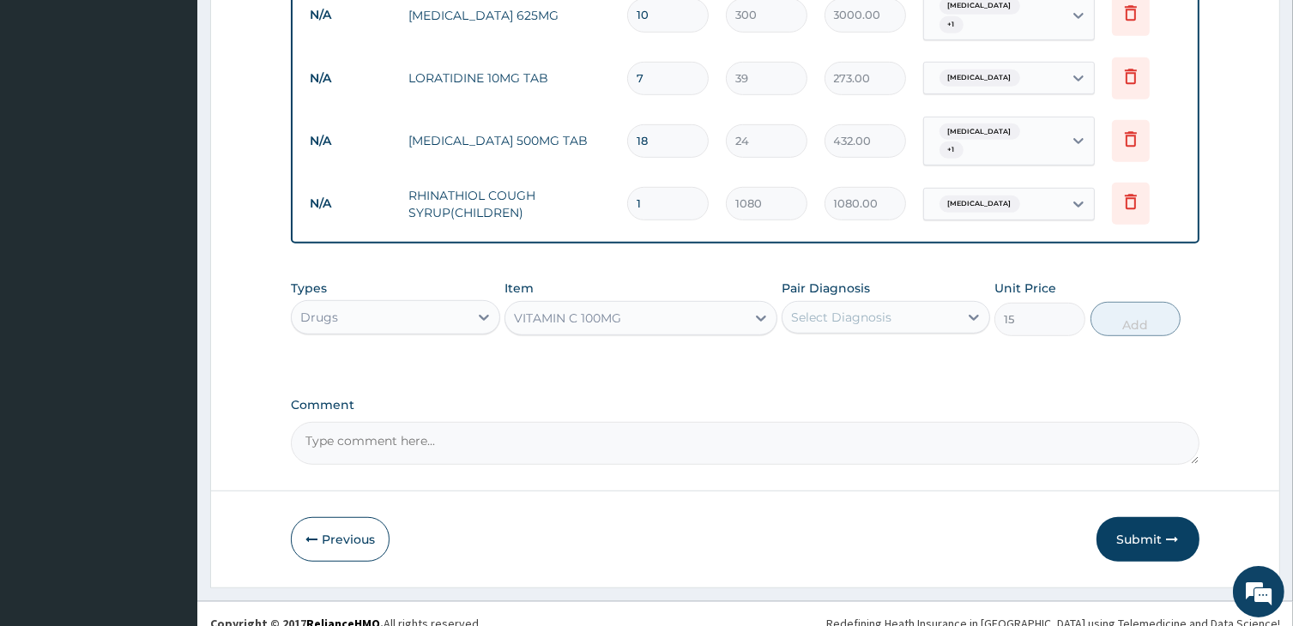
click at [889, 309] on div "Select Diagnosis" at bounding box center [841, 317] width 100 height 17
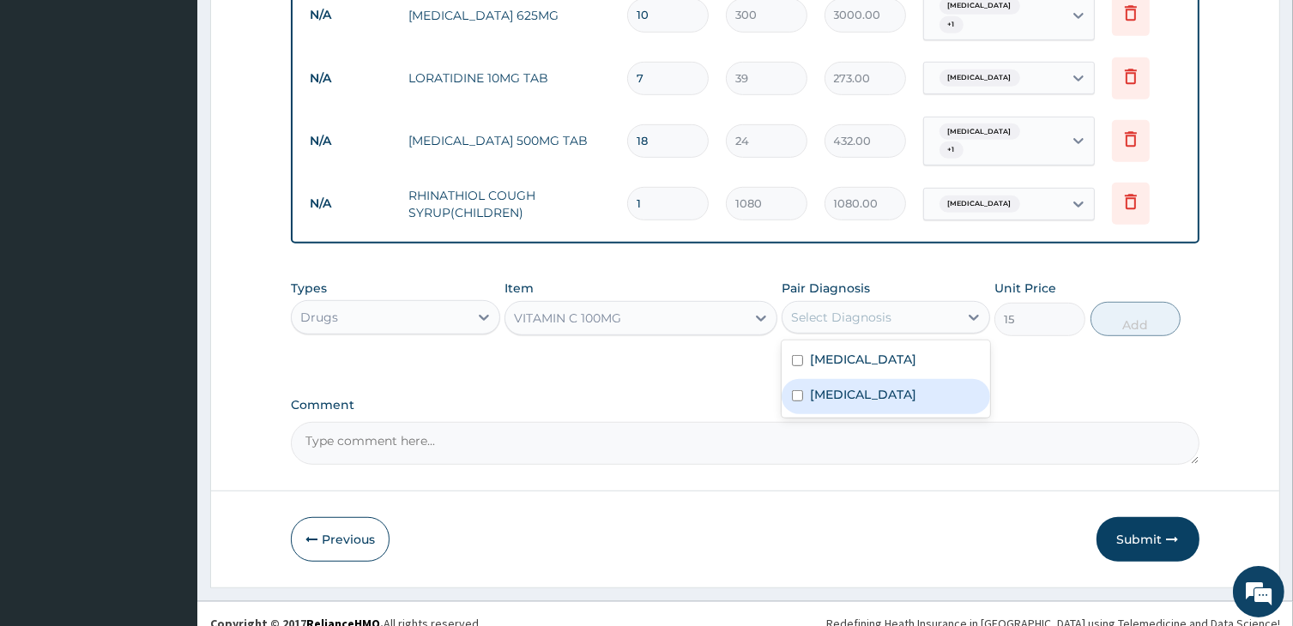
click at [882, 386] on label "Upper respiratory infection" at bounding box center [863, 394] width 106 height 17
checkbox input "true"
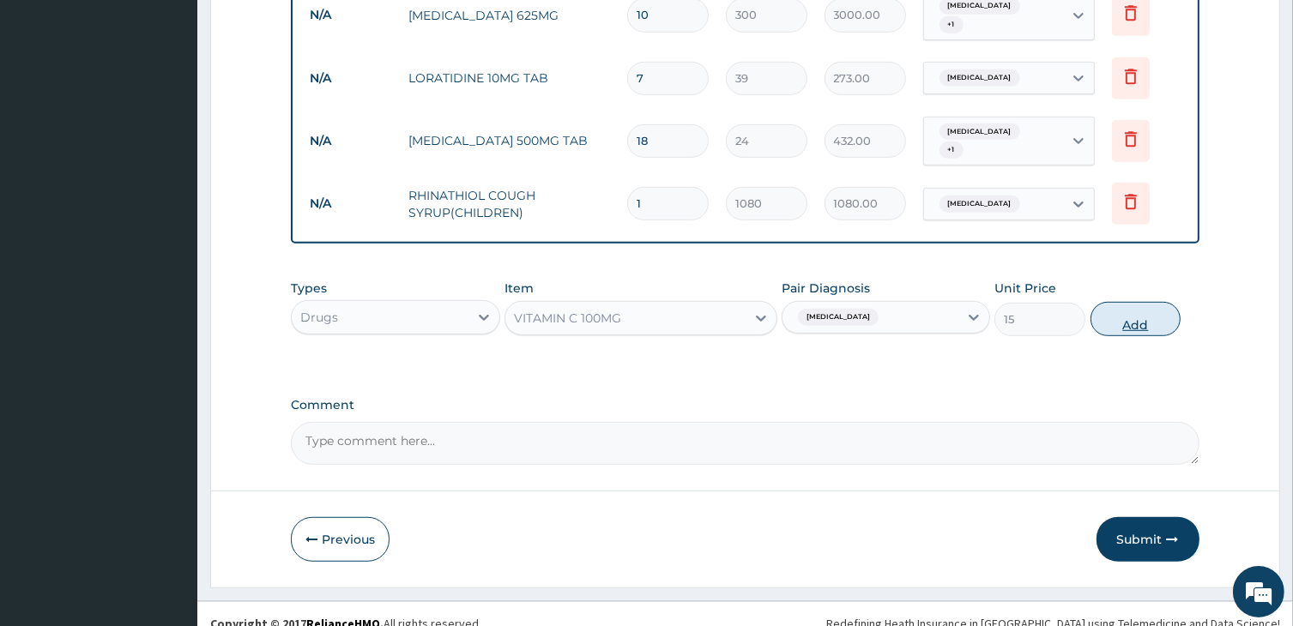
click at [1116, 302] on button "Add" at bounding box center [1135, 319] width 91 height 34
type input "0"
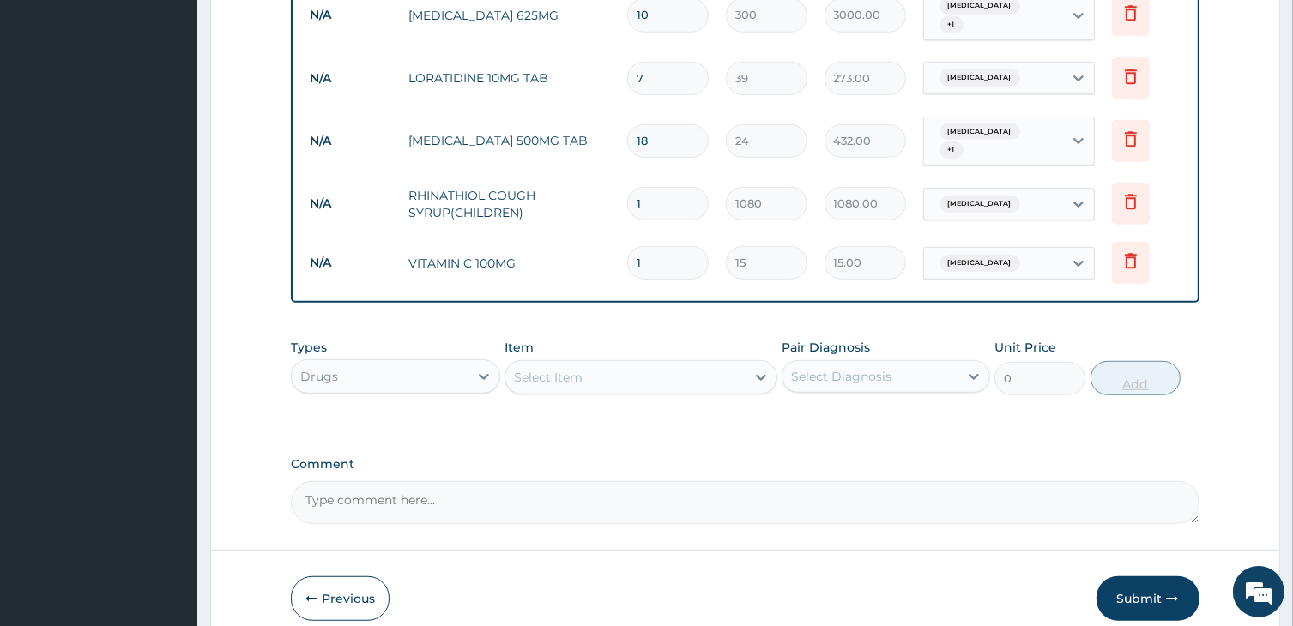
type input "0.00"
type input "3"
type input "45.00"
type input "30"
type input "450.00"
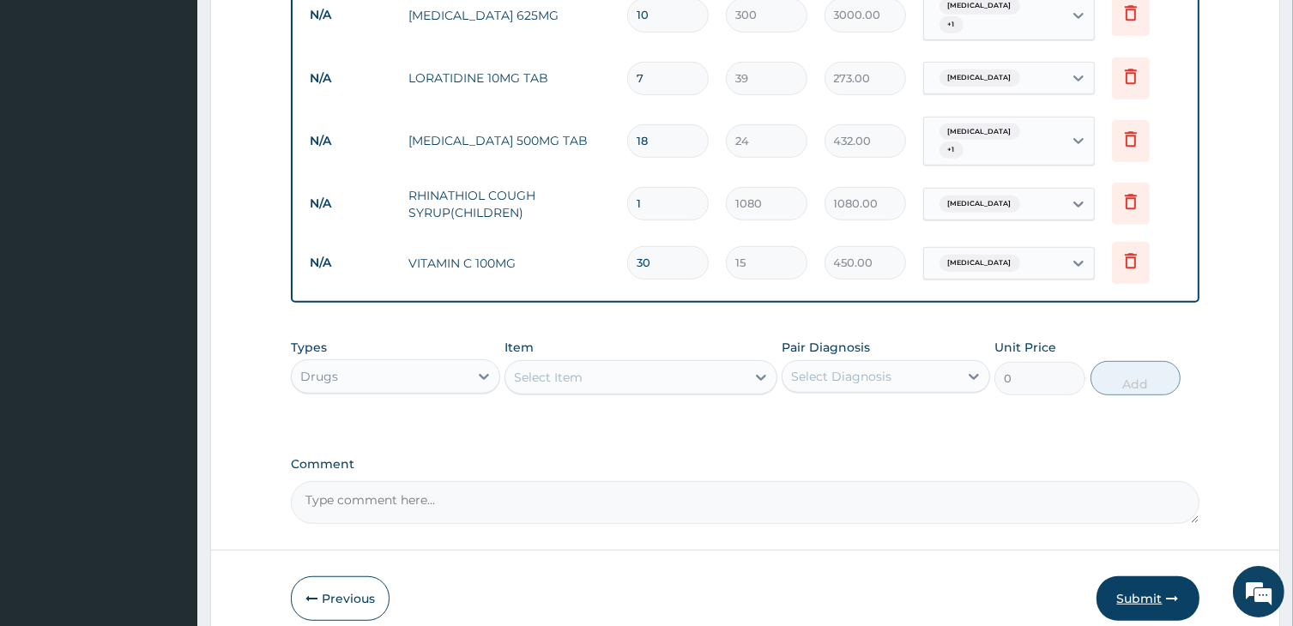
type input "30"
click at [1149, 581] on button "Submit" at bounding box center [1147, 598] width 103 height 45
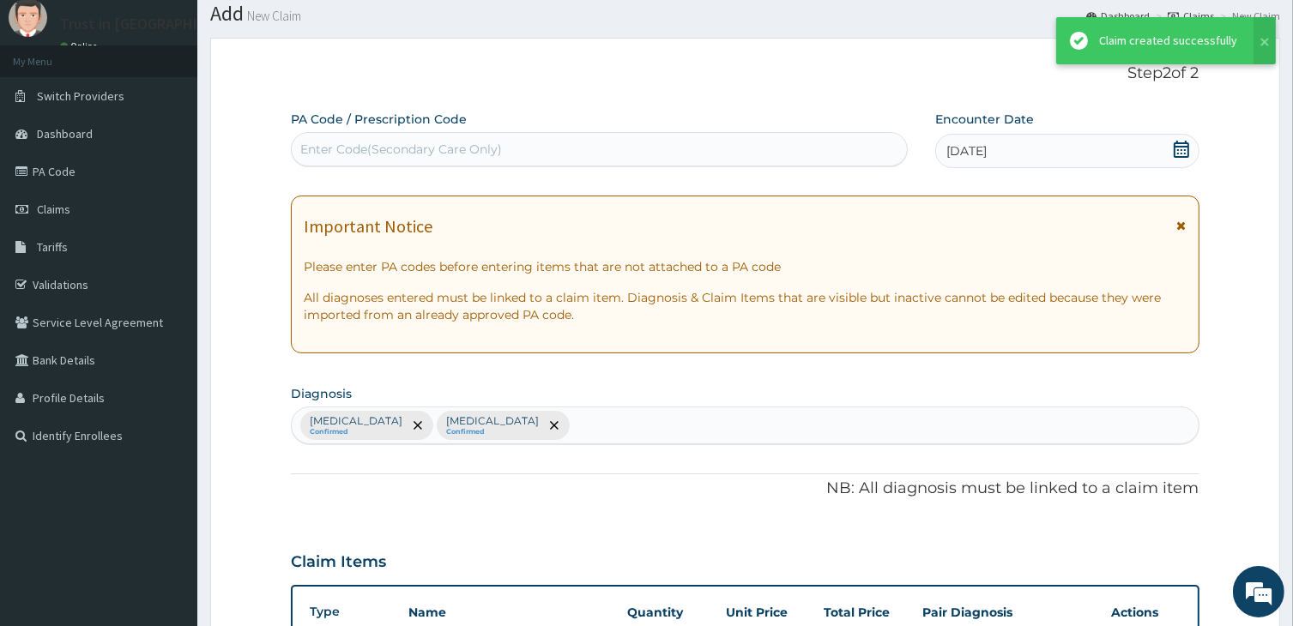
scroll to position [946, 0]
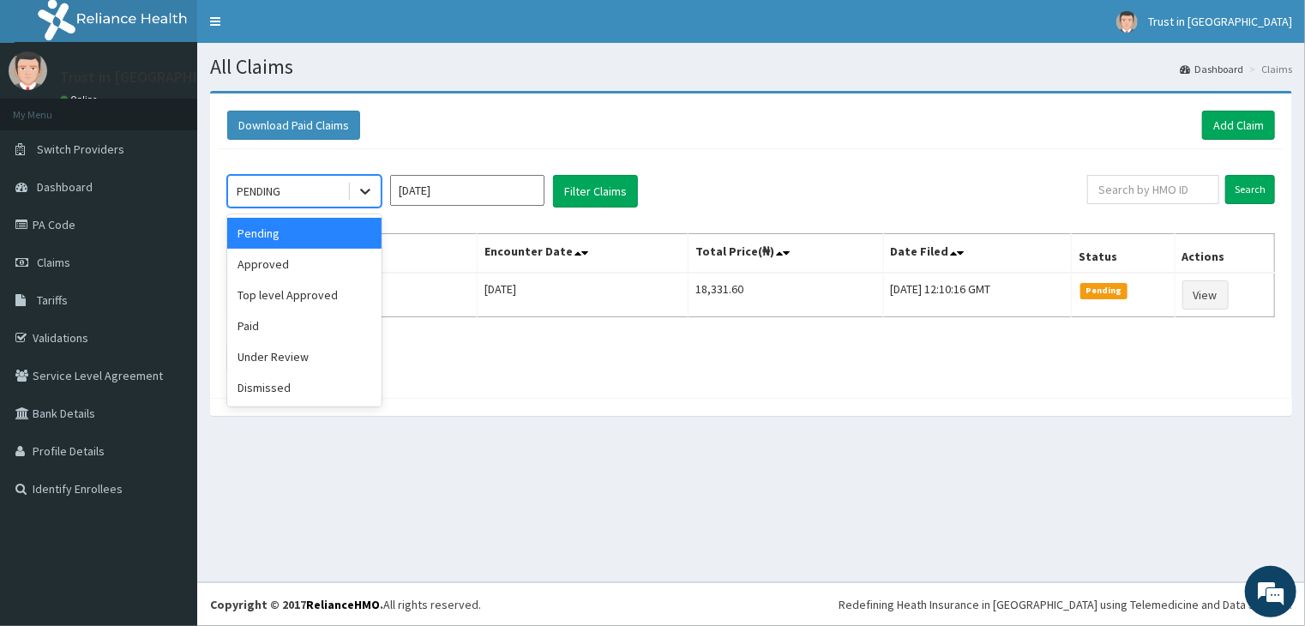
click at [367, 188] on icon at bounding box center [365, 191] width 17 height 17
click at [300, 268] on div "Approved" at bounding box center [304, 264] width 154 height 31
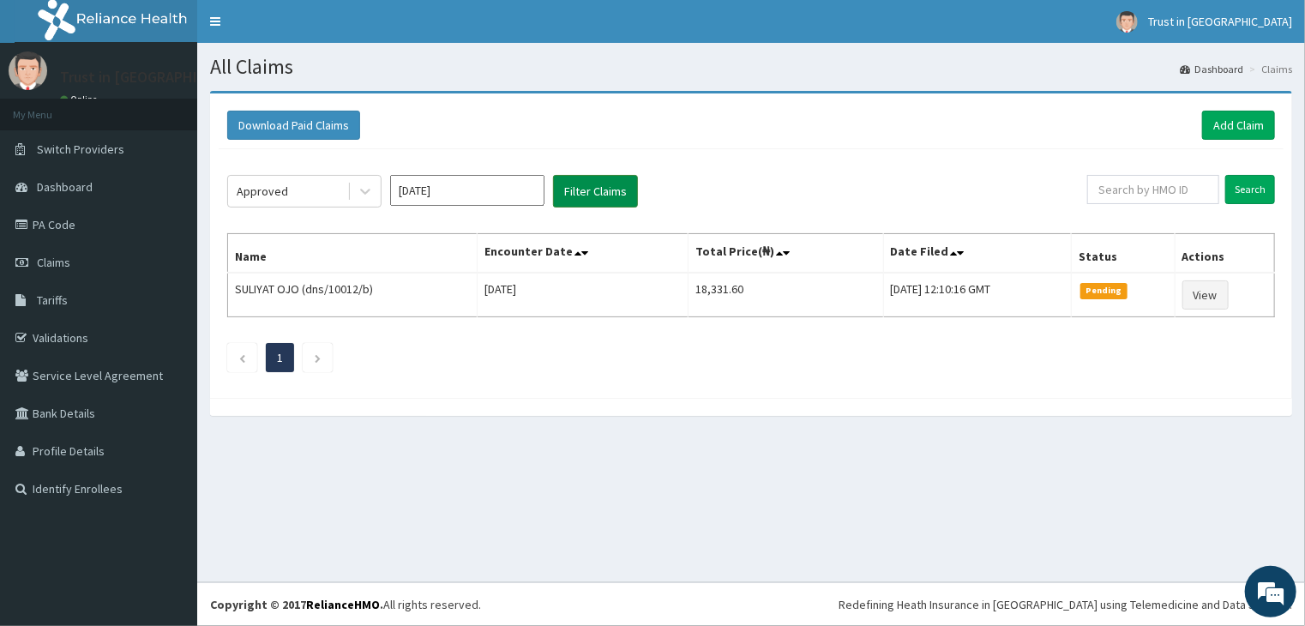
click at [607, 190] on button "Filter Claims" at bounding box center [595, 191] width 85 height 33
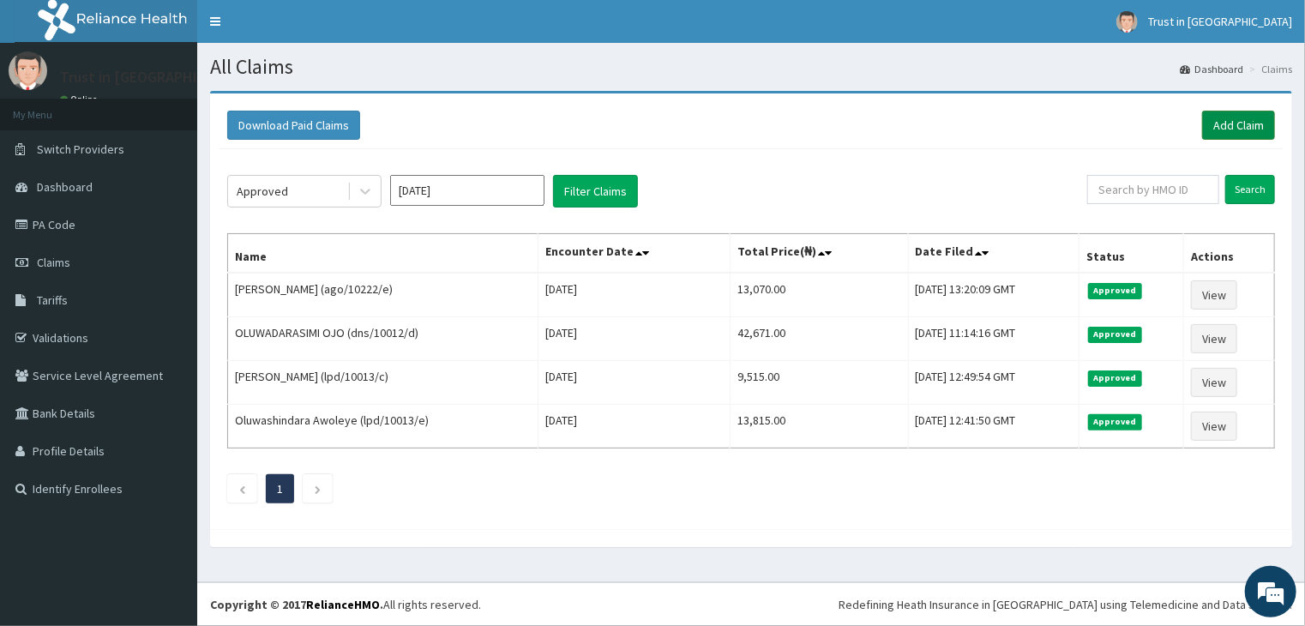
click at [1251, 130] on link "Add Claim" at bounding box center [1239, 125] width 73 height 29
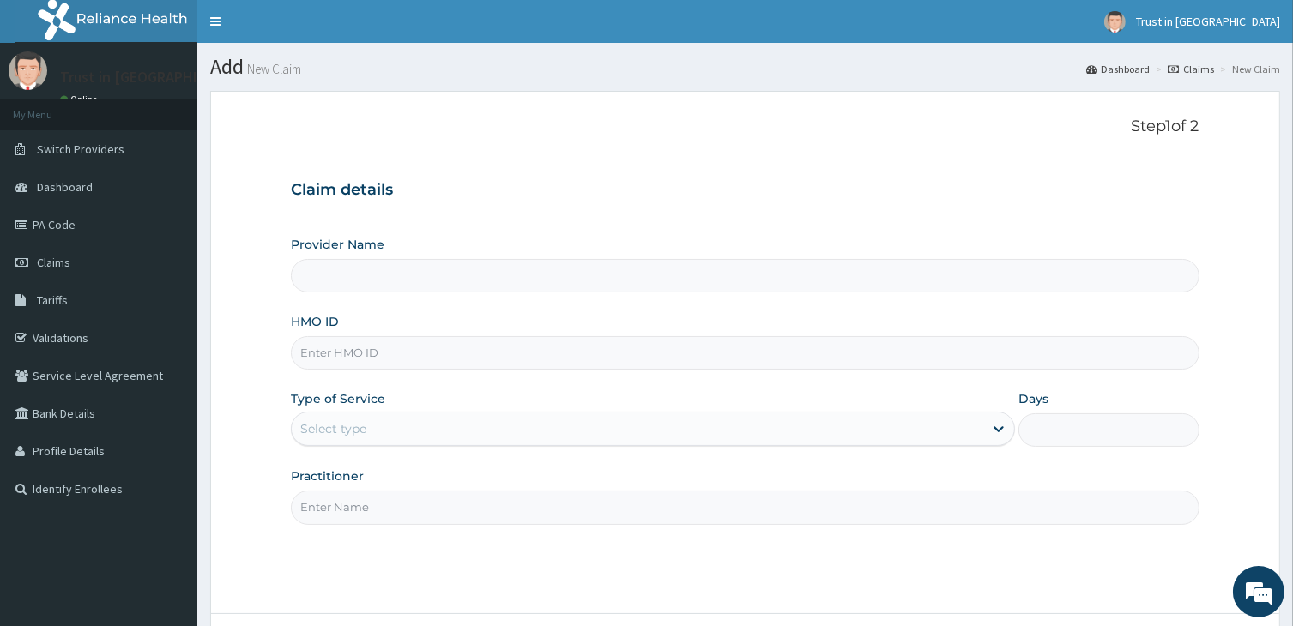
type input "Trust in [GEOGRAPHIC_DATA]"
click at [349, 351] on input "HMO ID" at bounding box center [745, 352] width 908 height 33
type input "gmt/10258/a"
click at [385, 425] on div "Select type" at bounding box center [637, 428] width 690 height 27
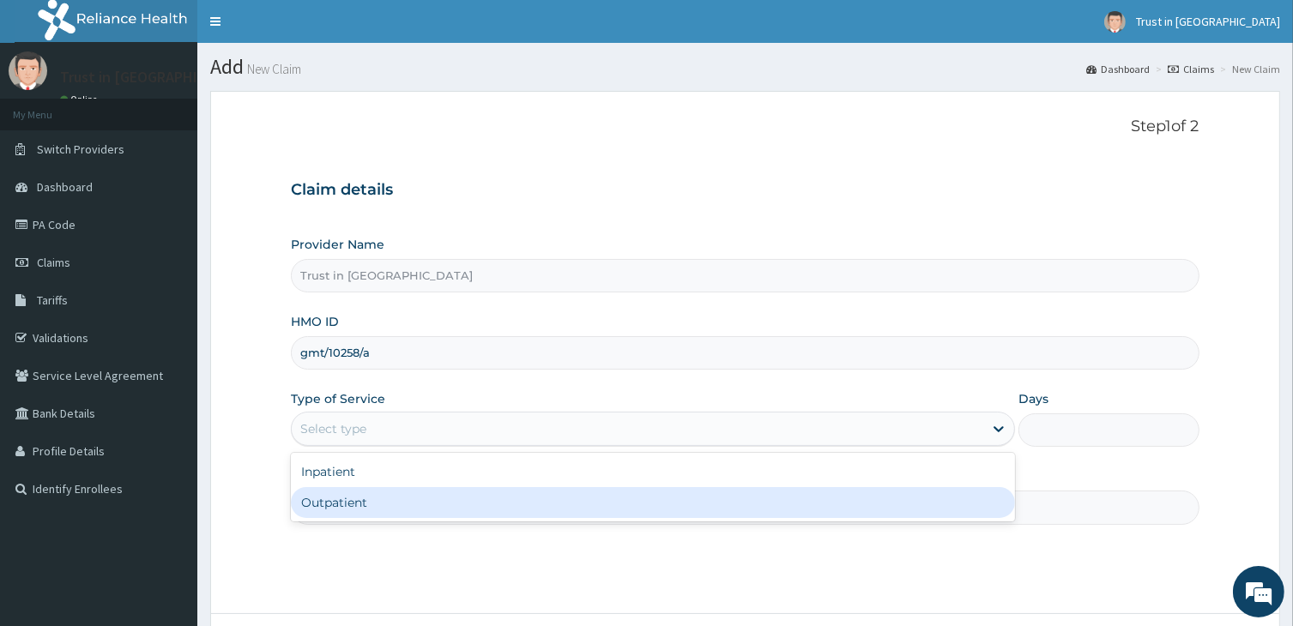
click at [345, 502] on div "Outpatient" at bounding box center [652, 502] width 723 height 31
type input "1"
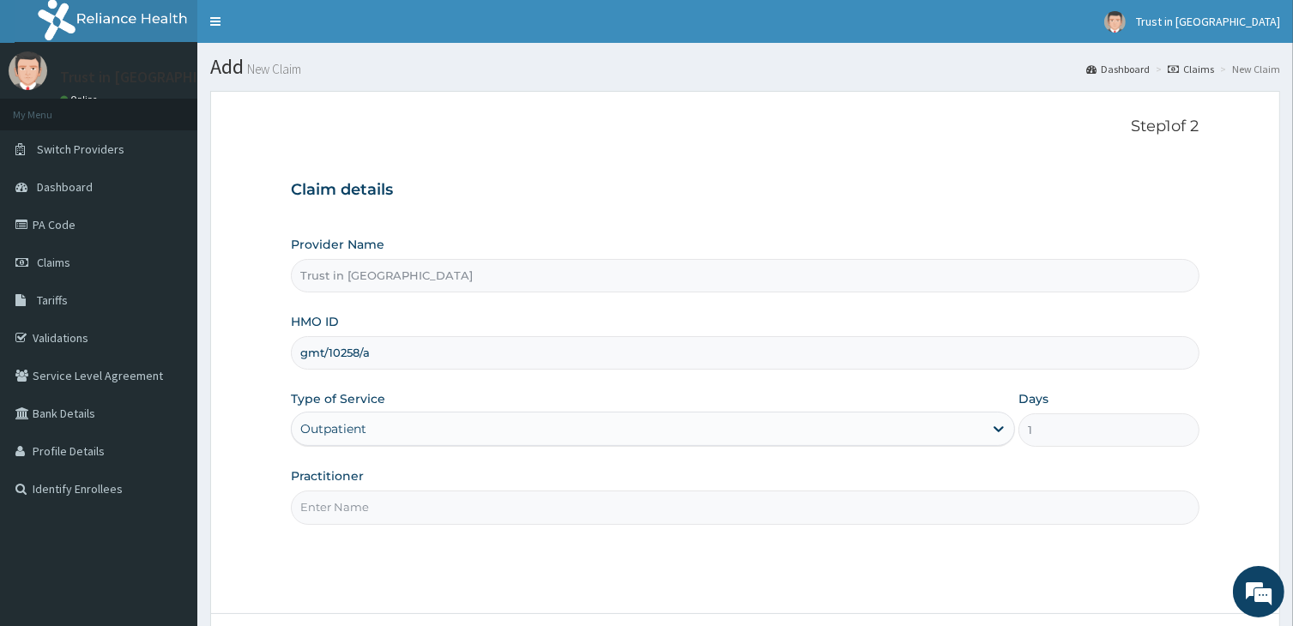
click at [345, 504] on input "Practitioner" at bounding box center [745, 507] width 908 height 33
type input "dr nebo"
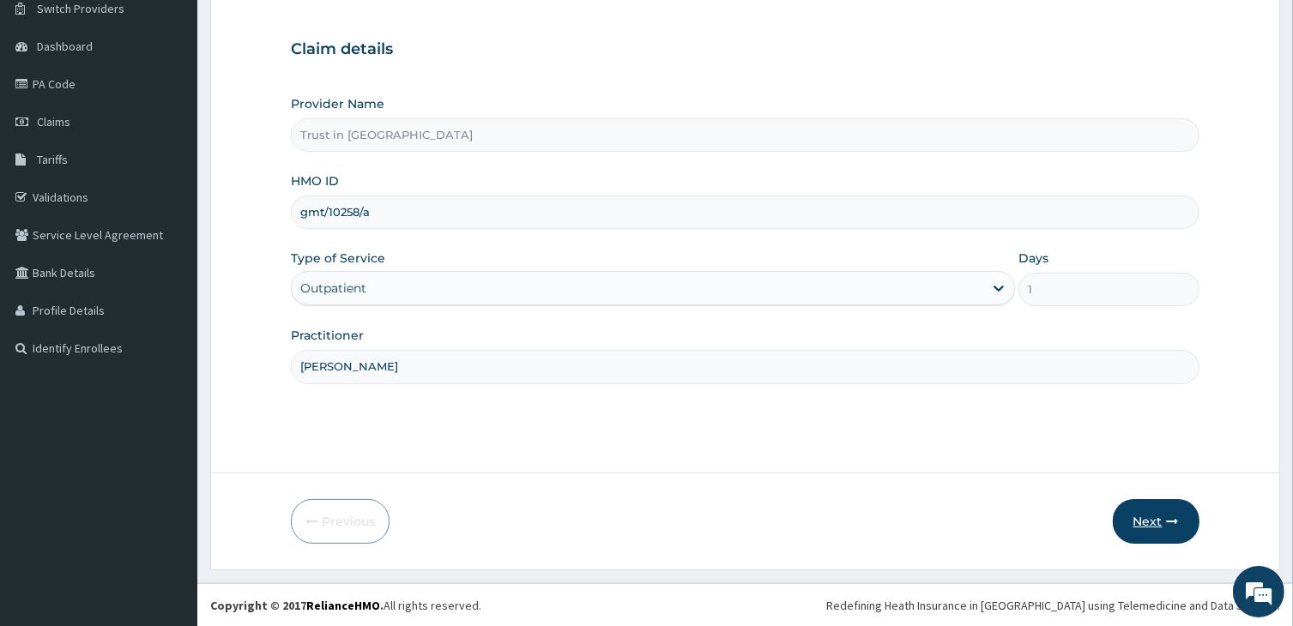
click at [1152, 522] on button "Next" at bounding box center [1156, 521] width 87 height 45
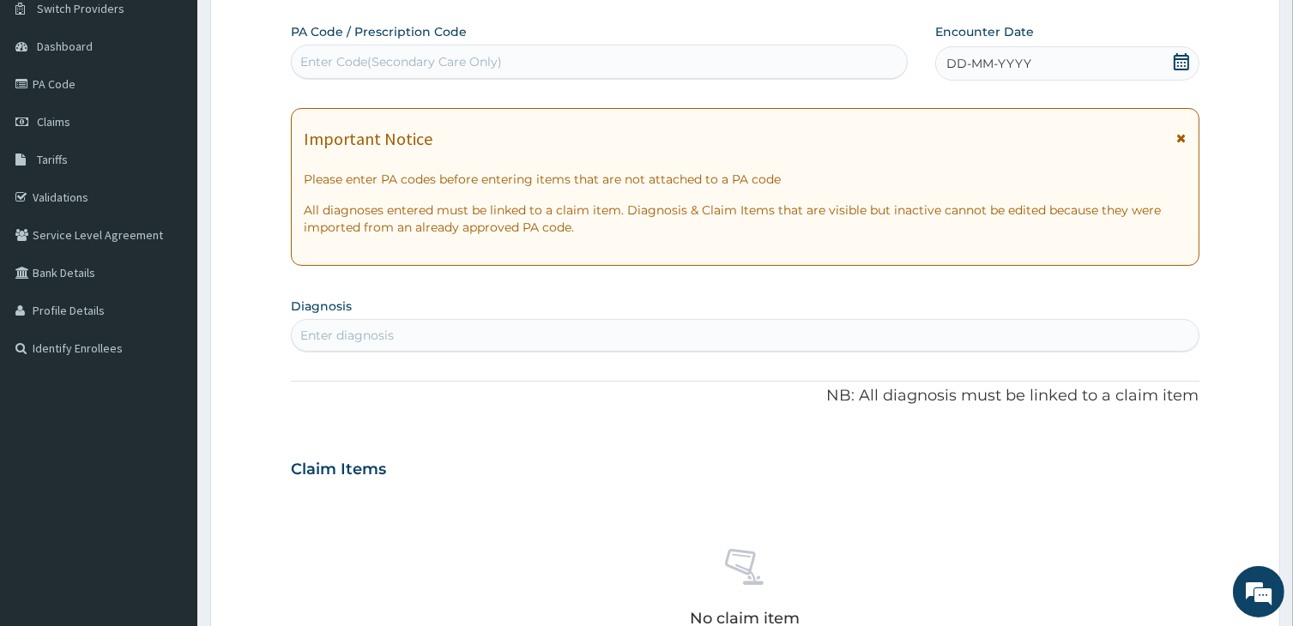
click at [1180, 64] on icon at bounding box center [1181, 61] width 17 height 17
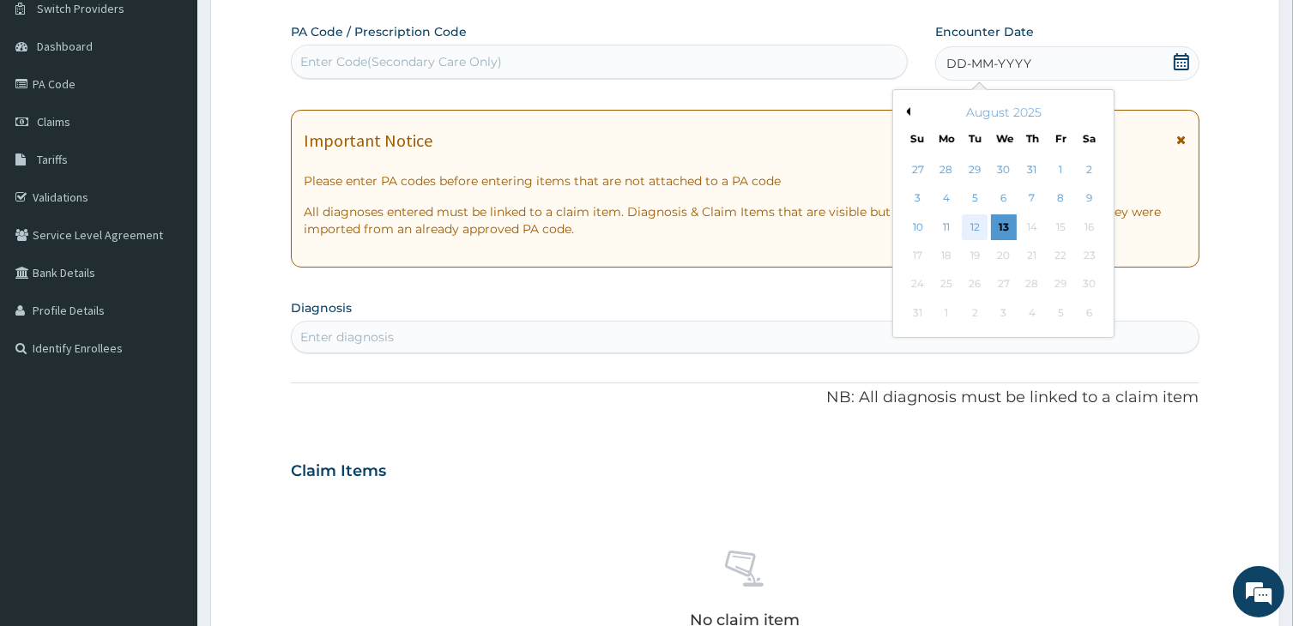
click at [976, 226] on div "12" at bounding box center [975, 227] width 26 height 26
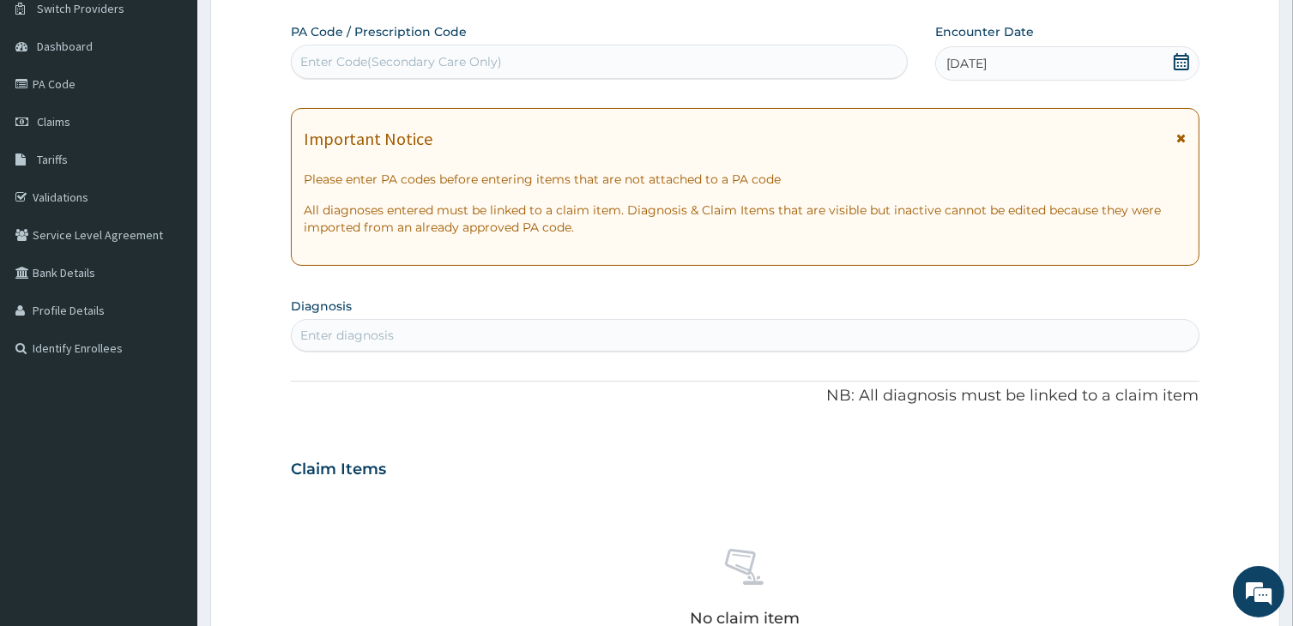
click at [516, 324] on div "Enter diagnosis" at bounding box center [745, 335] width 906 height 27
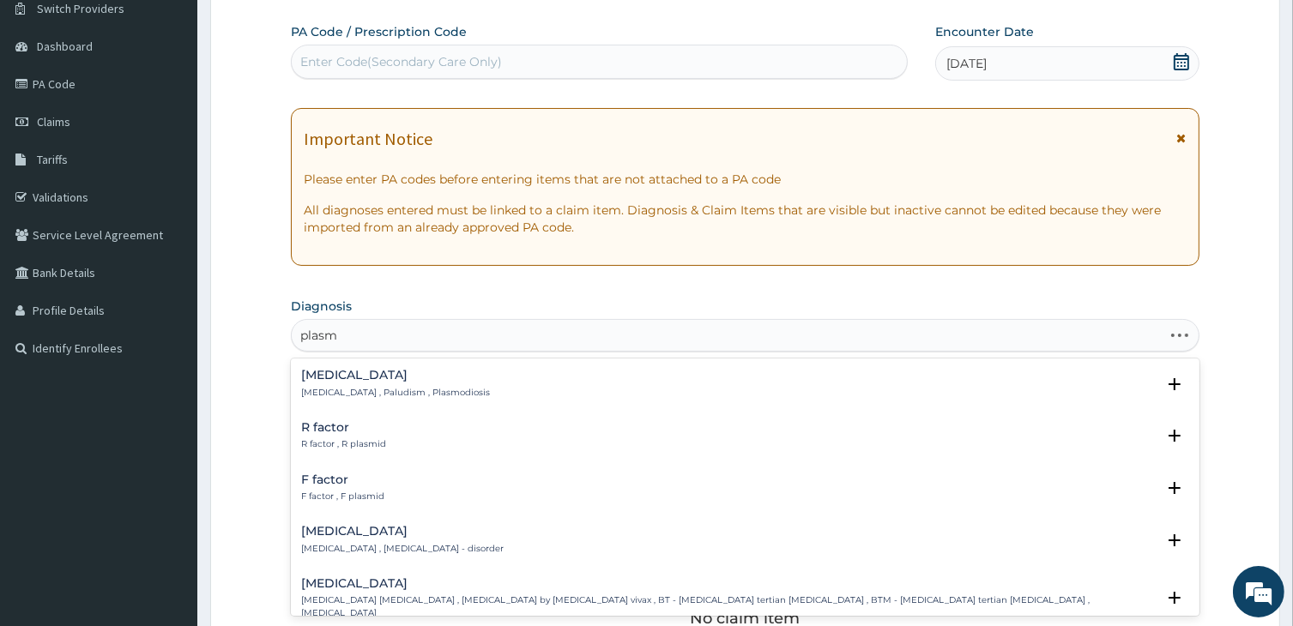
type input "plasmo"
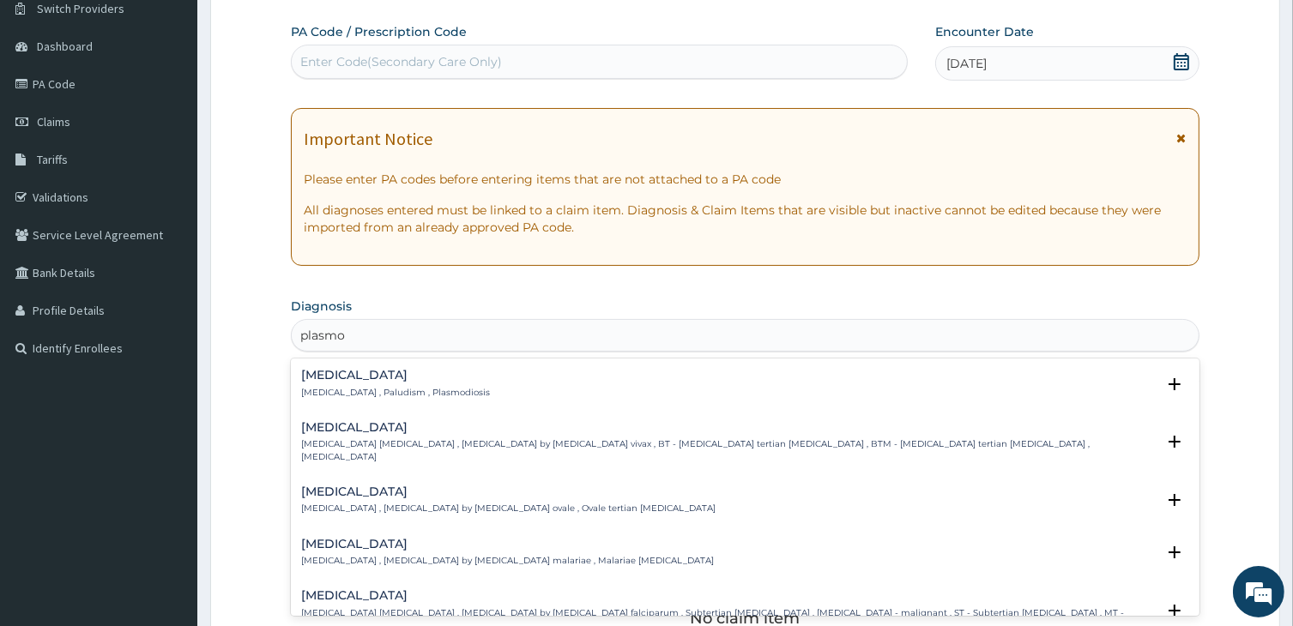
click at [369, 388] on p "Malaria , Paludism , Plasmodiosis" at bounding box center [395, 393] width 189 height 12
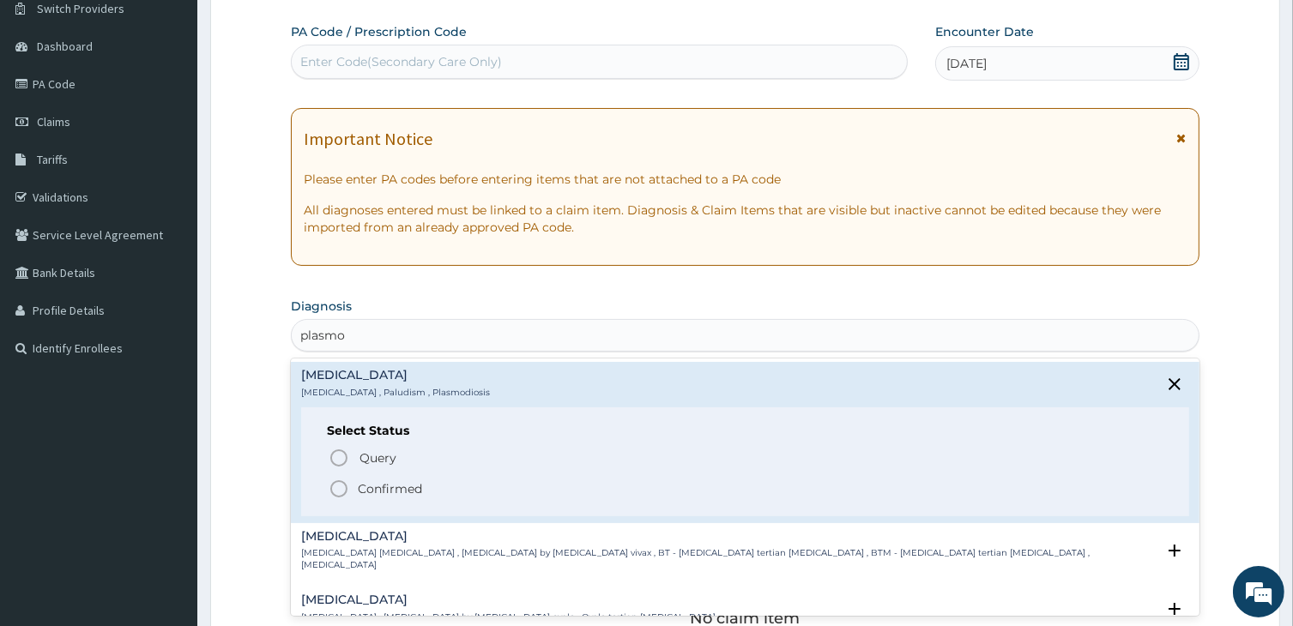
click at [343, 487] on icon "status option filled" at bounding box center [339, 489] width 21 height 21
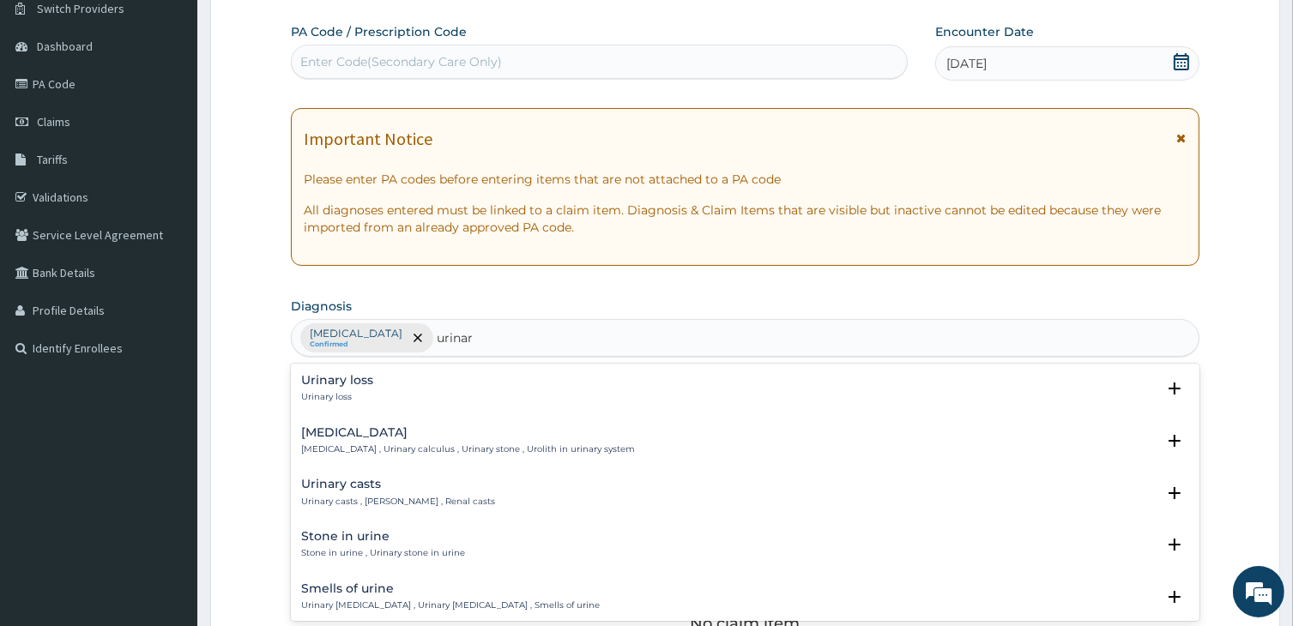
type input "urinary"
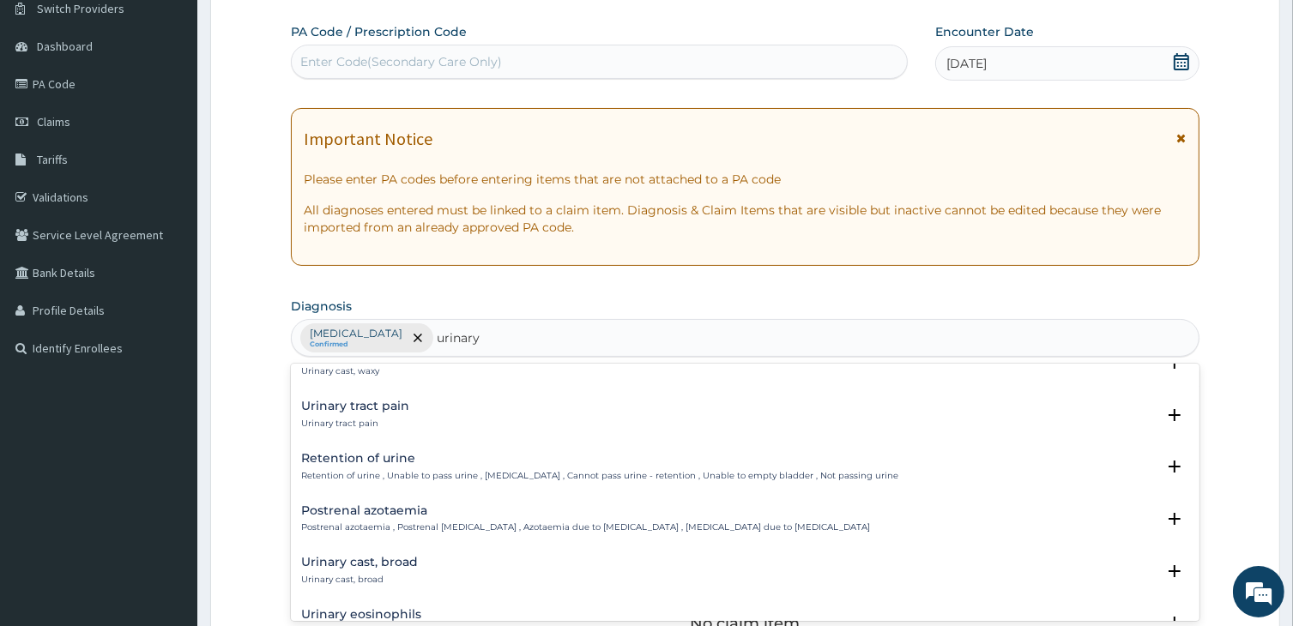
scroll to position [549, 0]
click at [329, 413] on div "Urinary tract pain Urinary tract pain" at bounding box center [355, 412] width 108 height 30
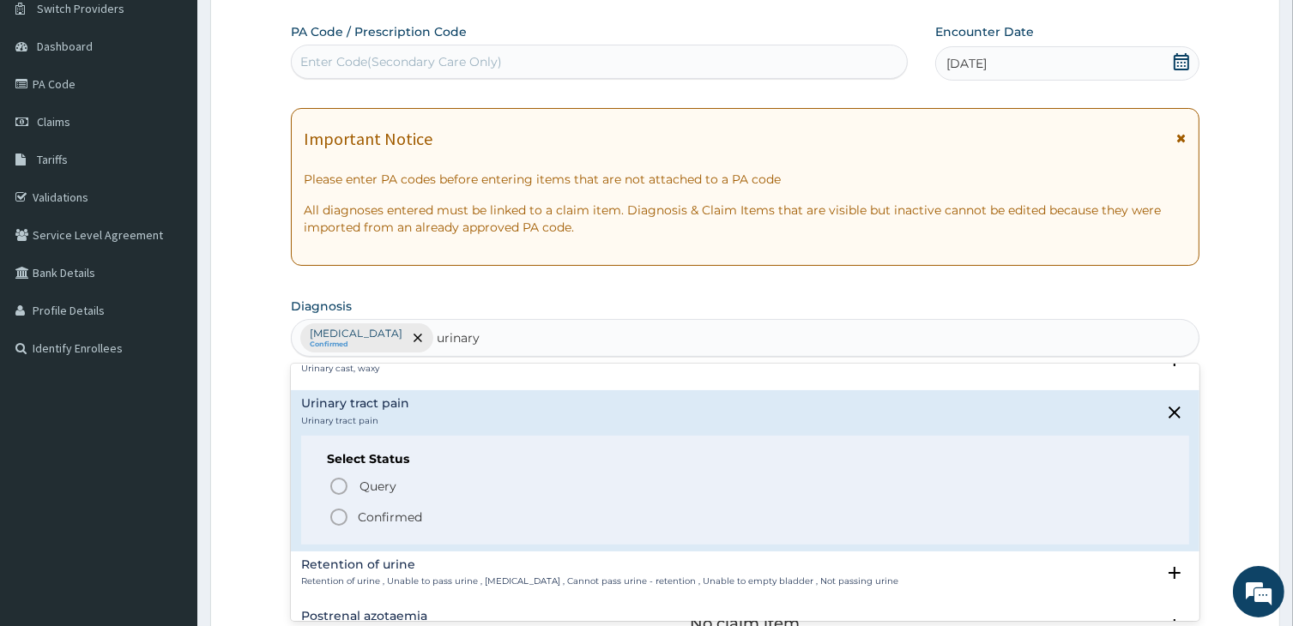
click at [341, 522] on circle "status option filled" at bounding box center [338, 517] width 15 height 15
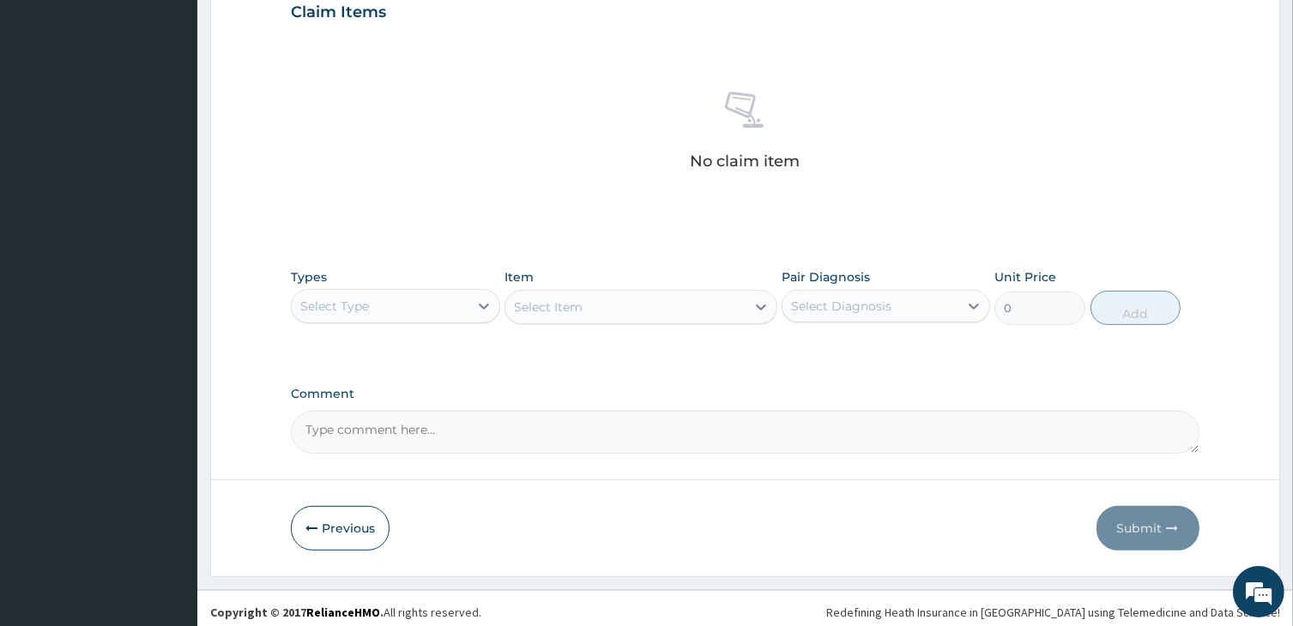
scroll to position [608, 0]
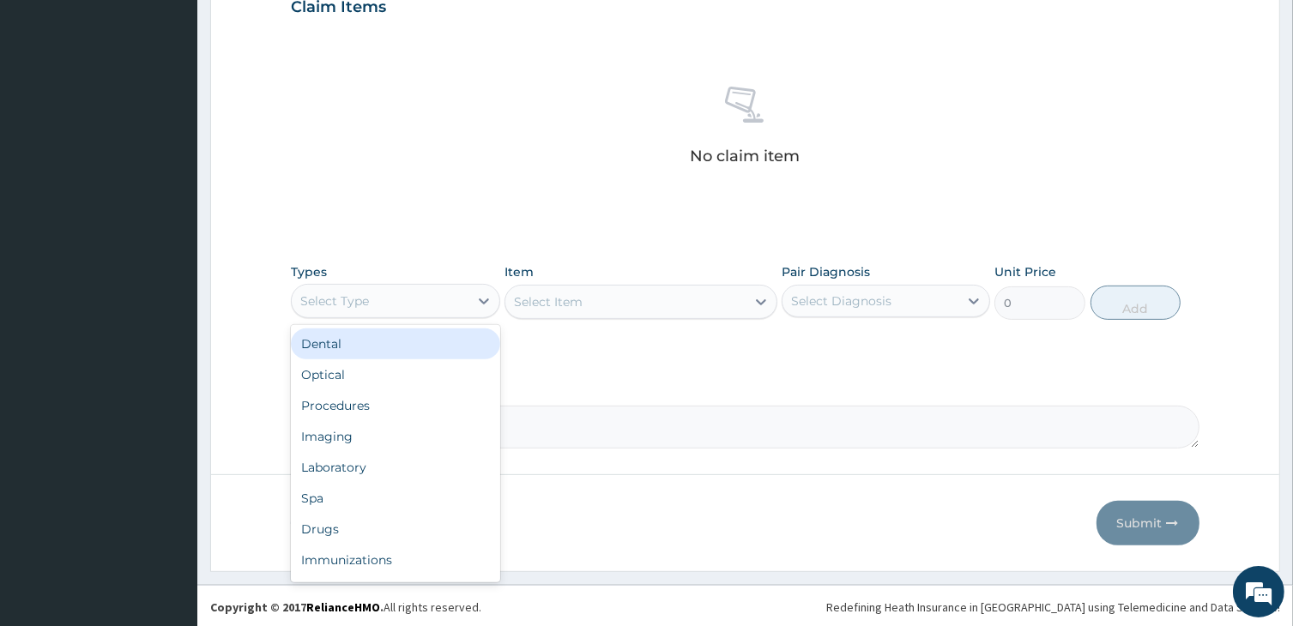
click at [432, 301] on div "Select Type" at bounding box center [380, 300] width 176 height 27
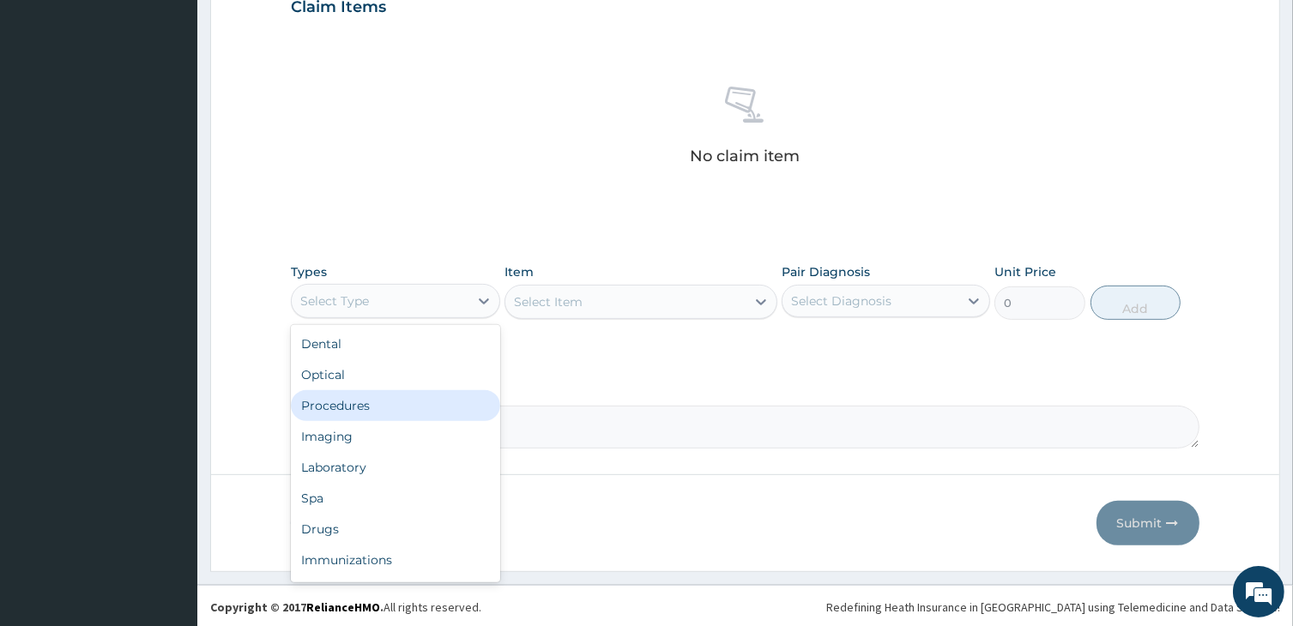
click at [383, 416] on div "Procedures" at bounding box center [395, 405] width 208 height 31
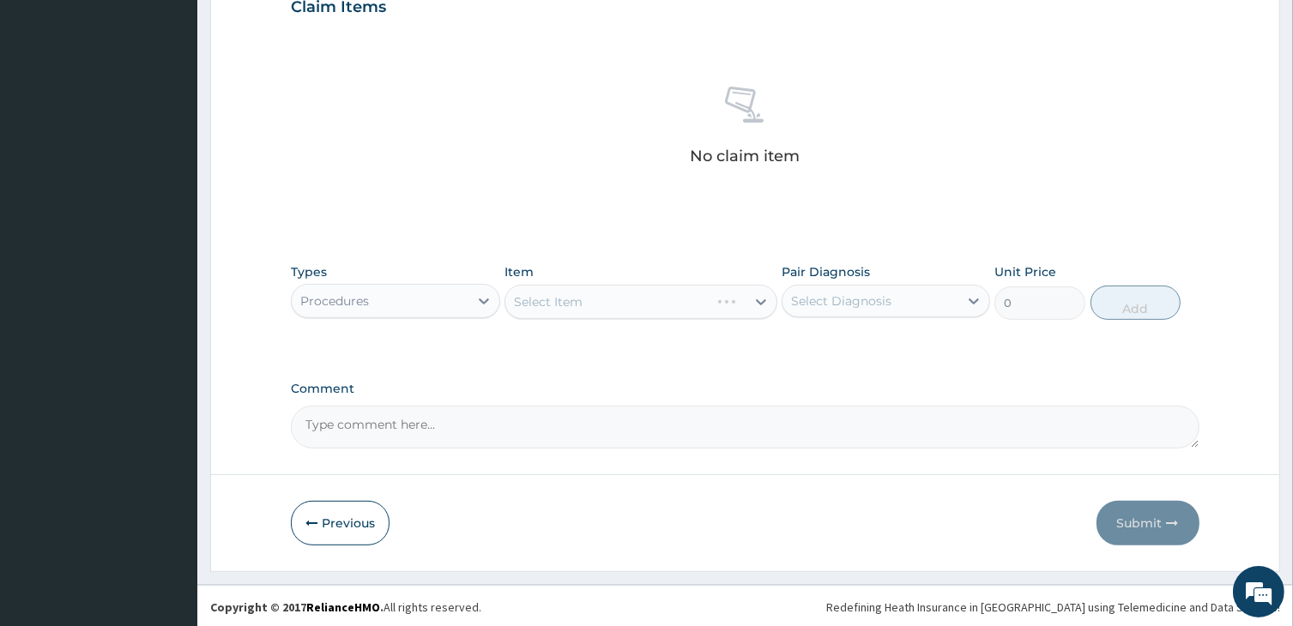
click at [626, 299] on div "Select Item" at bounding box center [640, 302] width 272 height 34
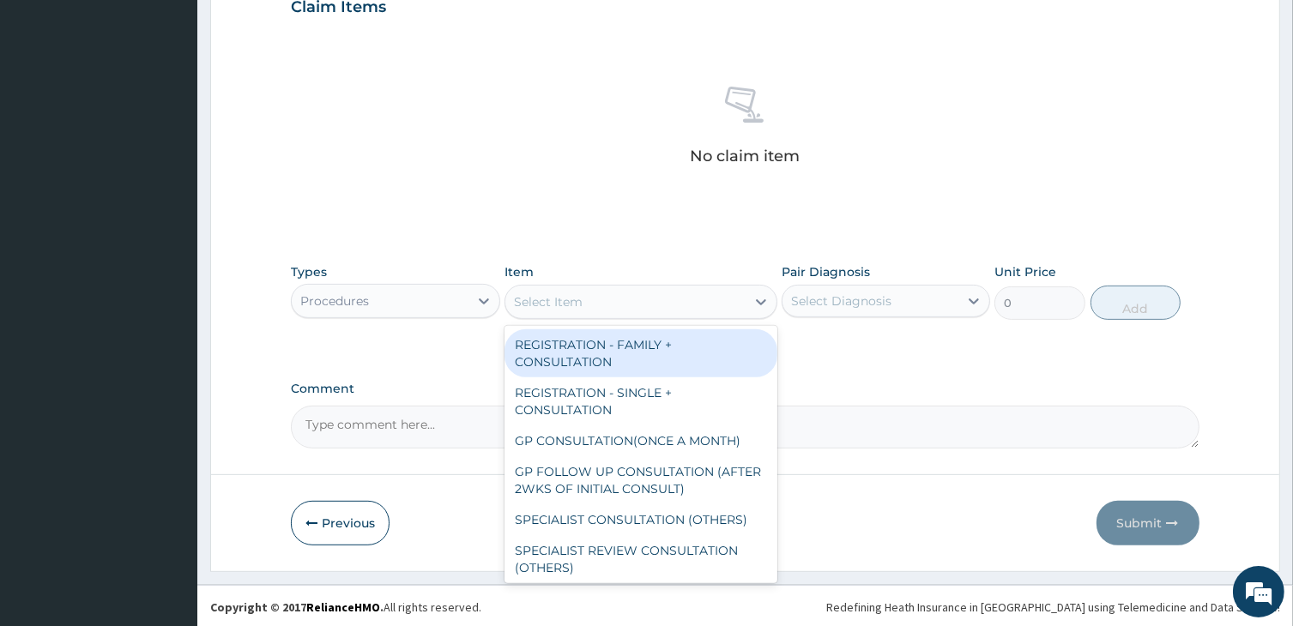
click at [640, 308] on div "Select Item" at bounding box center [624, 301] width 239 height 27
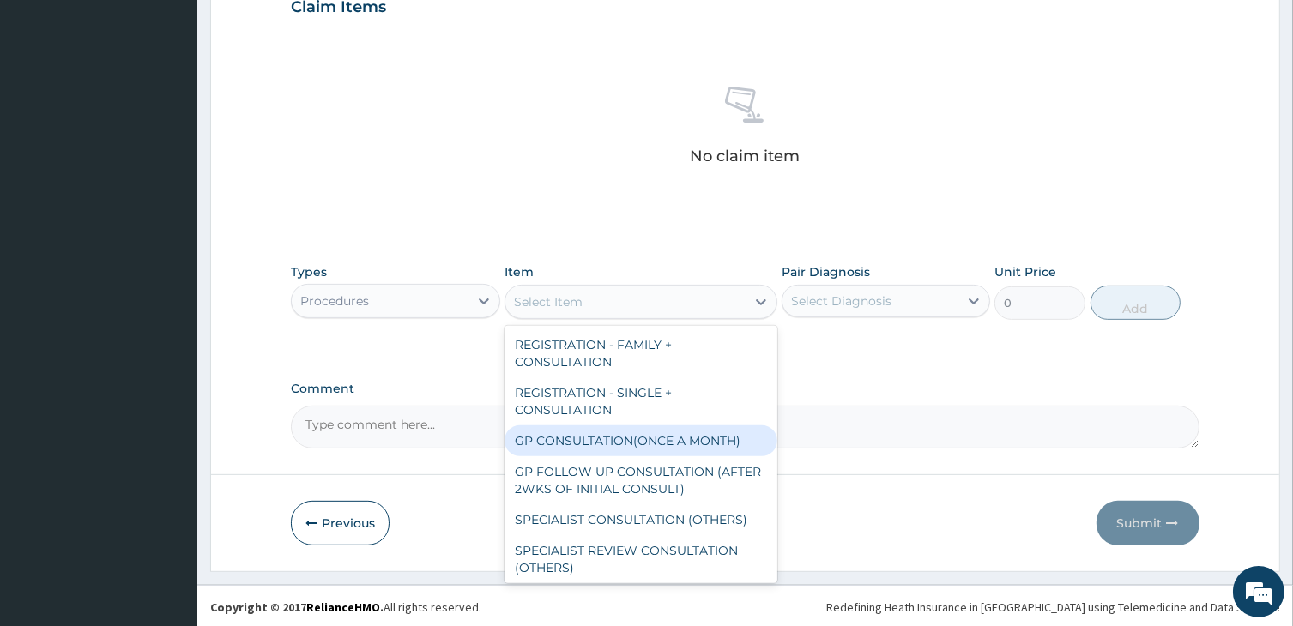
click at [578, 435] on div "GP CONSULTATION(ONCE A MONTH)" at bounding box center [640, 440] width 272 height 31
type input "2000"
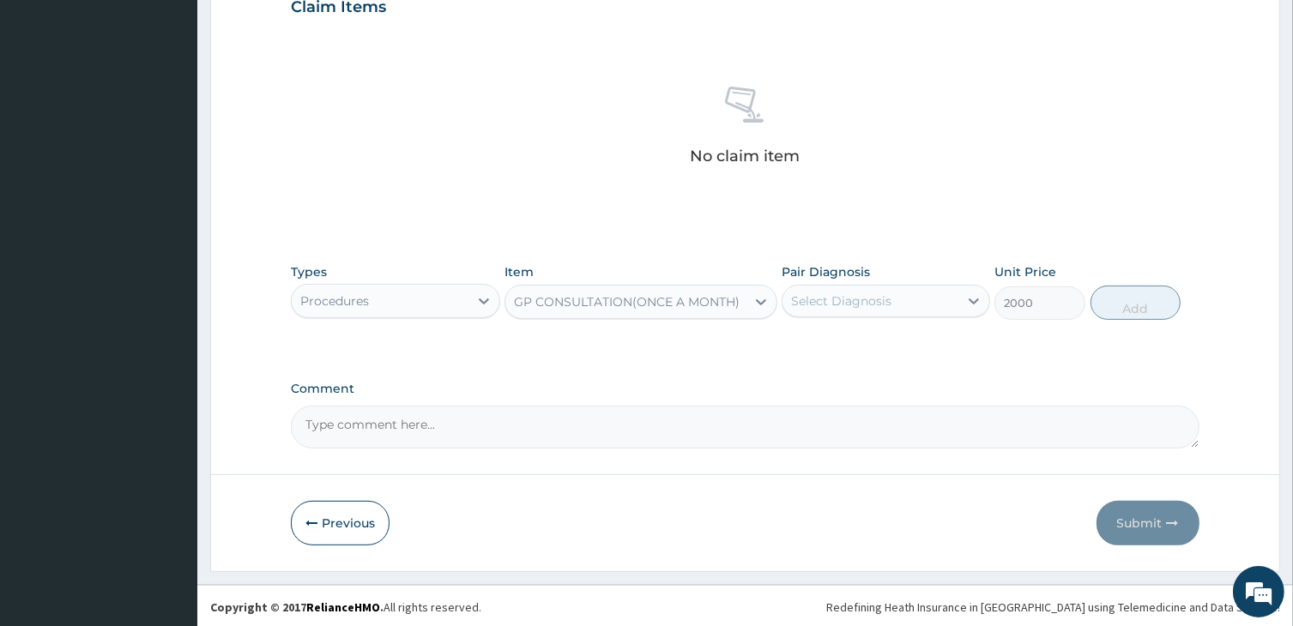
click at [860, 289] on div "Select Diagnosis" at bounding box center [870, 300] width 176 height 27
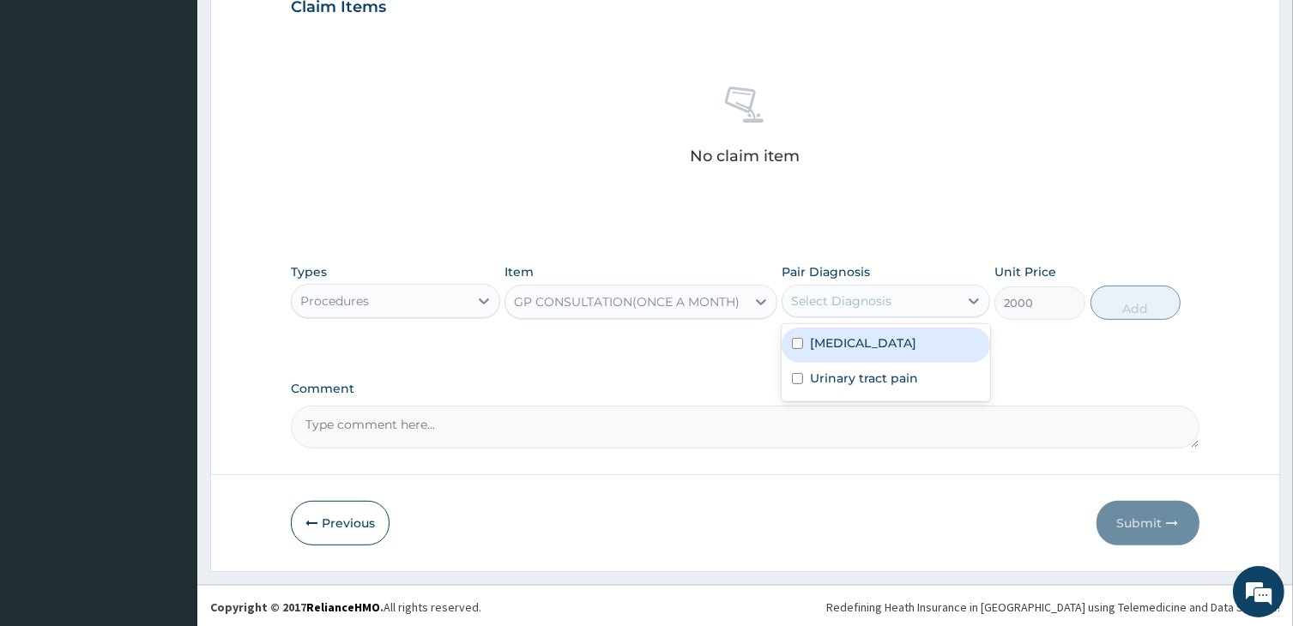
click at [843, 352] on div "Malaria" at bounding box center [885, 345] width 208 height 35
checkbox input "true"
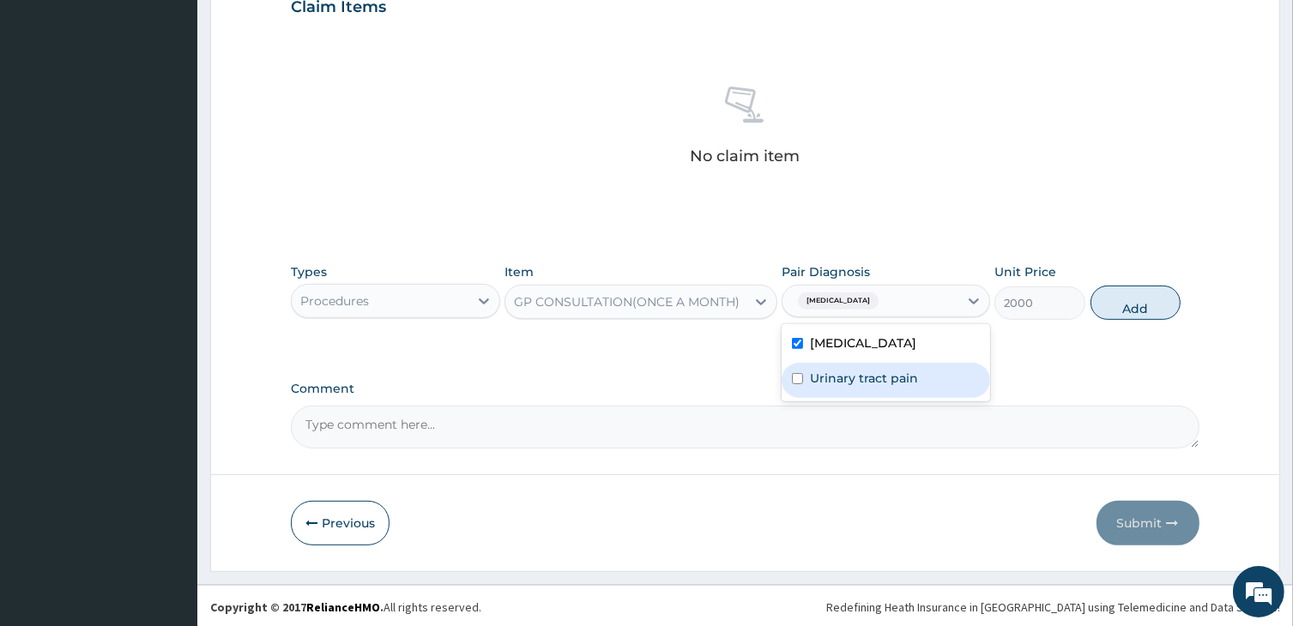
click at [838, 371] on label "Urinary tract pain" at bounding box center [864, 378] width 108 height 17
checkbox input "true"
click at [1154, 305] on button "Add" at bounding box center [1135, 303] width 91 height 34
type input "0"
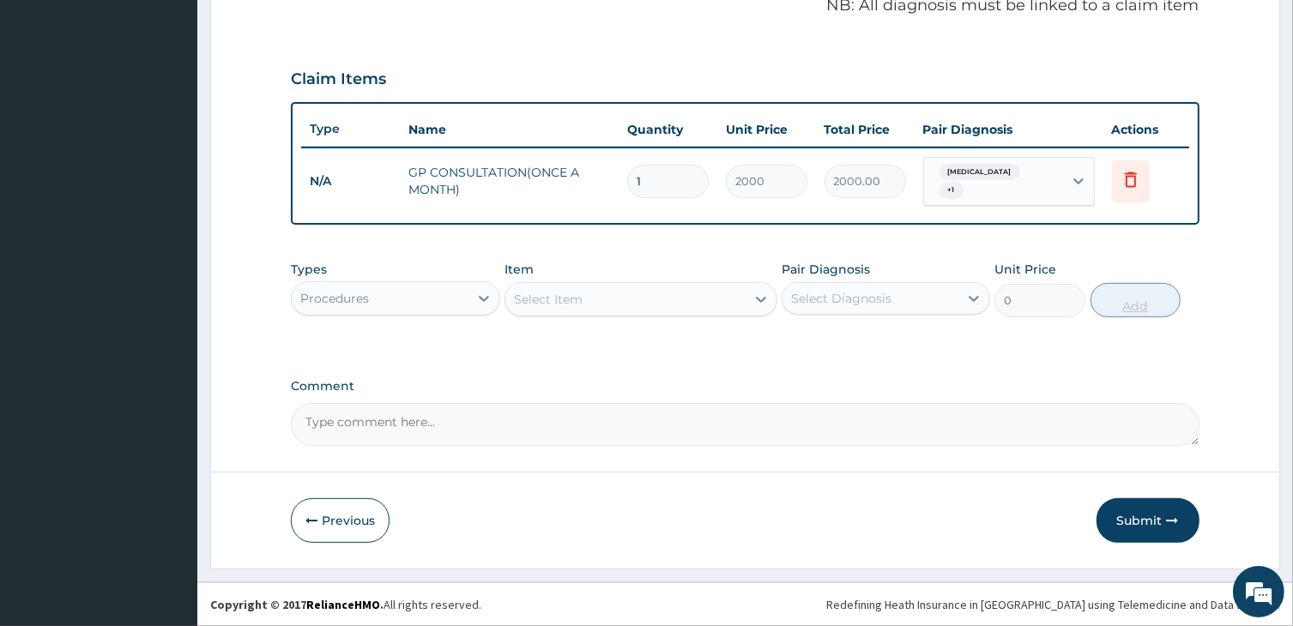
scroll to position [526, 0]
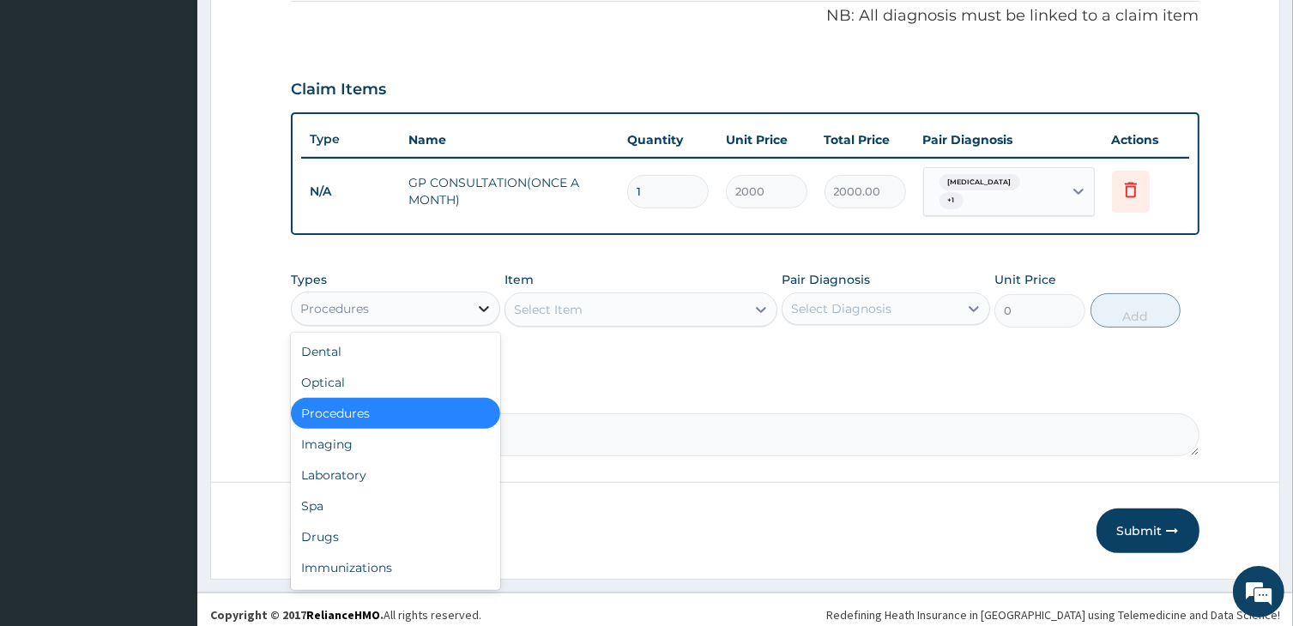
click at [483, 300] on icon at bounding box center [483, 308] width 17 height 17
click at [329, 528] on div "Drugs" at bounding box center [395, 537] width 208 height 31
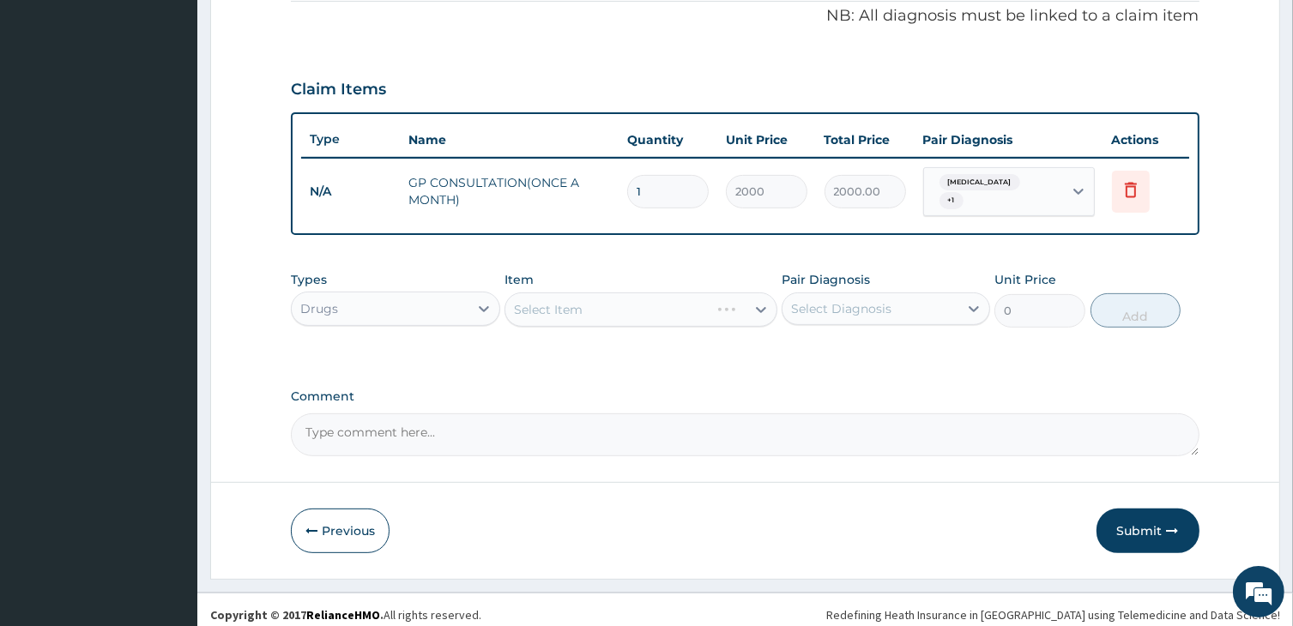
click at [619, 292] on div "Select Item" at bounding box center [640, 309] width 272 height 34
click at [608, 306] on div "Select Item" at bounding box center [624, 309] width 239 height 27
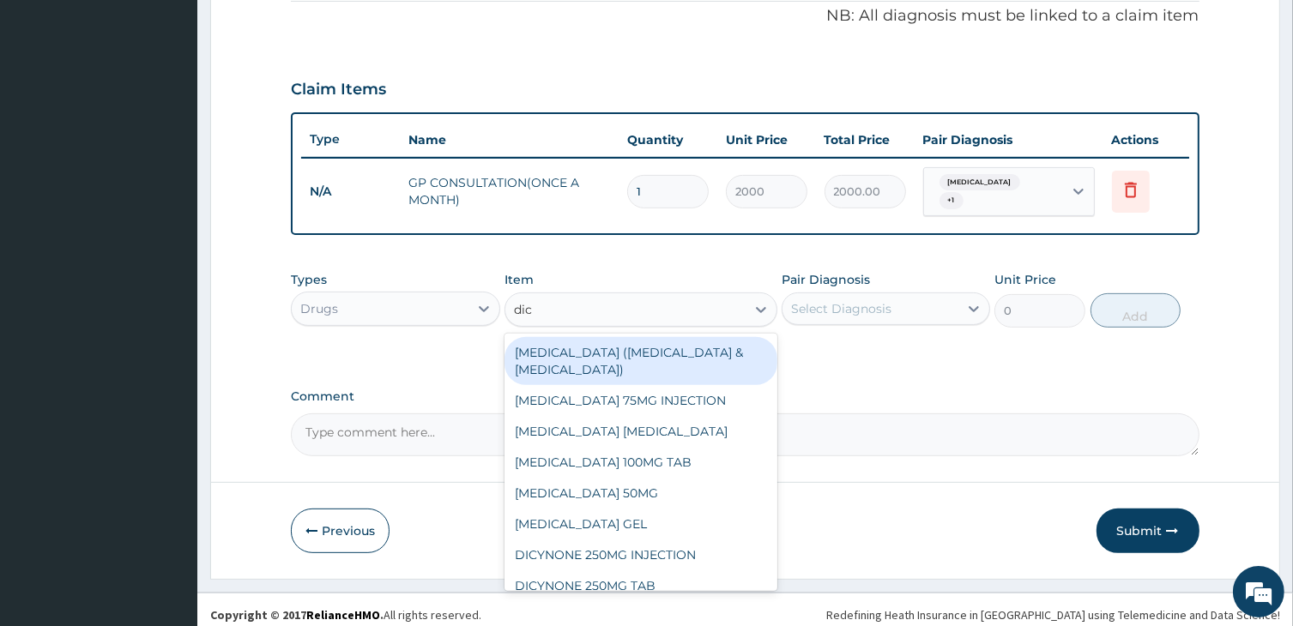
type input "dicl"
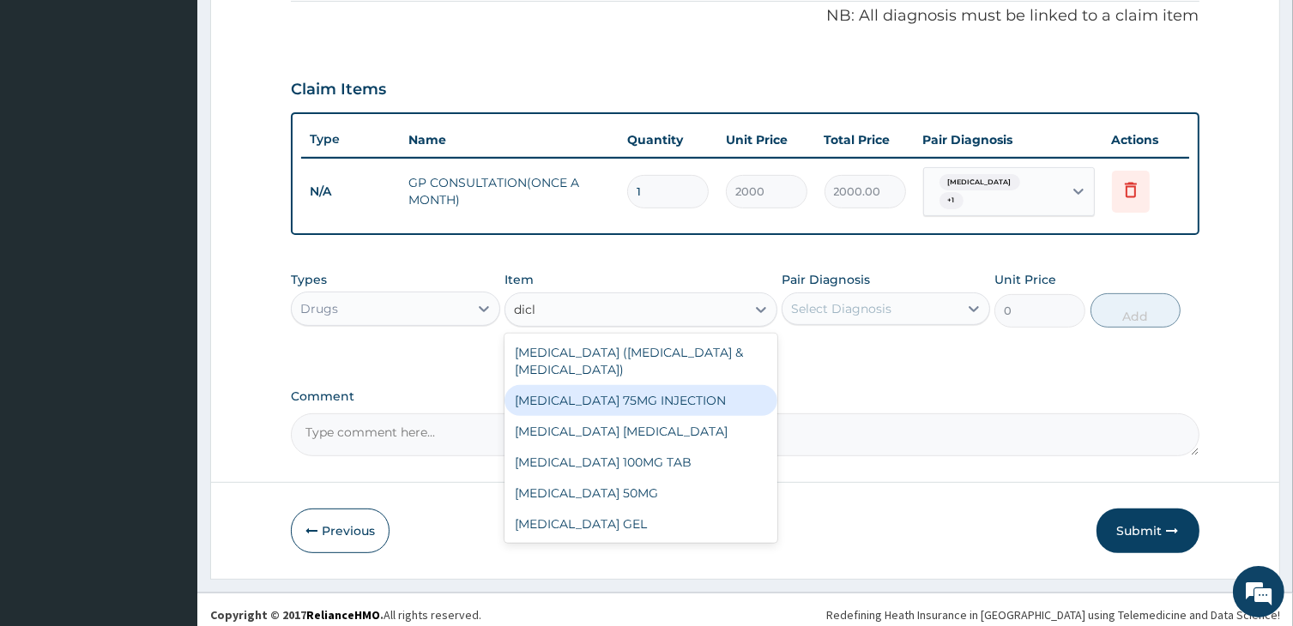
click at [620, 385] on div "DICLOFENAC 75MG INJECTION" at bounding box center [640, 400] width 272 height 31
type input "480"
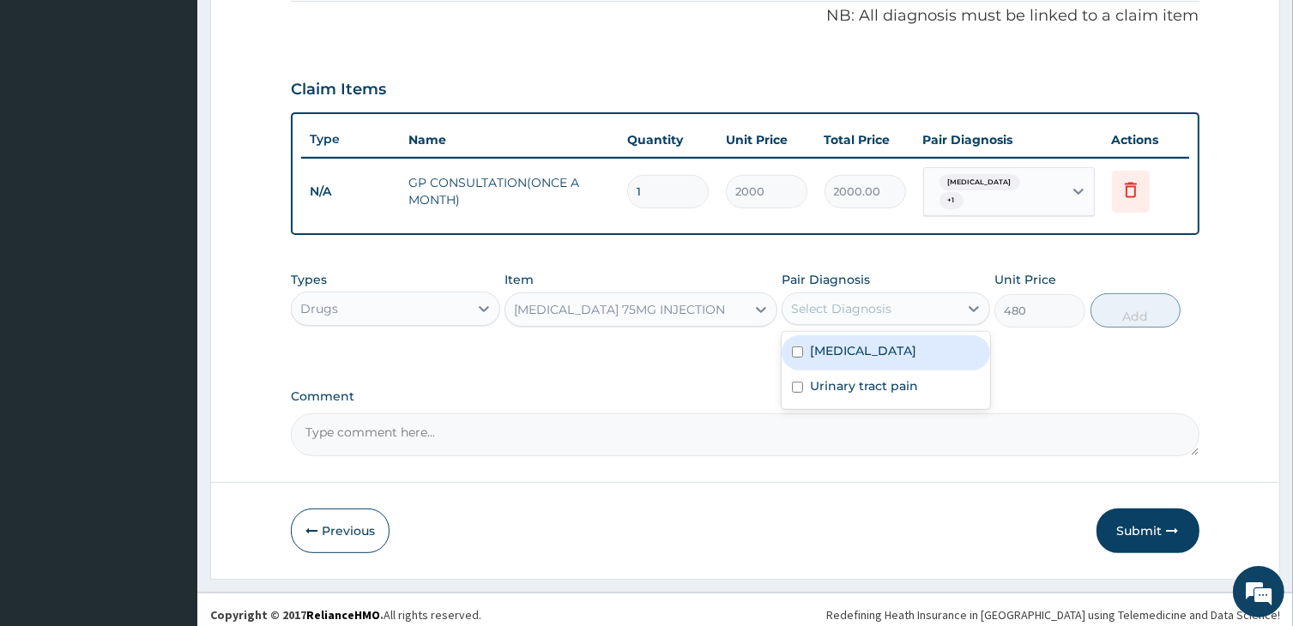
click at [851, 307] on div "Select Diagnosis" at bounding box center [841, 308] width 100 height 17
click at [838, 342] on label "Malaria" at bounding box center [863, 350] width 106 height 17
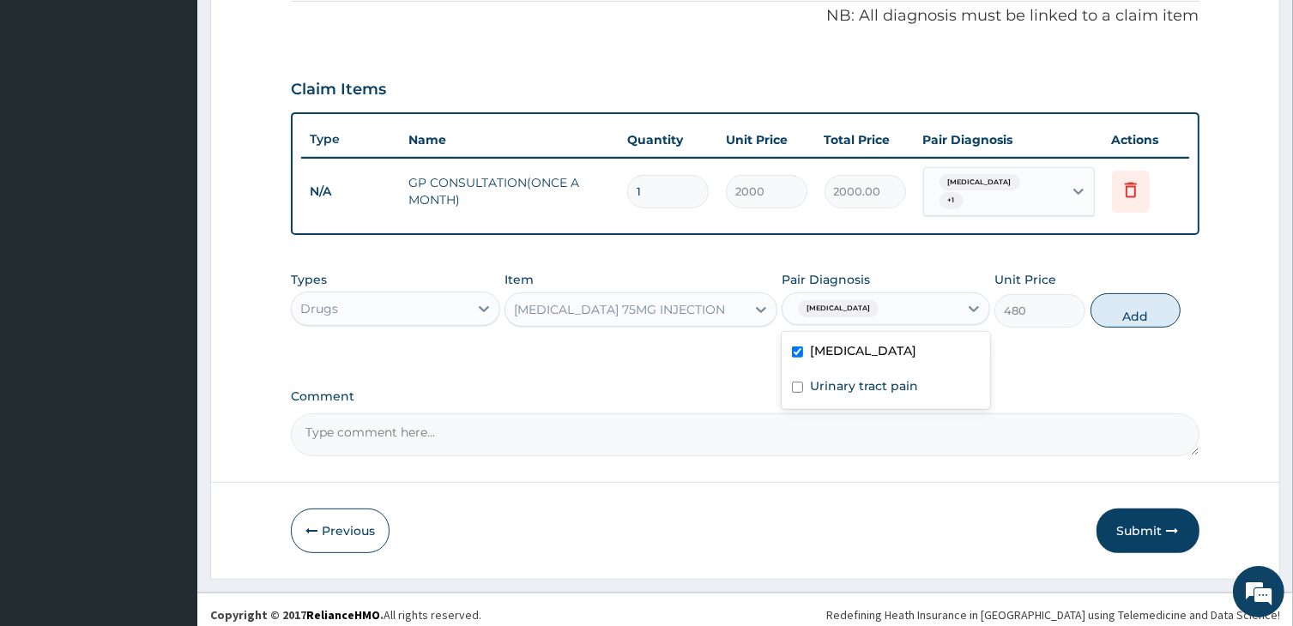
click at [837, 343] on label "Malaria" at bounding box center [863, 350] width 106 height 17
checkbox input "false"
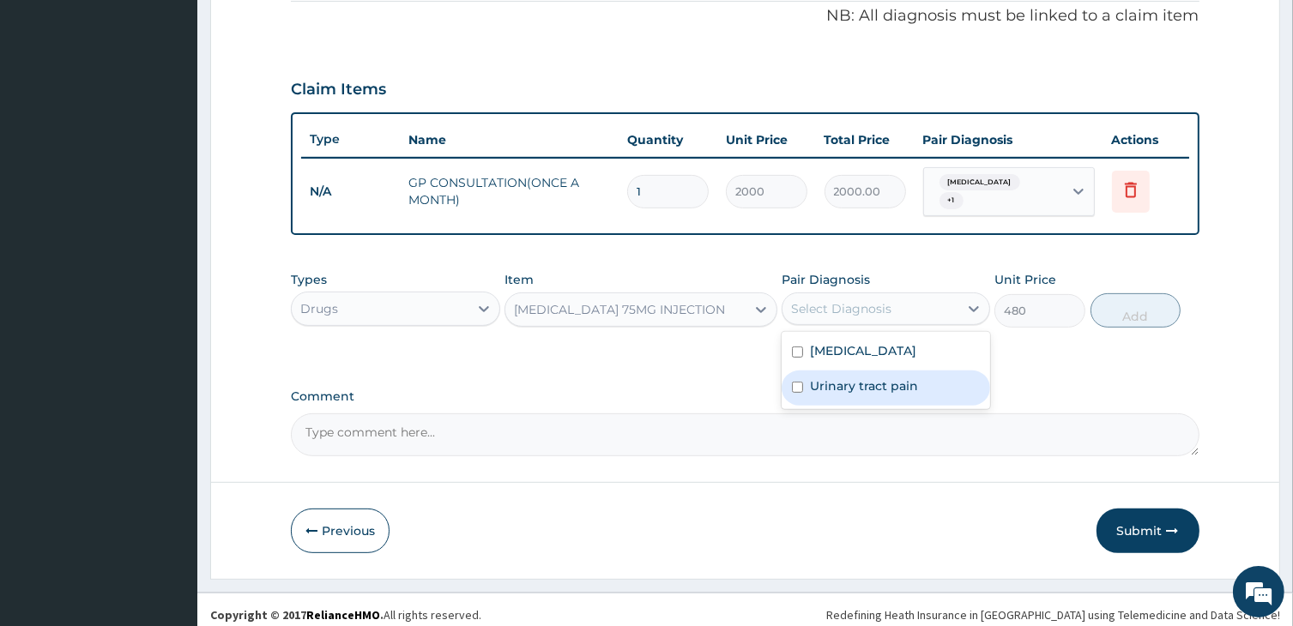
click at [833, 377] on label "Urinary tract pain" at bounding box center [864, 385] width 108 height 17
checkbox input "true"
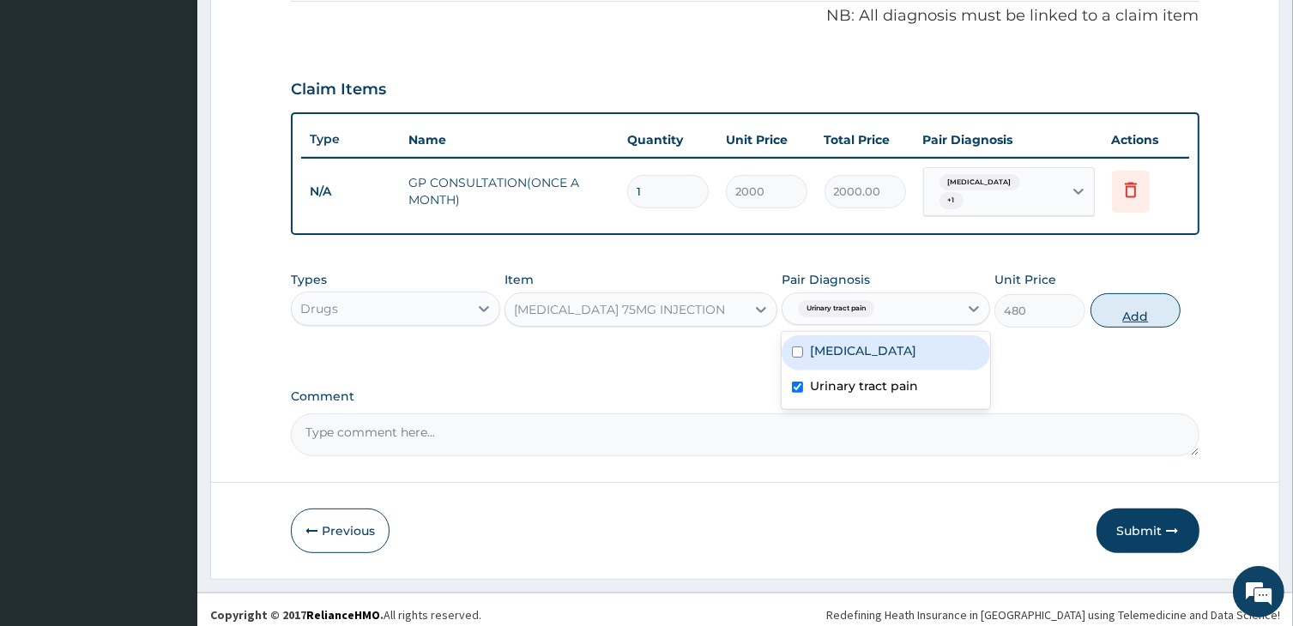
click at [1135, 305] on button "Add" at bounding box center [1135, 310] width 91 height 34
type input "0"
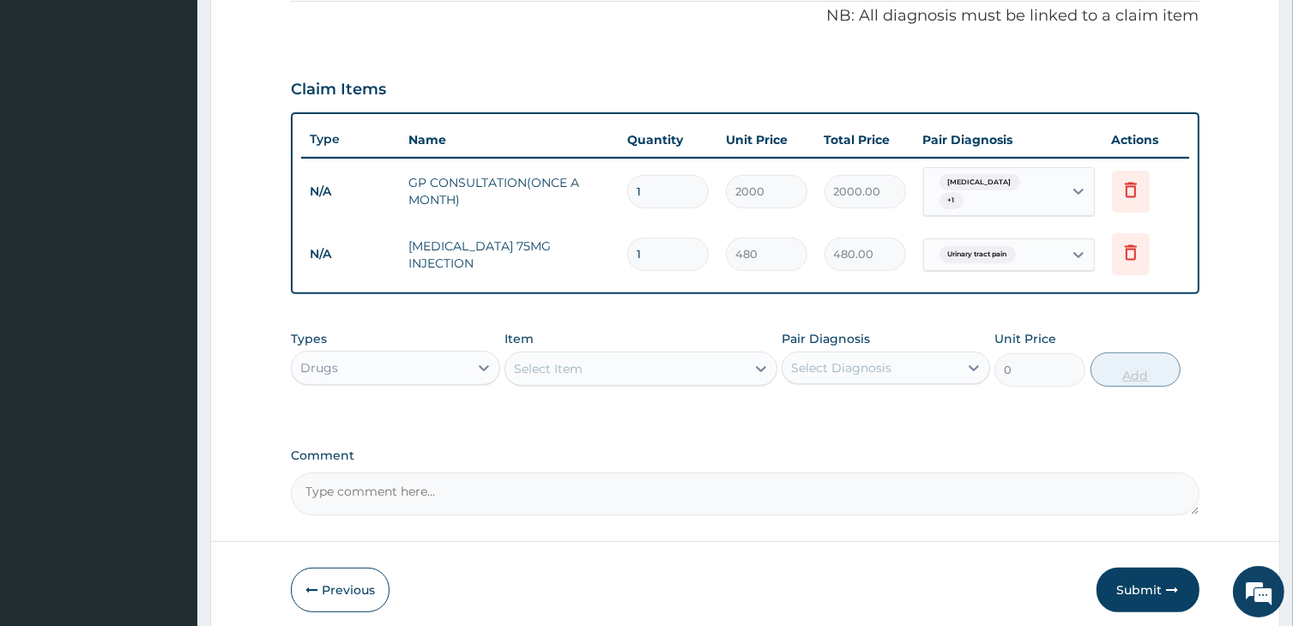
type input "0.00"
type input "3"
type input "1440.00"
type input "3"
click at [615, 369] on div "Select Item" at bounding box center [624, 368] width 239 height 27
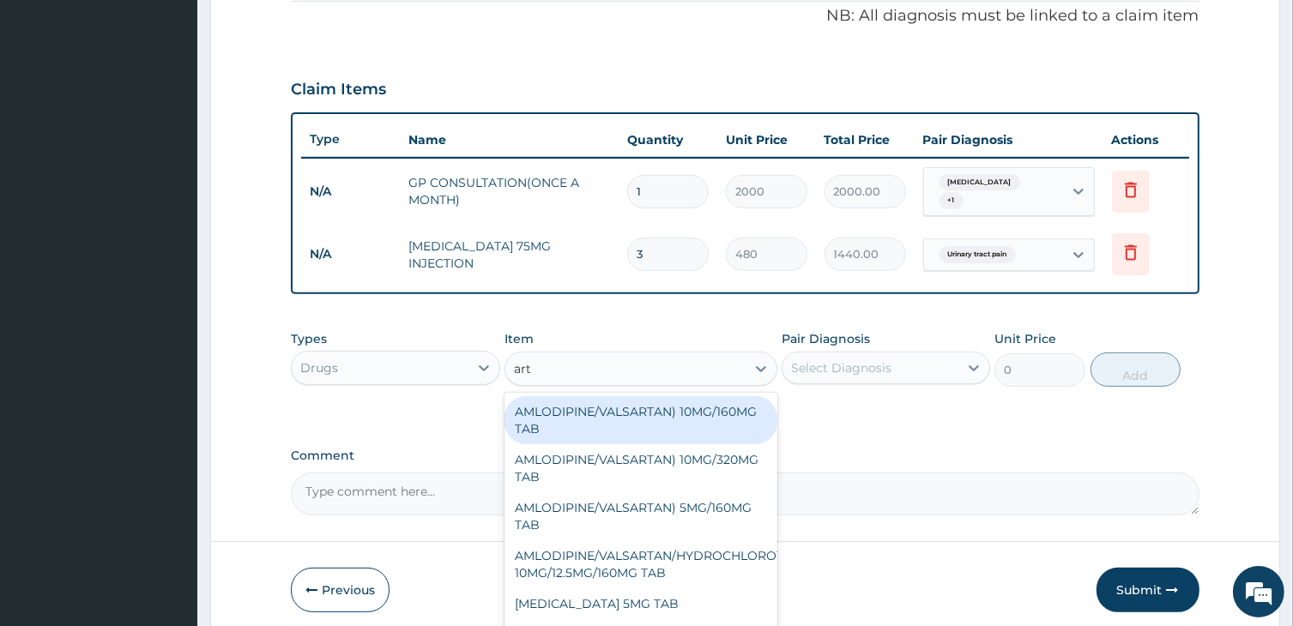
type input "arth"
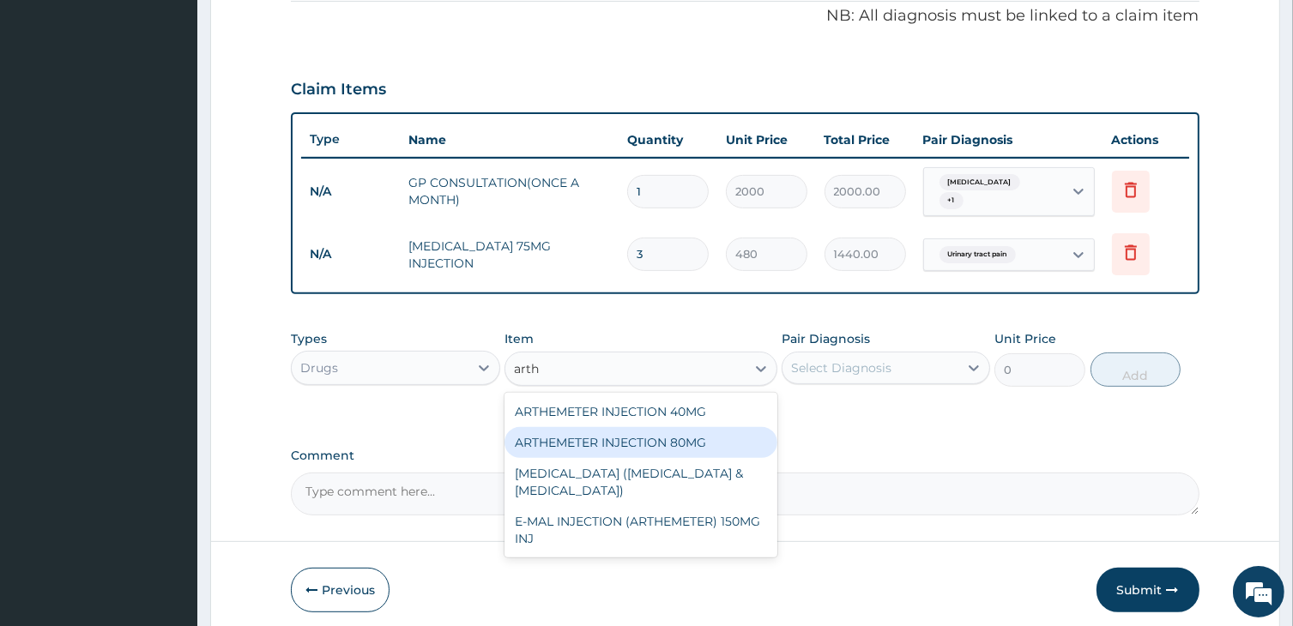
click at [617, 427] on div "ARTHEMETER INJECTION 80MG" at bounding box center [640, 442] width 272 height 31
type input "600"
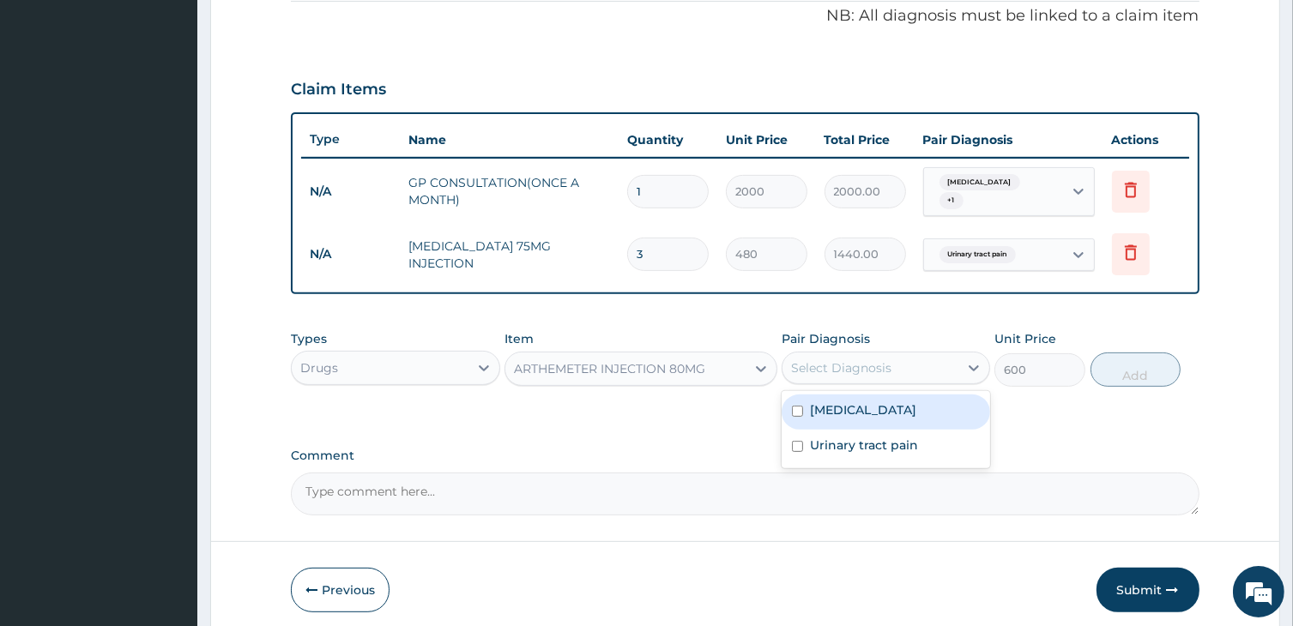
click at [845, 359] on div "Select Diagnosis" at bounding box center [841, 367] width 100 height 17
click at [828, 403] on label "Malaria" at bounding box center [863, 409] width 106 height 17
checkbox input "true"
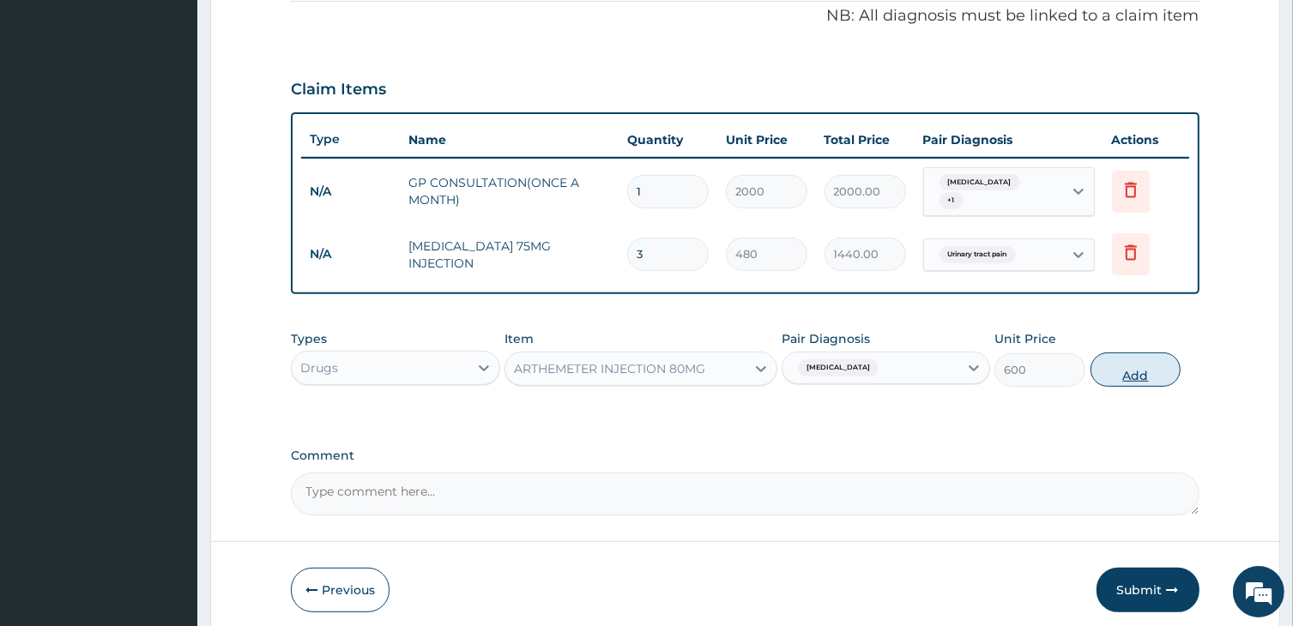
click at [1136, 361] on button "Add" at bounding box center [1135, 370] width 91 height 34
type input "0"
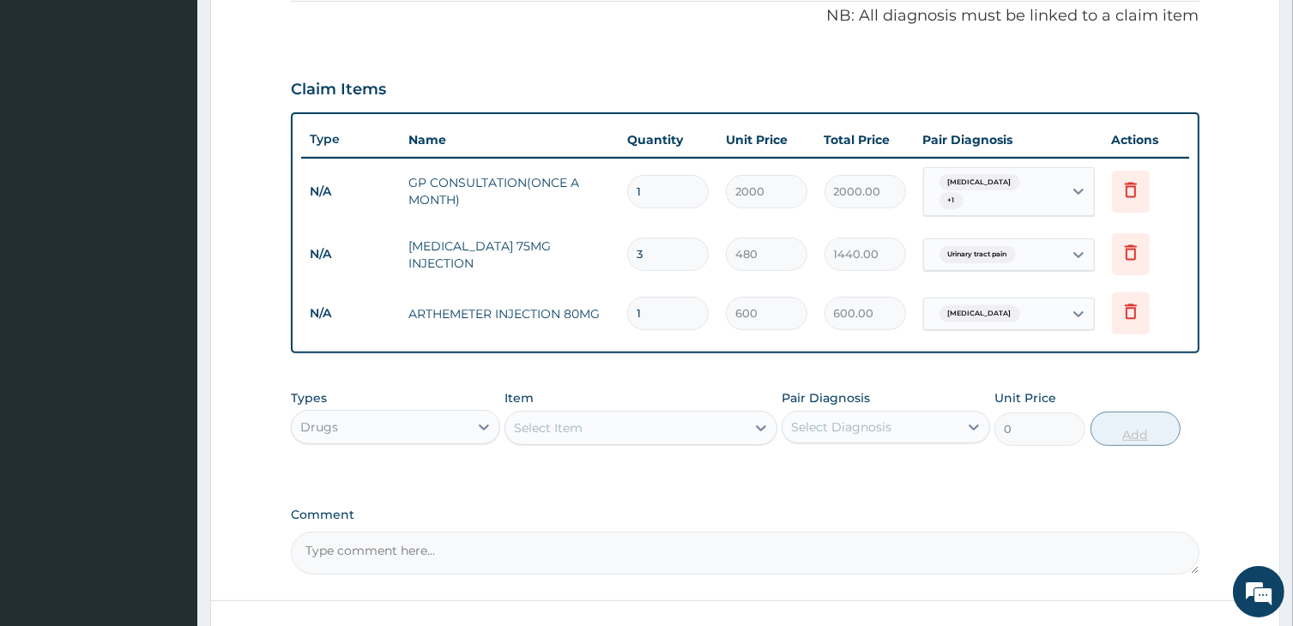
type input "0.00"
type input "6"
type input "3600.00"
type input "6"
click at [603, 424] on div "Select Item" at bounding box center [624, 427] width 239 height 27
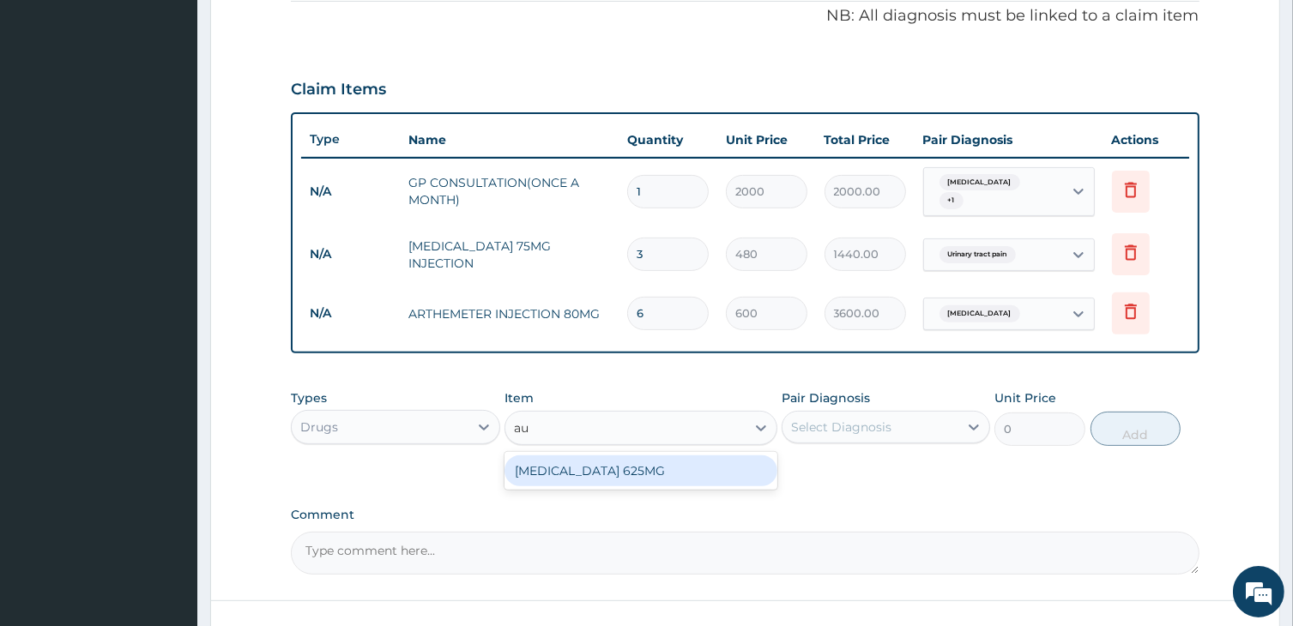
type input "aug"
click at [609, 461] on div "AUGMENTIN 625MG" at bounding box center [640, 470] width 272 height 31
type input "300"
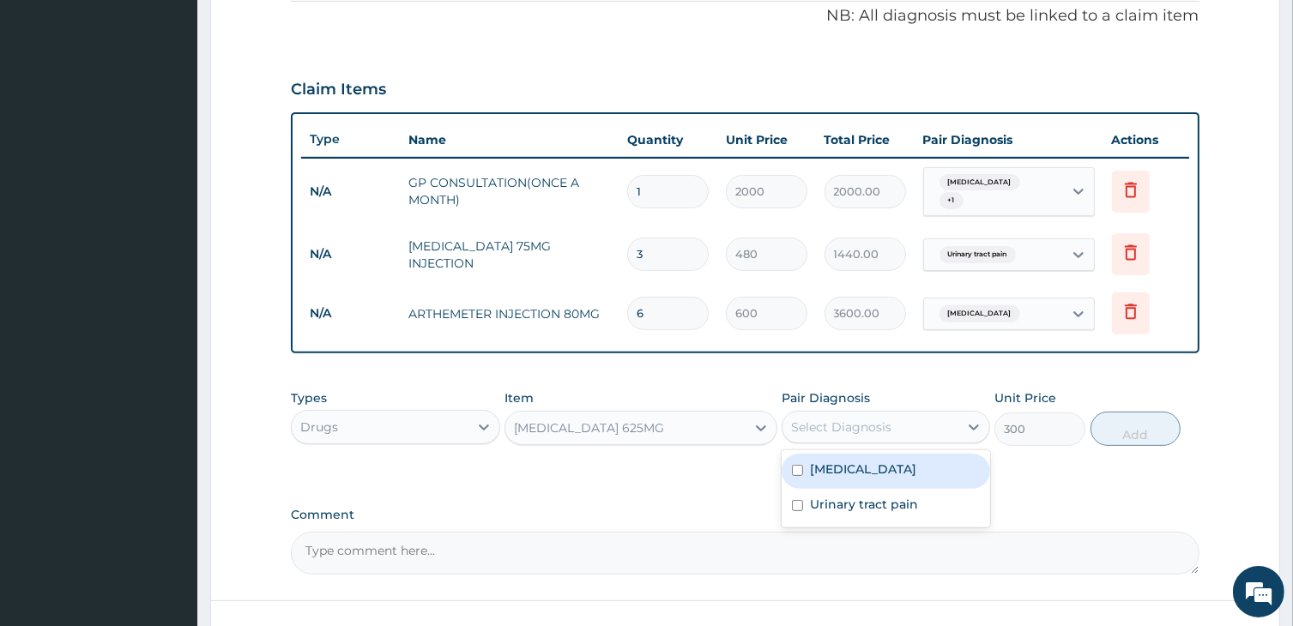
click at [875, 419] on div "Select Diagnosis" at bounding box center [841, 427] width 100 height 17
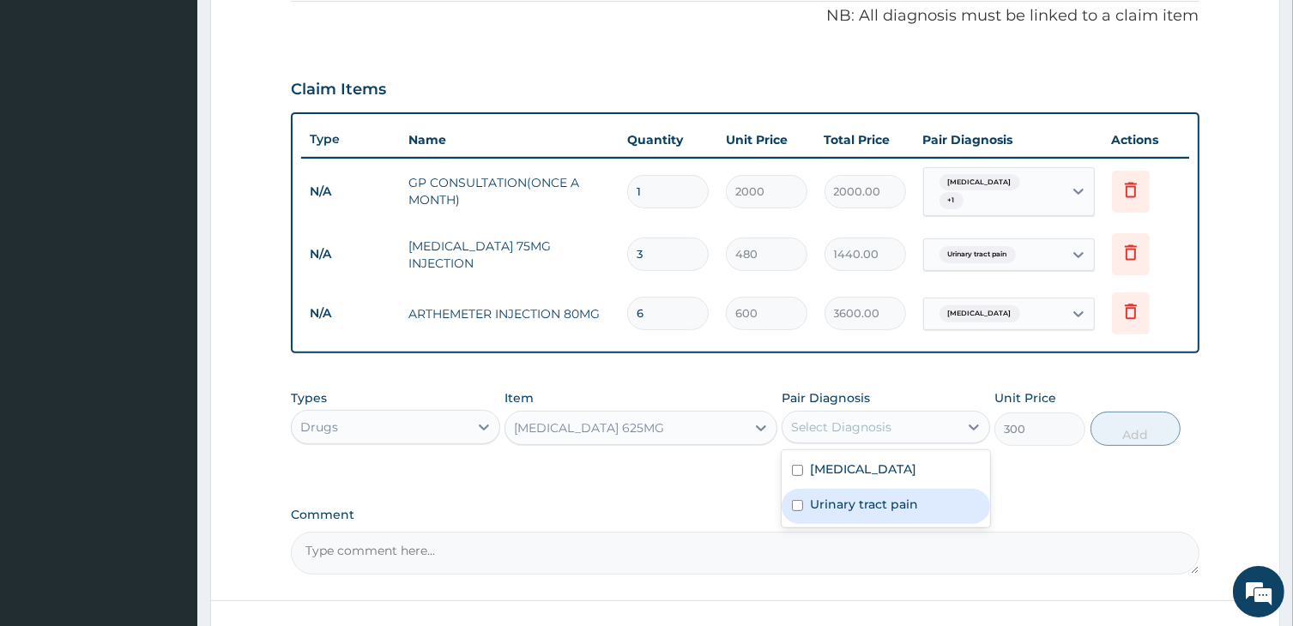
click at [851, 489] on div "Urinary tract pain" at bounding box center [885, 506] width 208 height 35
checkbox input "true"
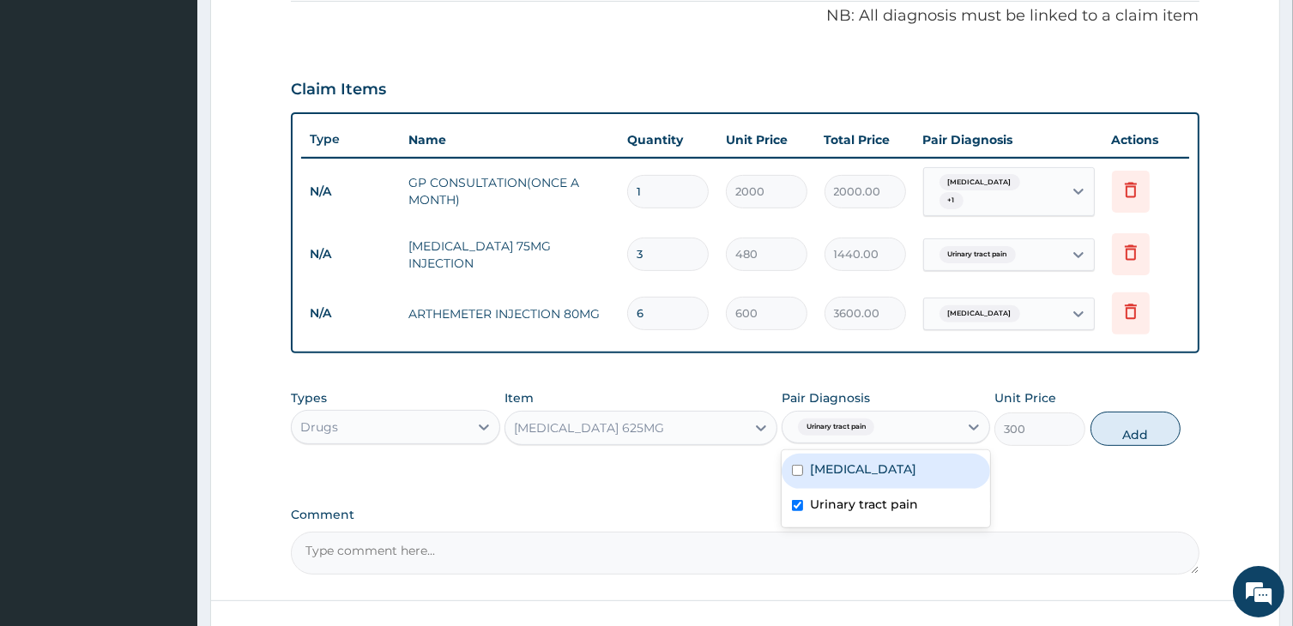
click at [851, 466] on label "Malaria" at bounding box center [863, 469] width 106 height 17
checkbox input "true"
click at [1150, 419] on button "Add" at bounding box center [1135, 429] width 91 height 34
type input "0"
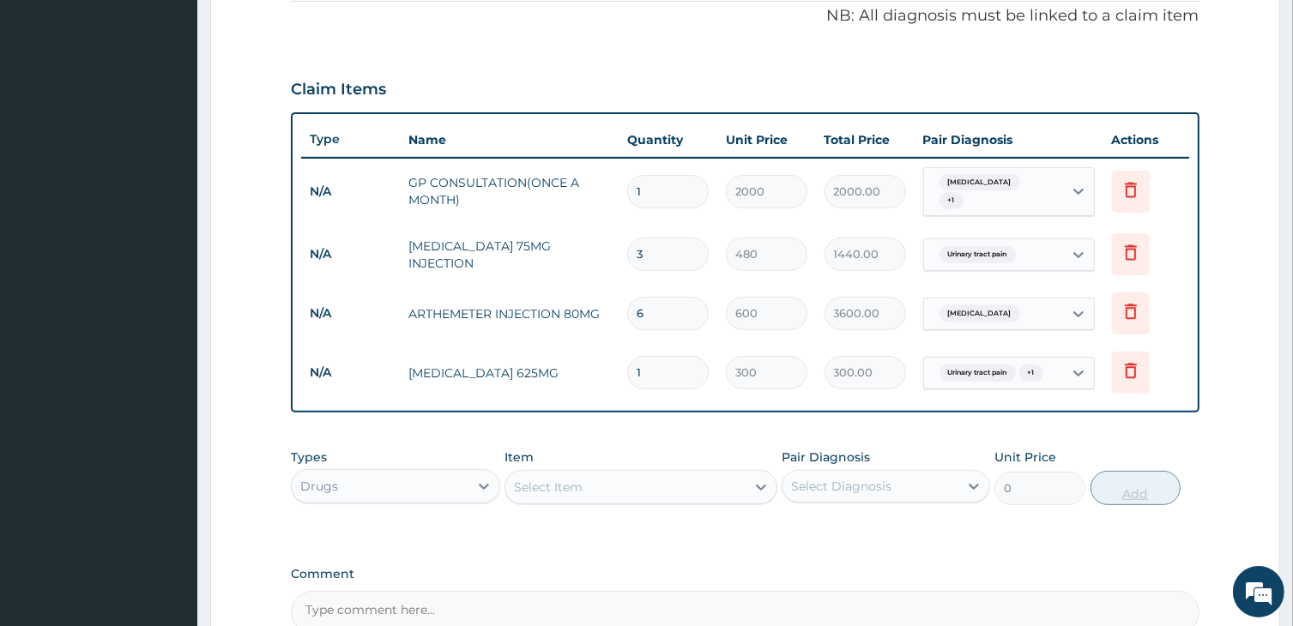
type input "10"
type input "3000.00"
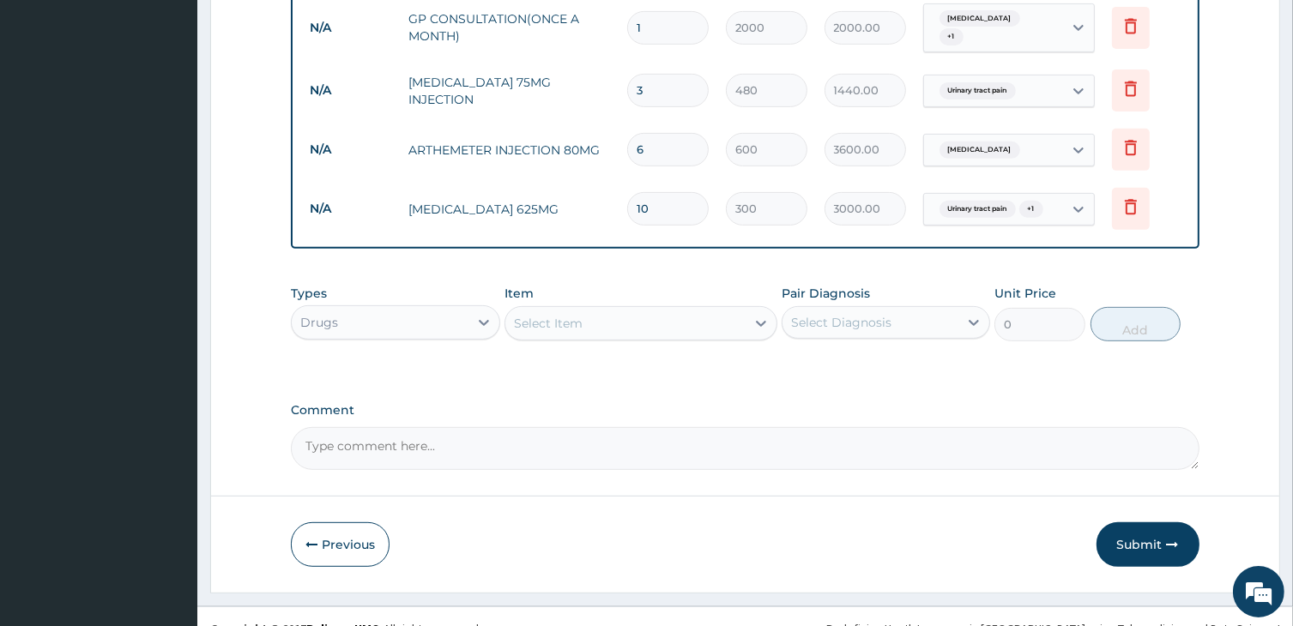
scroll to position [703, 0]
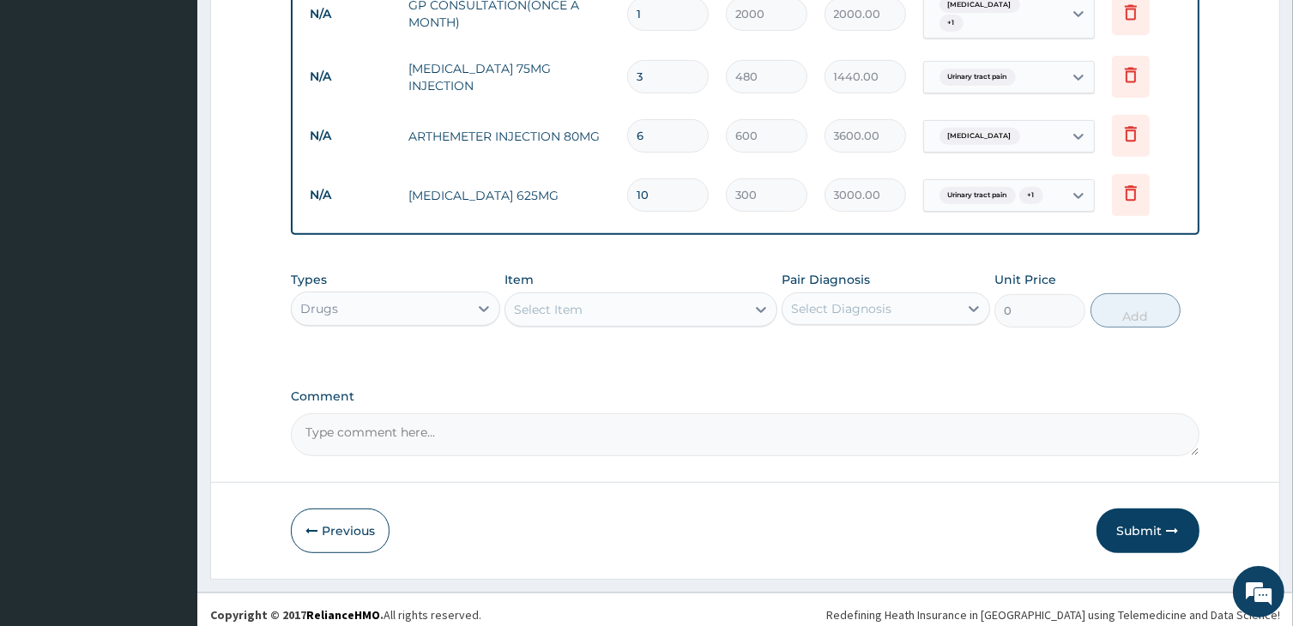
type input "10"
click at [645, 303] on div "Select Item" at bounding box center [624, 309] width 239 height 27
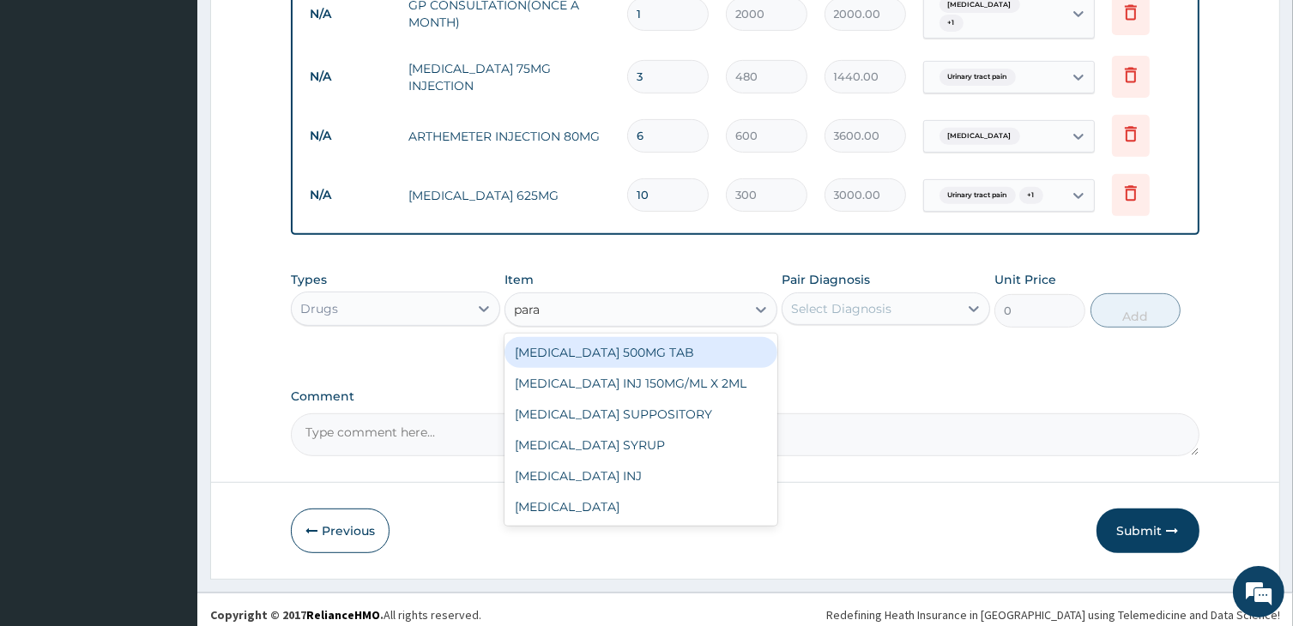
type input "parac"
click at [657, 341] on div "PARACETAMOL 500MG TAB" at bounding box center [640, 352] width 272 height 31
type input "24"
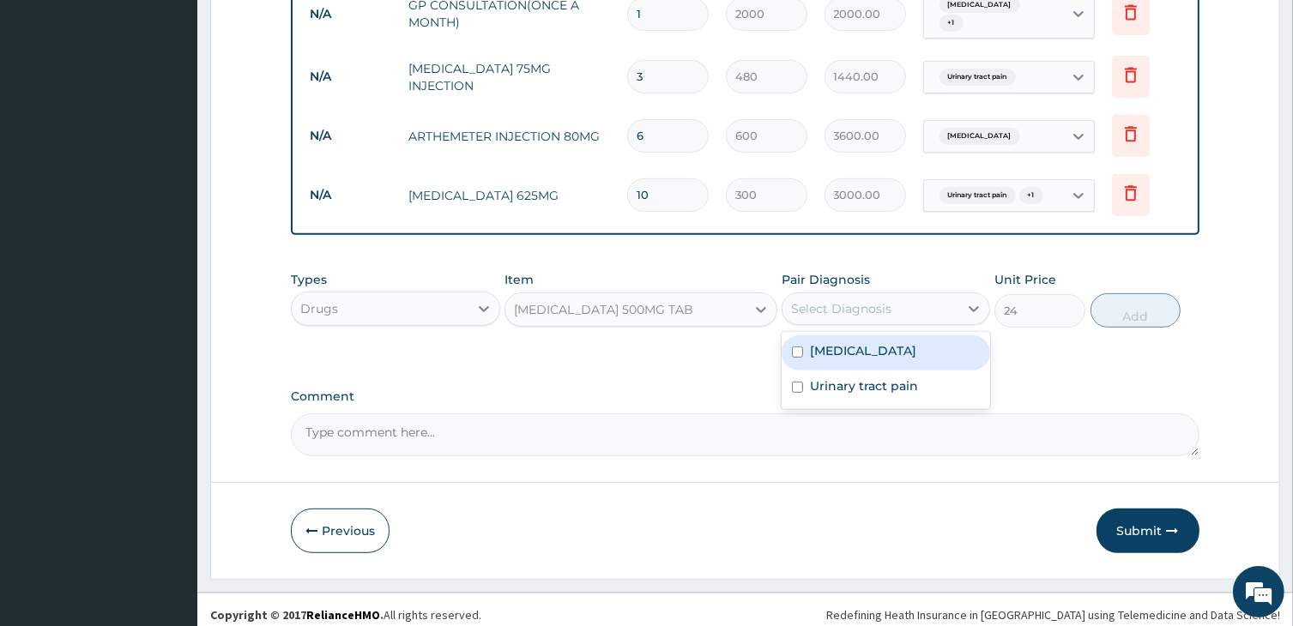
click at [847, 300] on div "Select Diagnosis" at bounding box center [841, 308] width 100 height 17
click at [835, 344] on label "Malaria" at bounding box center [863, 350] width 106 height 17
checkbox input "true"
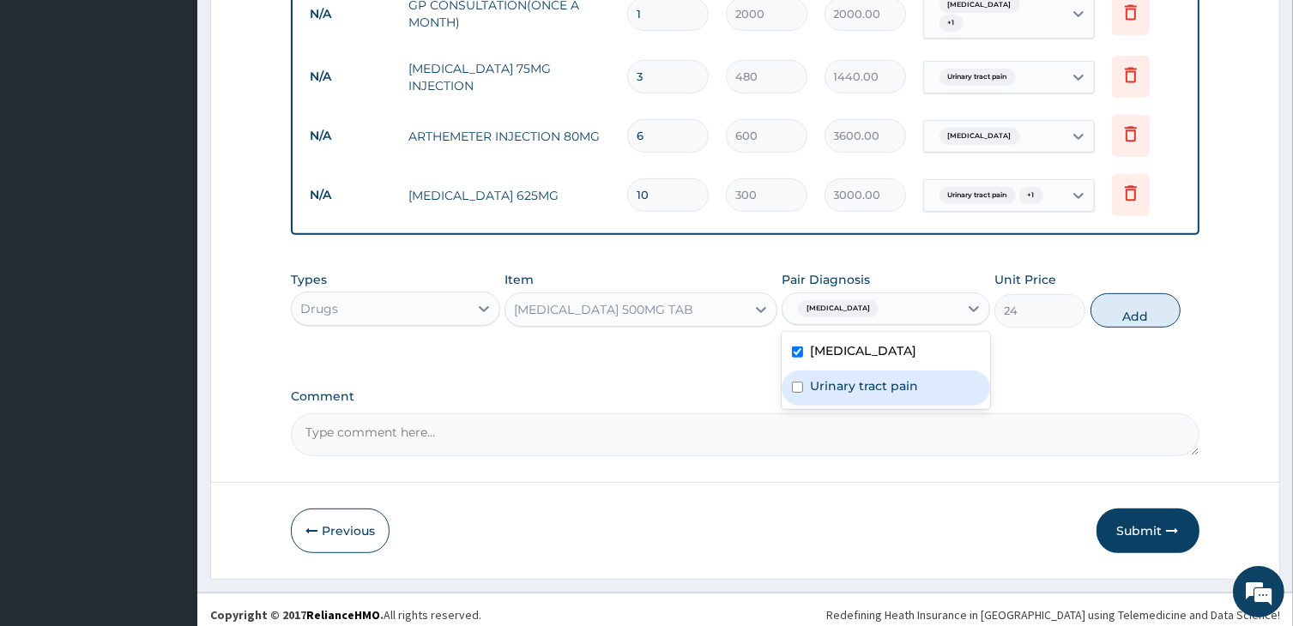
click at [895, 385] on div "Urinary tract pain" at bounding box center [885, 388] width 208 height 35
checkbox input "true"
click at [1136, 304] on button "Add" at bounding box center [1135, 310] width 91 height 34
type input "0"
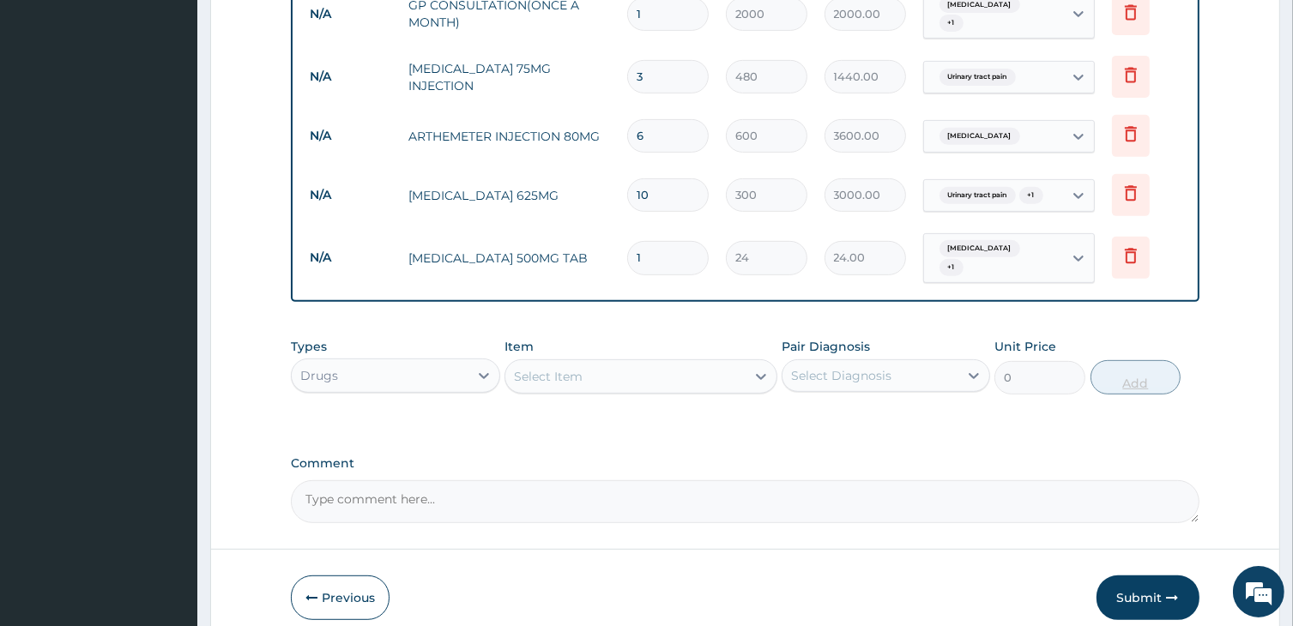
type input "18"
type input "432.00"
type input "18"
click at [604, 363] on div "Select Item" at bounding box center [624, 376] width 239 height 27
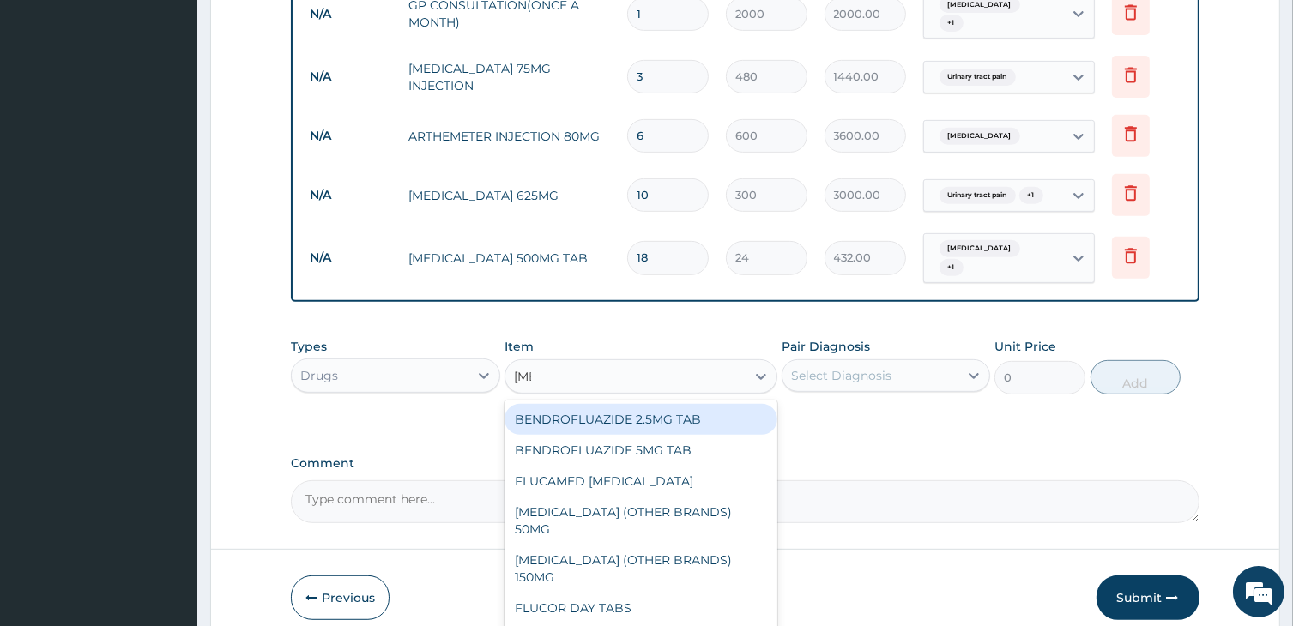
type input "fluc"
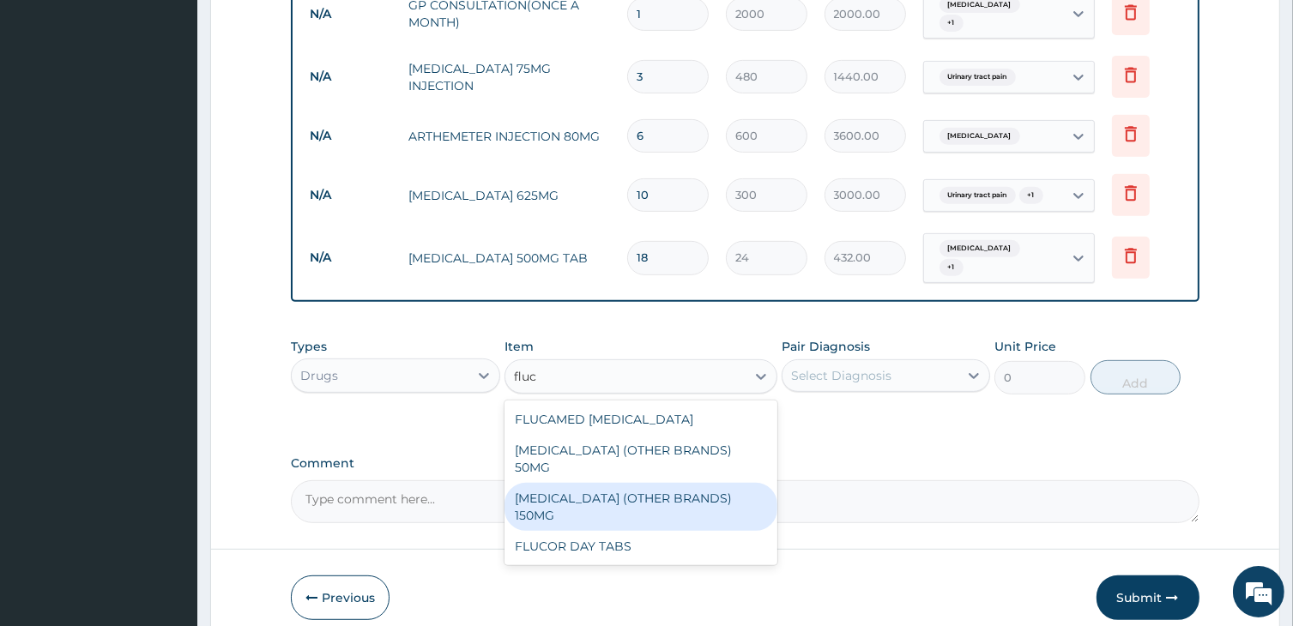
click at [600, 483] on div "FLUCONAZOLE (OTHER BRANDS) 150MG" at bounding box center [640, 507] width 272 height 48
type input "828"
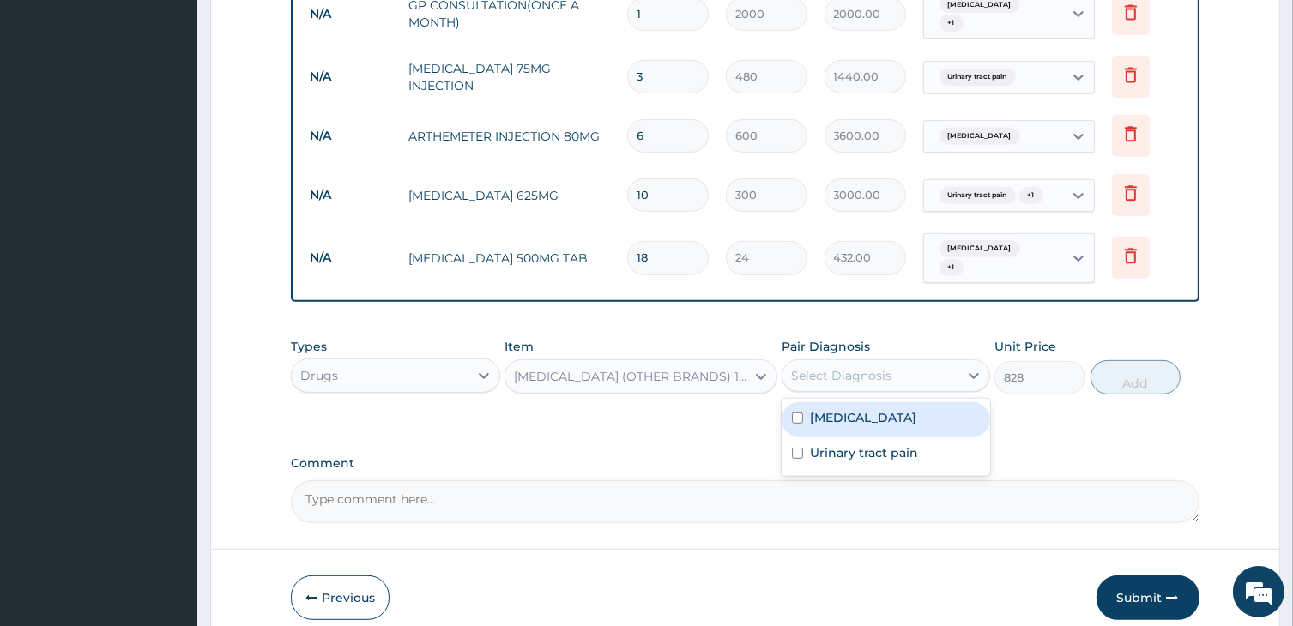
click at [851, 367] on div "Select Diagnosis" at bounding box center [841, 375] width 100 height 17
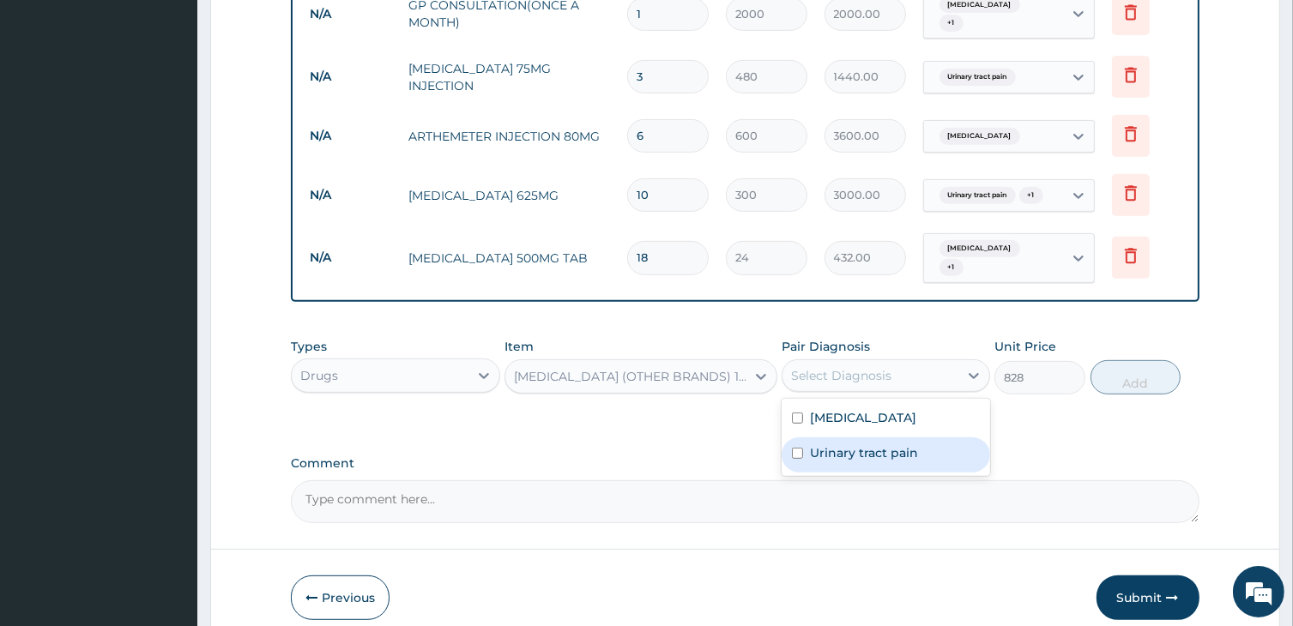
click at [853, 444] on label "Urinary tract pain" at bounding box center [864, 452] width 108 height 17
checkbox input "true"
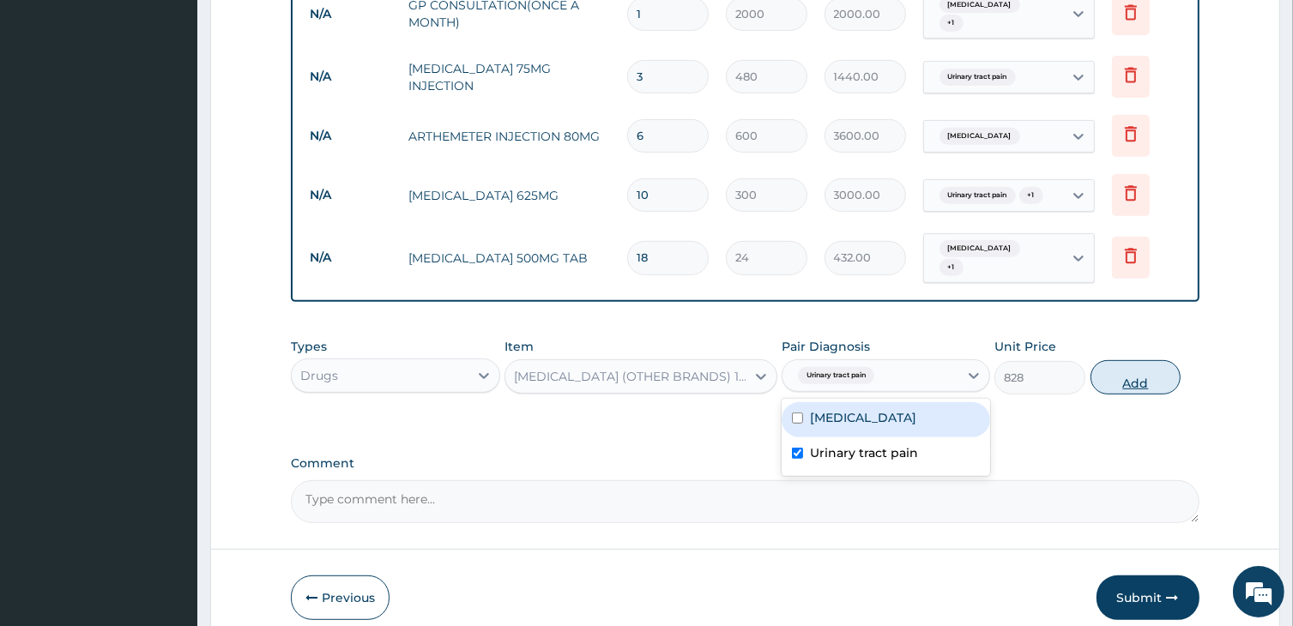
click at [1130, 360] on button "Add" at bounding box center [1135, 377] width 91 height 34
type input "0"
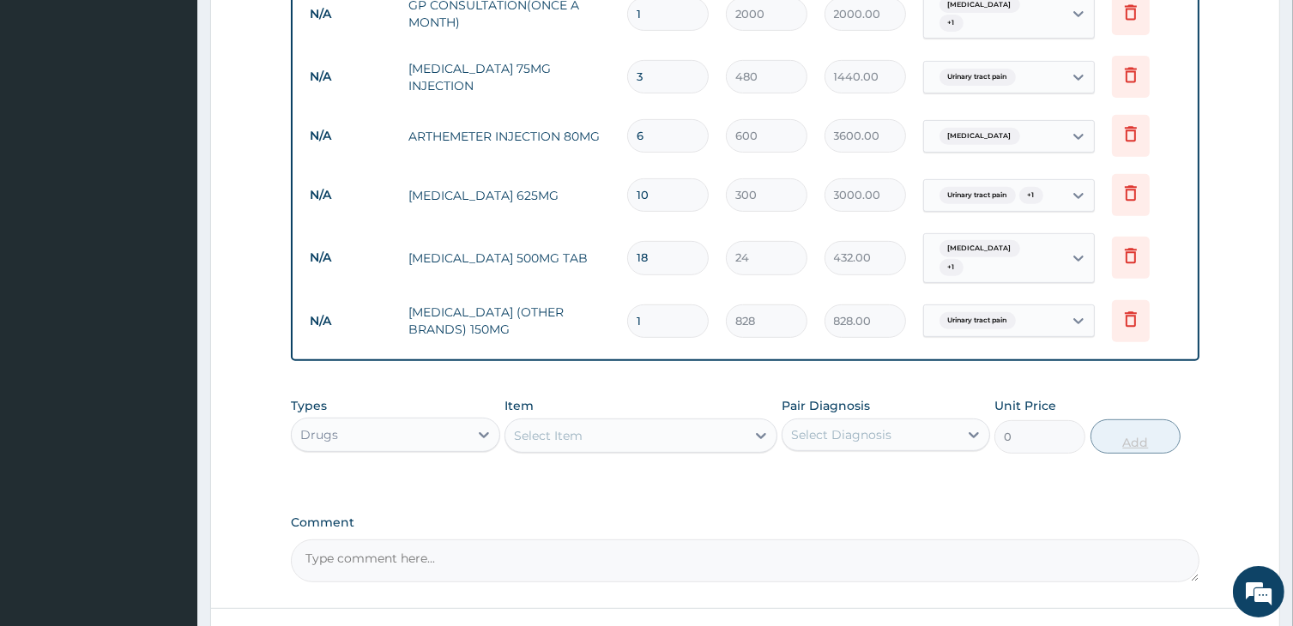
type input "10"
type input "8280.00"
type input "10"
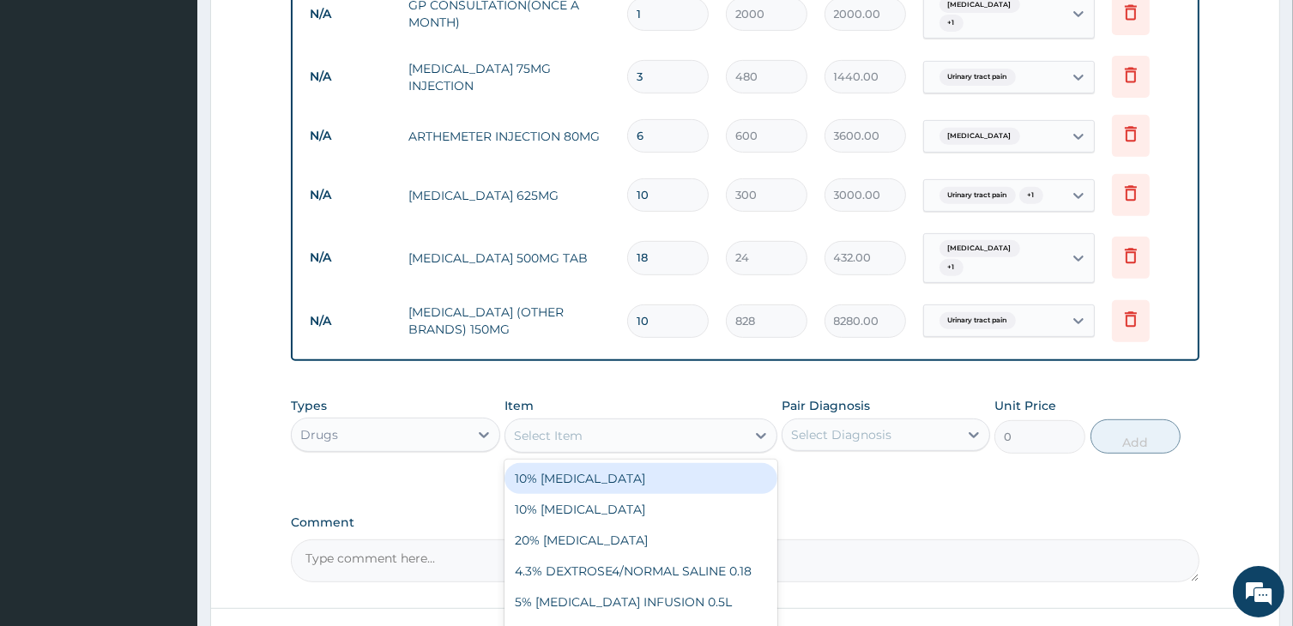
click at [606, 422] on div "Select Item" at bounding box center [624, 435] width 239 height 27
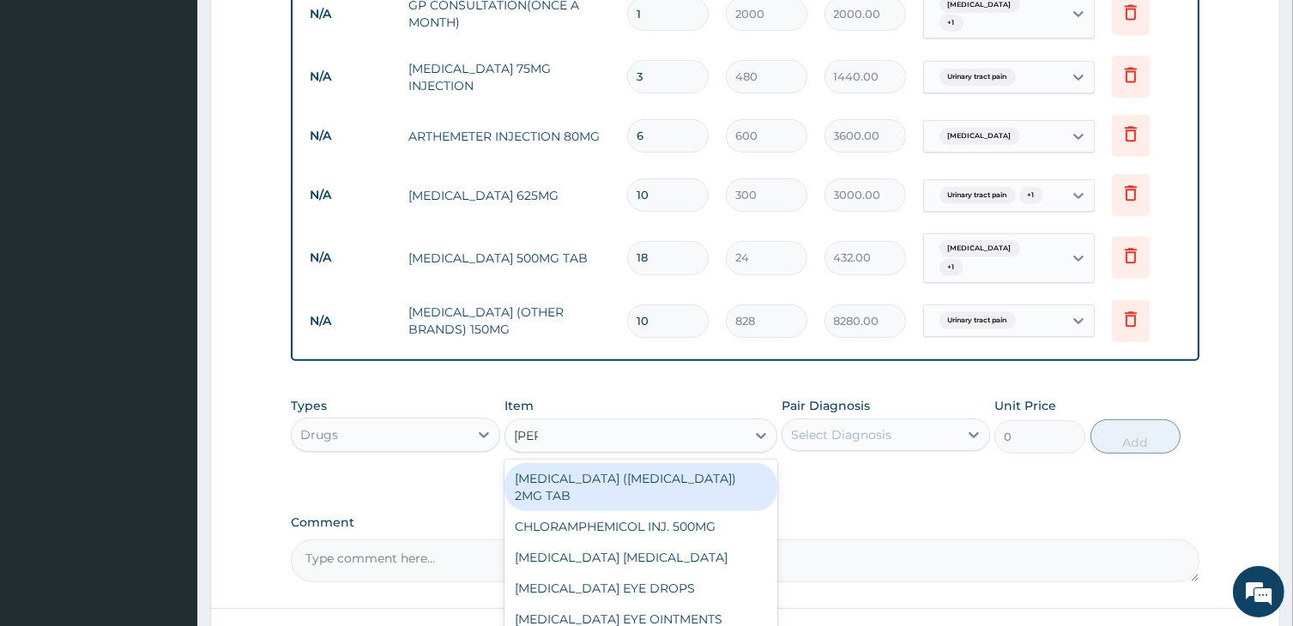
type input "lorat"
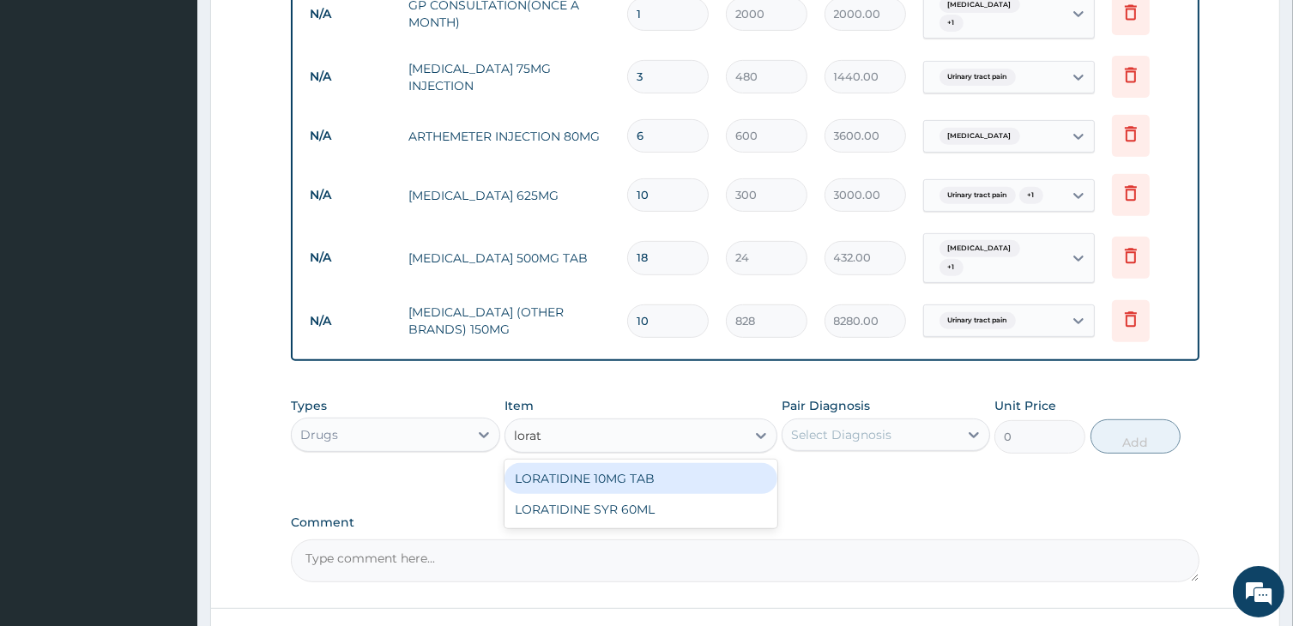
click at [612, 463] on div "LORATIDINE 10MG TAB" at bounding box center [640, 478] width 272 height 31
type input "39"
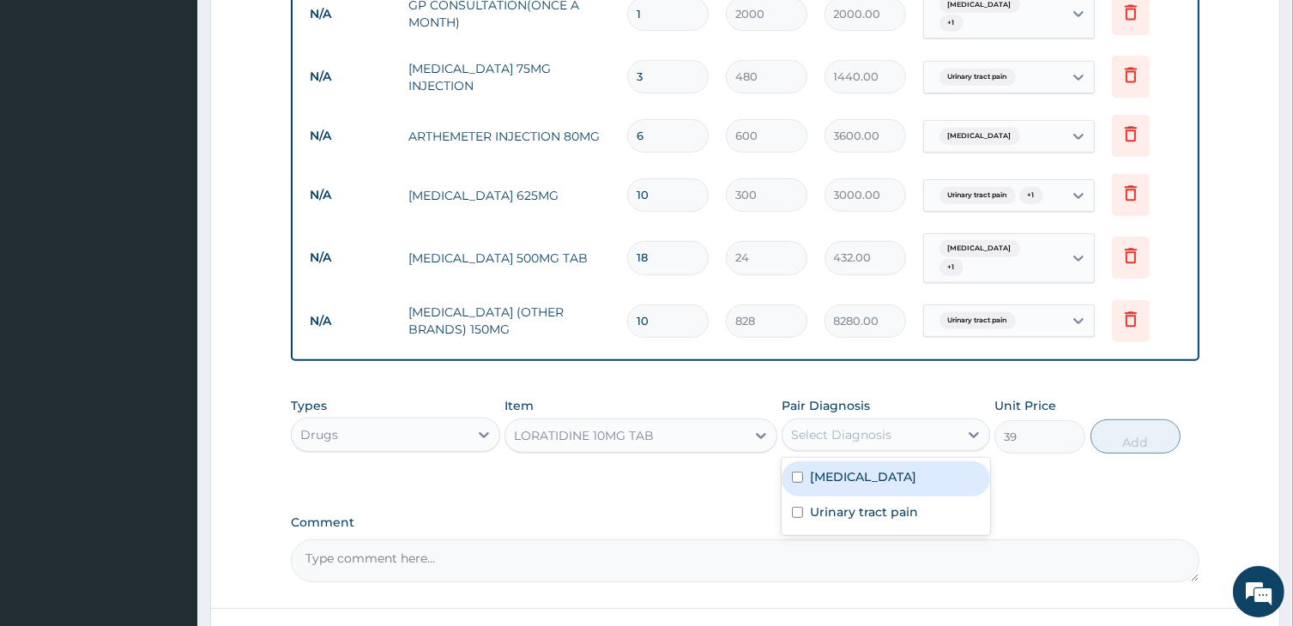
click at [857, 421] on div "Select Diagnosis" at bounding box center [870, 434] width 176 height 27
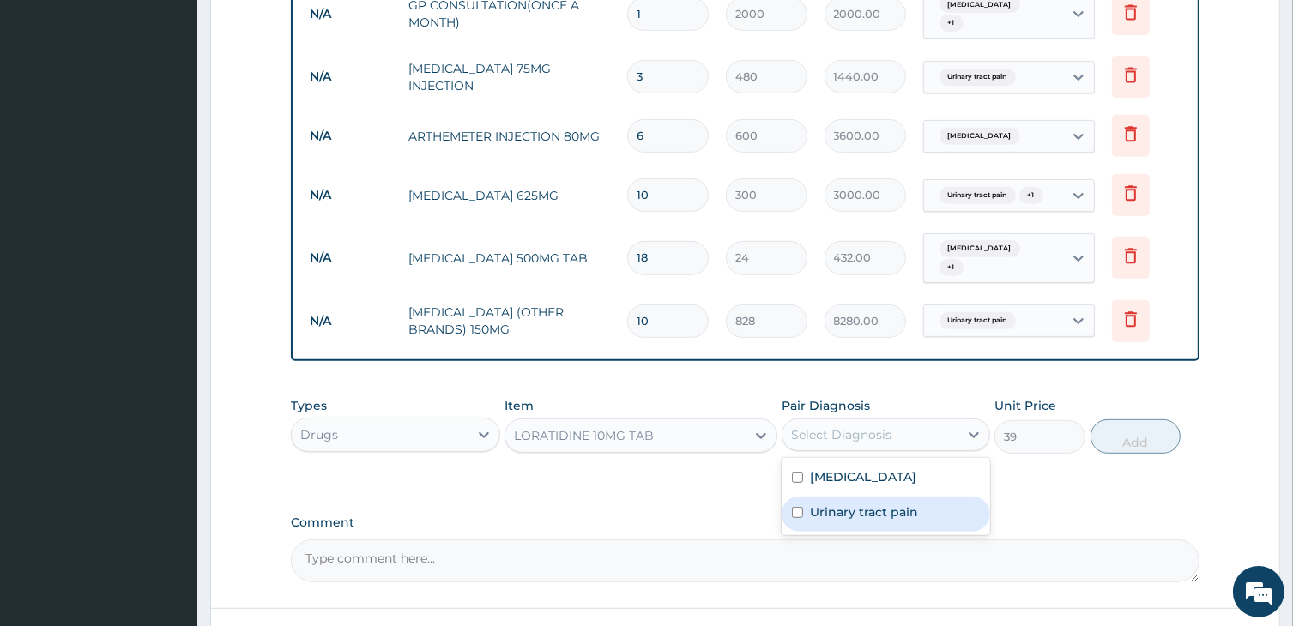
click at [842, 497] on div "Urinary tract pain" at bounding box center [885, 514] width 208 height 35
checkbox input "true"
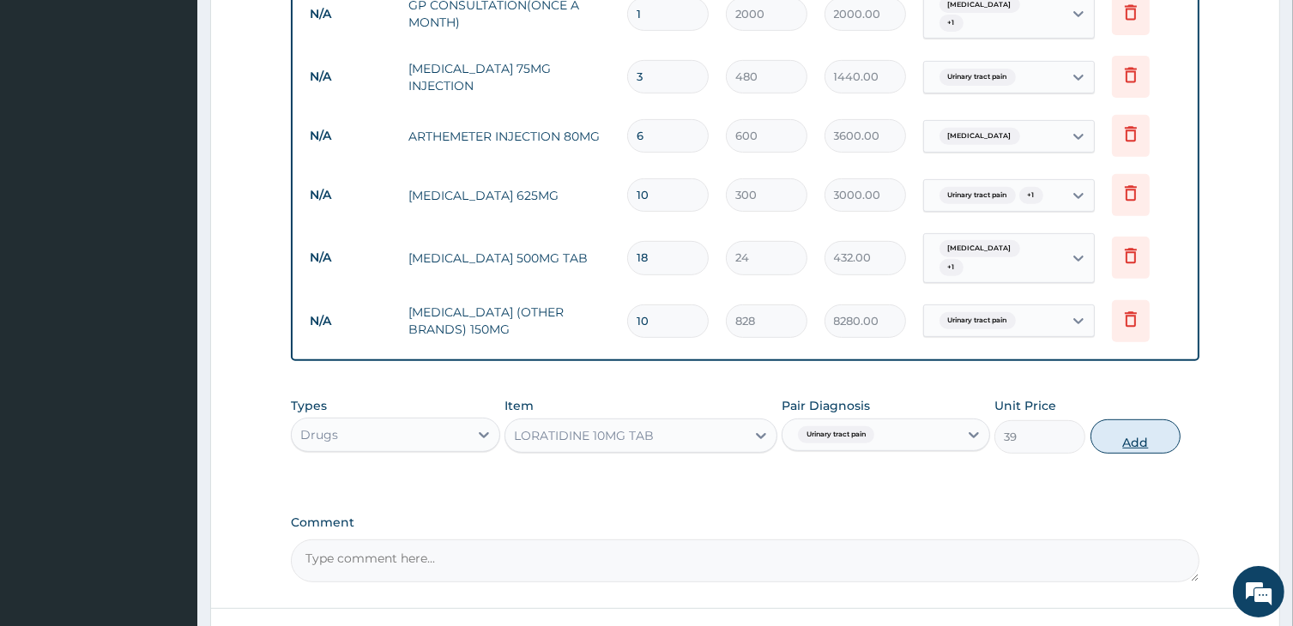
click at [1130, 419] on button "Add" at bounding box center [1135, 436] width 91 height 34
type input "0"
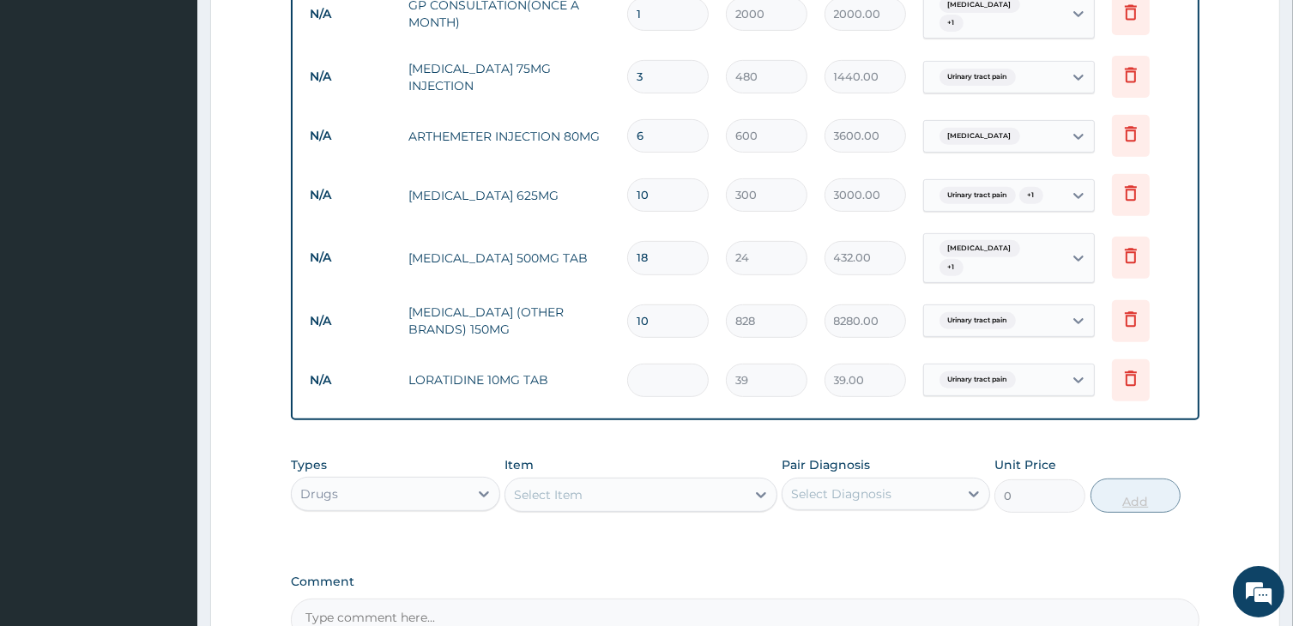
type input "0.00"
type input "7"
type input "273.00"
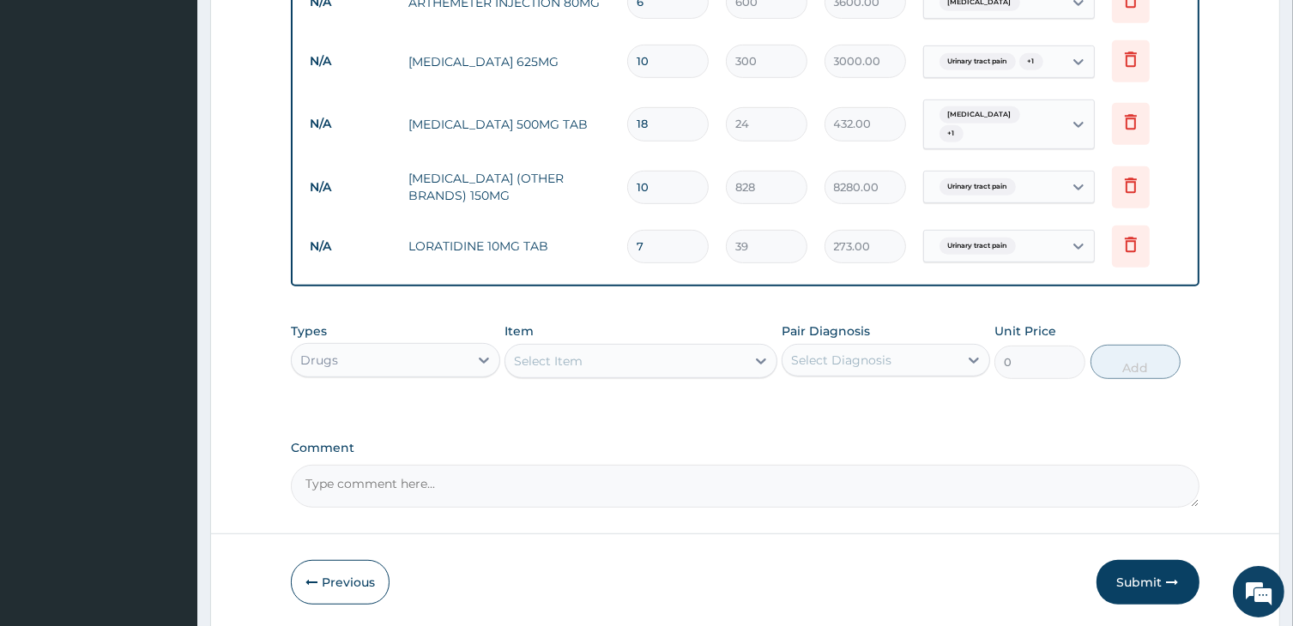
scroll to position [880, 0]
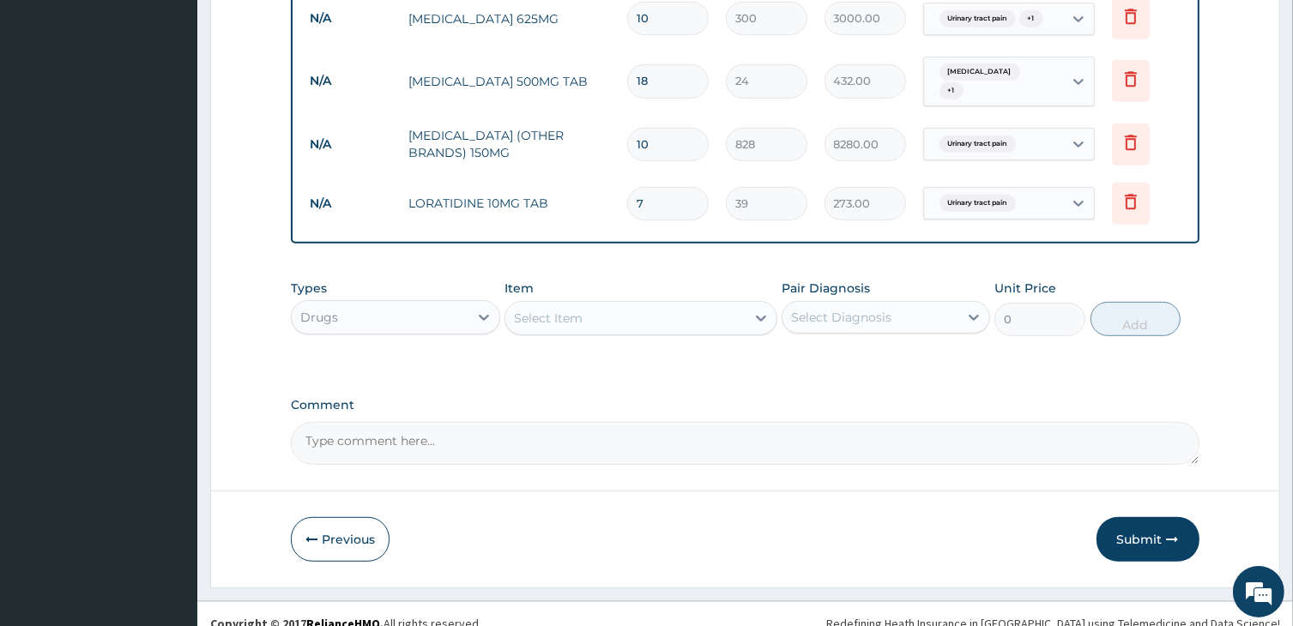
type input "7"
click at [588, 305] on div "Select Item" at bounding box center [624, 318] width 239 height 27
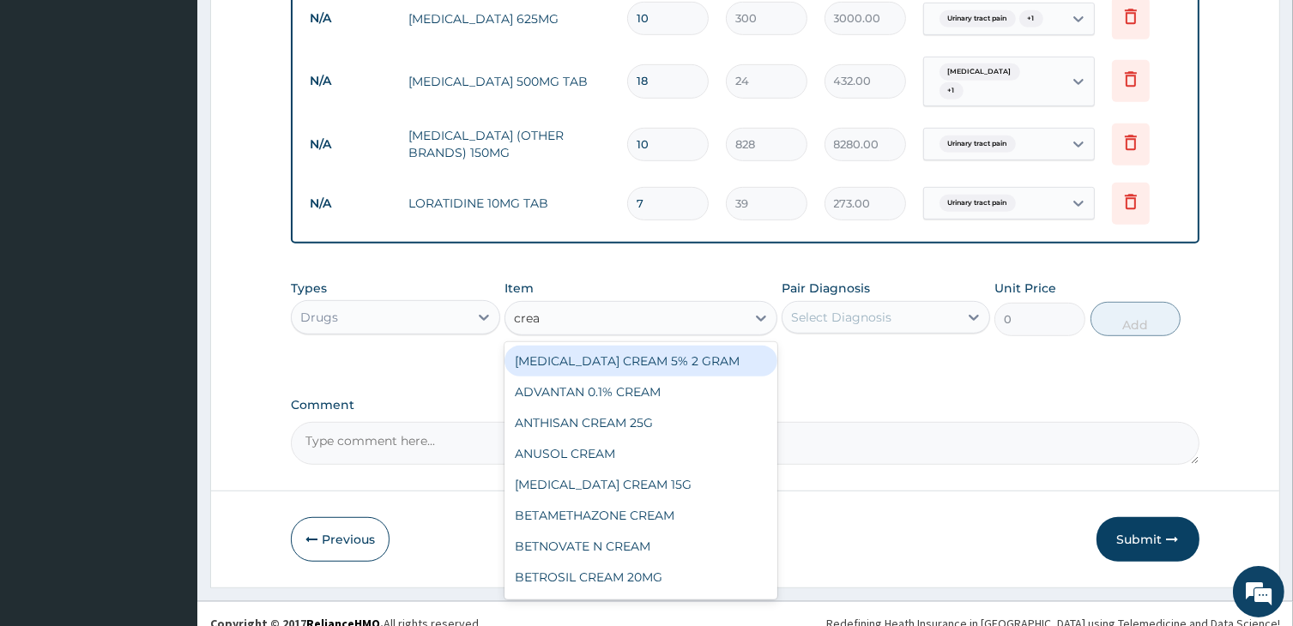
type input "cream"
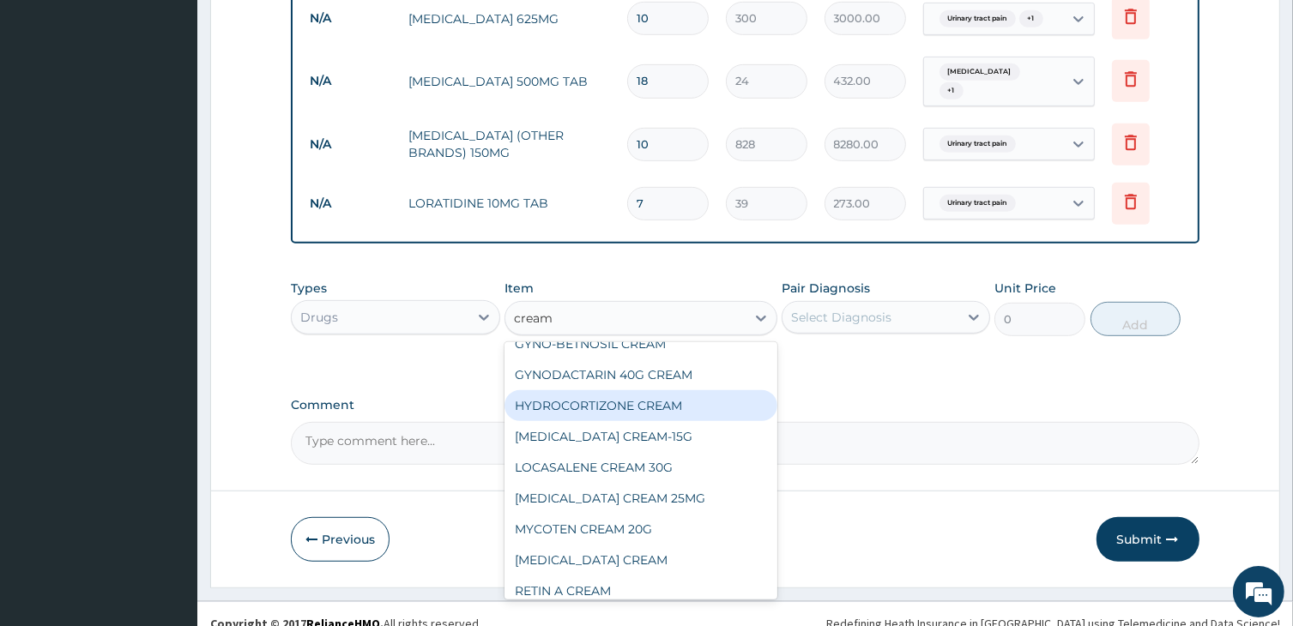
scroll to position [686, 0]
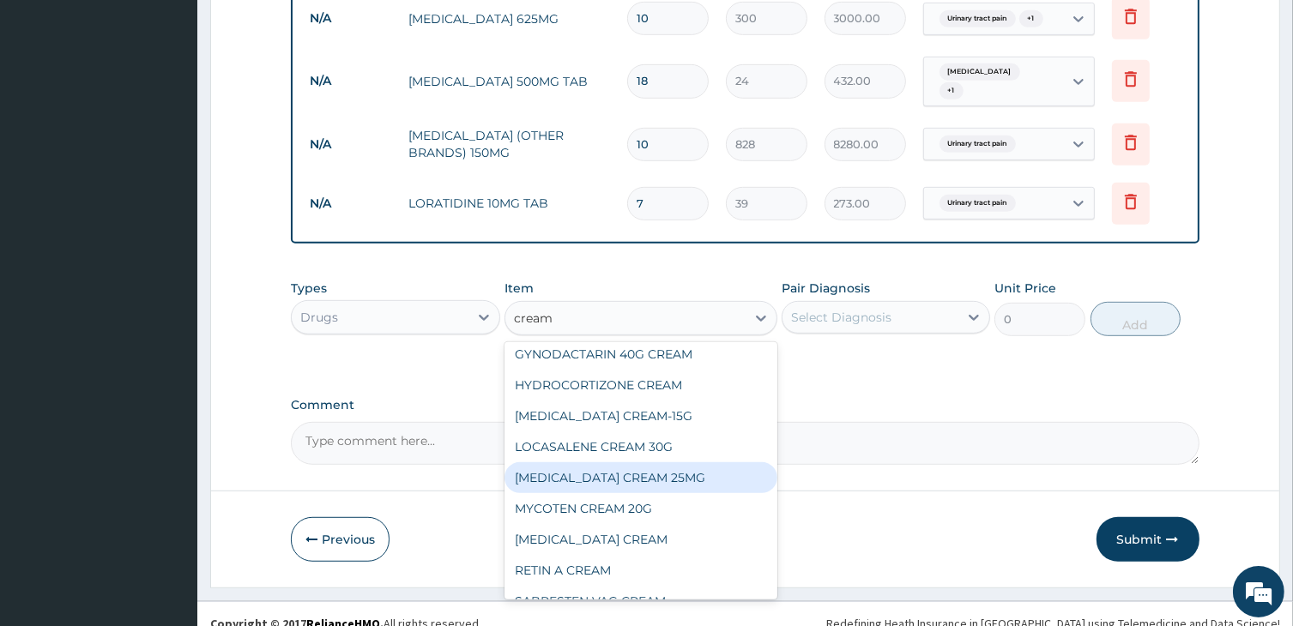
click at [563, 470] on div "MYCOSTATIN CREAM 25MG" at bounding box center [640, 477] width 272 height 31
type input "780"
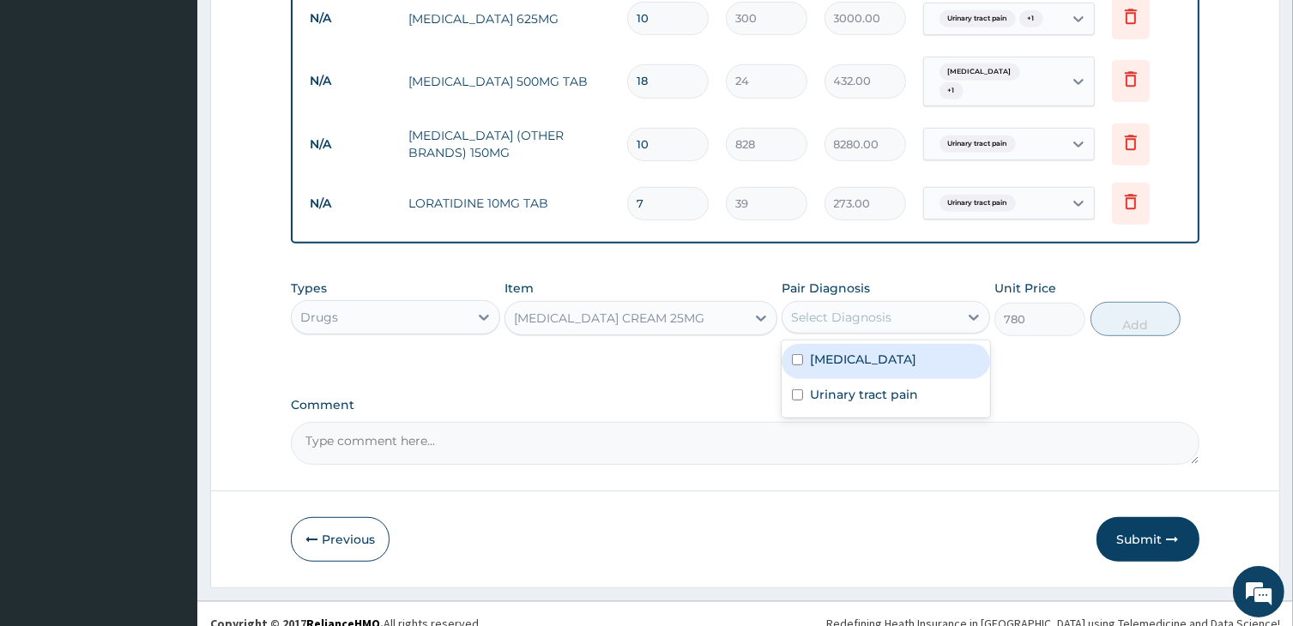
click at [849, 310] on div "Select Diagnosis" at bounding box center [870, 317] width 176 height 27
click at [853, 386] on label "Urinary tract pain" at bounding box center [864, 394] width 108 height 17
checkbox input "true"
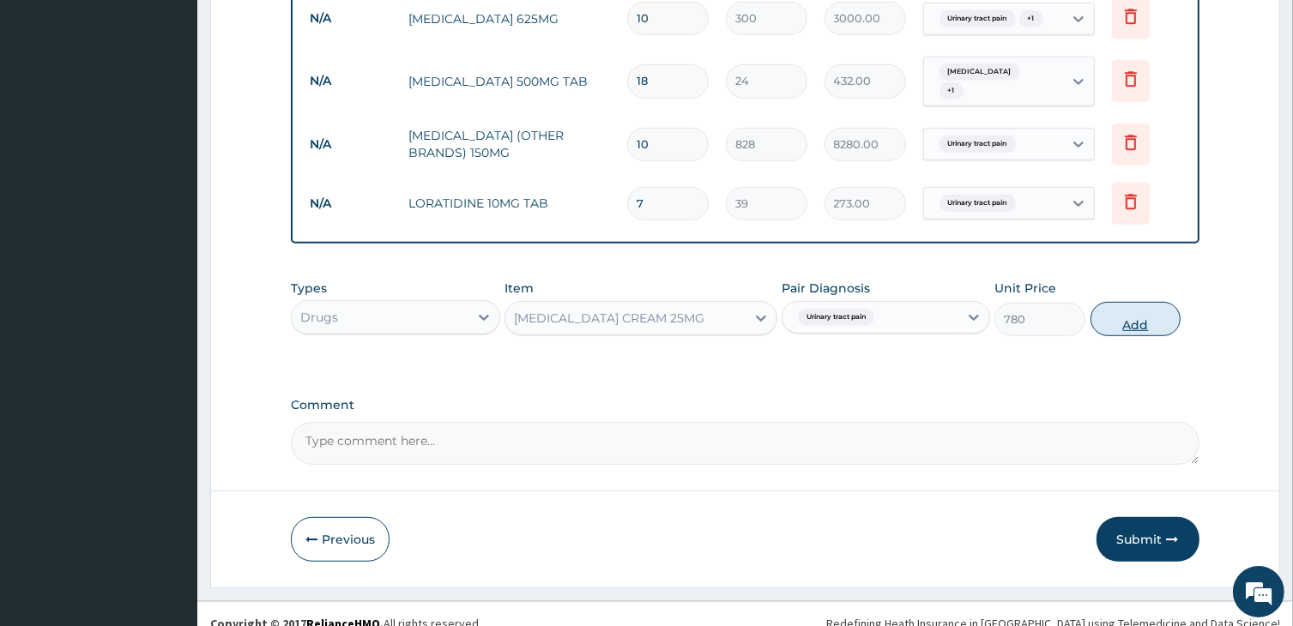
click at [1139, 302] on button "Add" at bounding box center [1135, 319] width 91 height 34
type input "0"
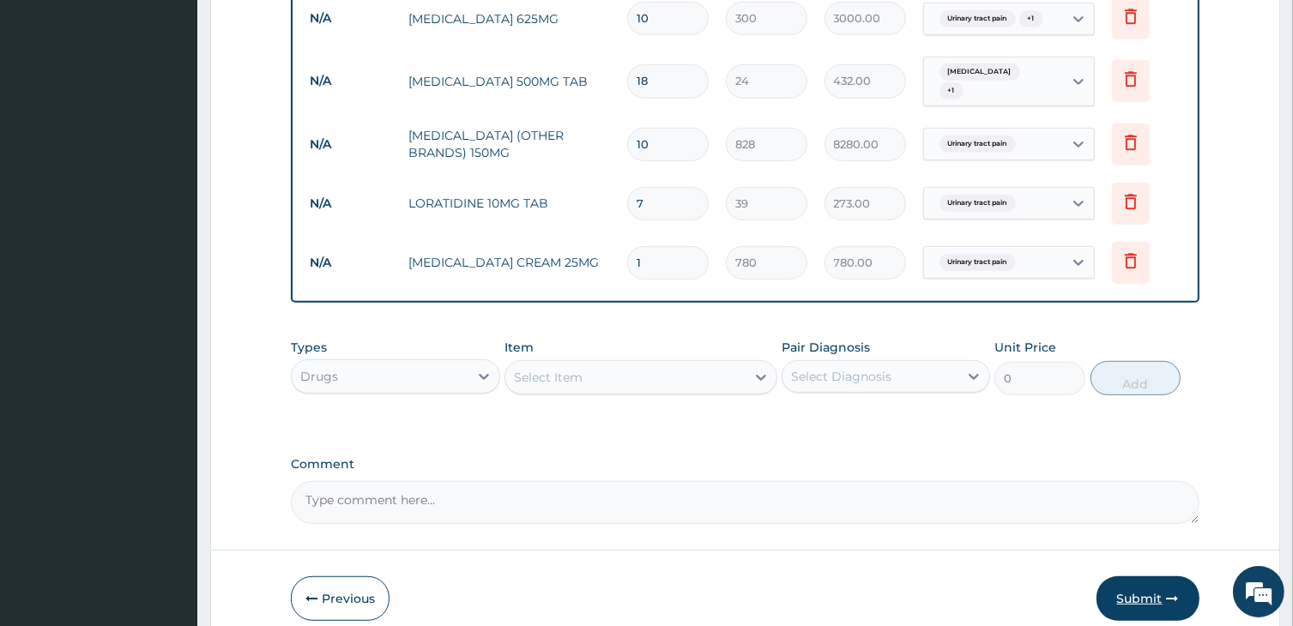
click at [1137, 582] on button "Submit" at bounding box center [1147, 598] width 103 height 45
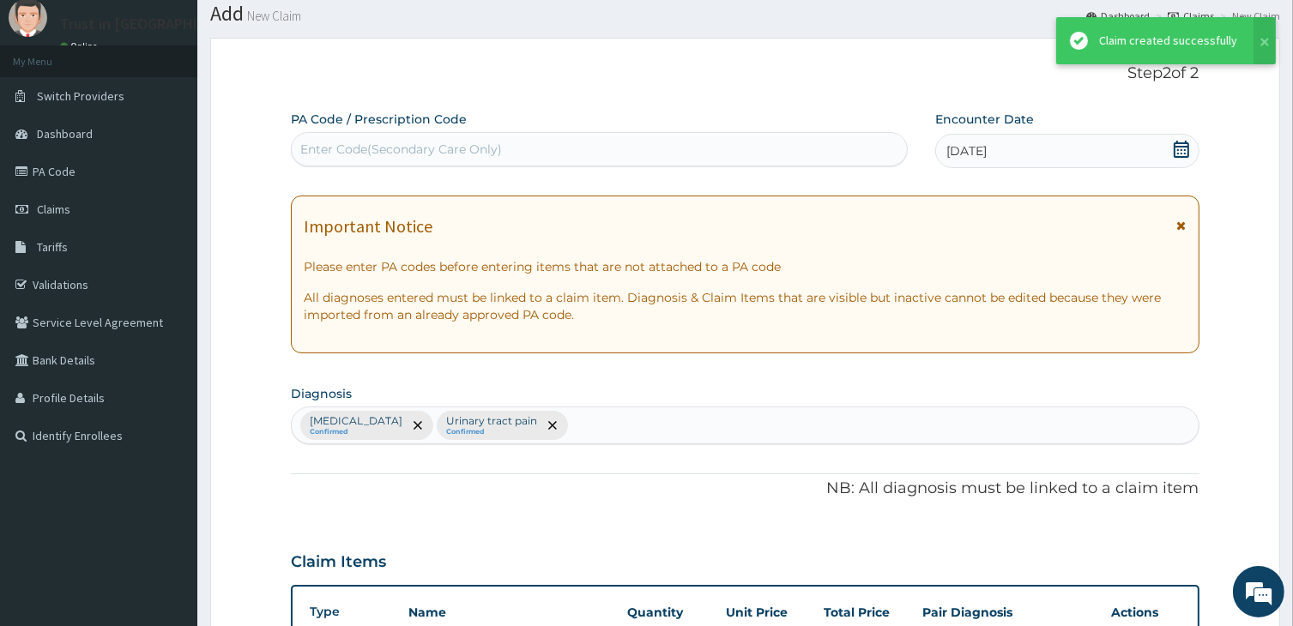
scroll to position [880, 0]
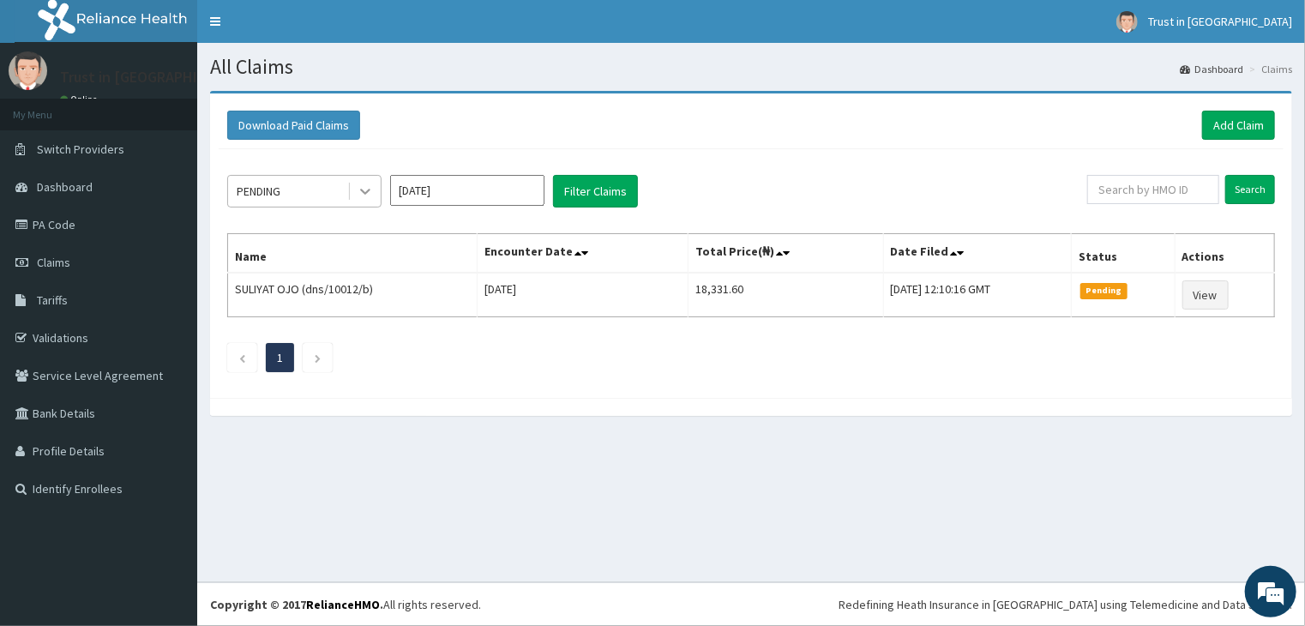
click at [367, 192] on icon at bounding box center [365, 193] width 10 height 6
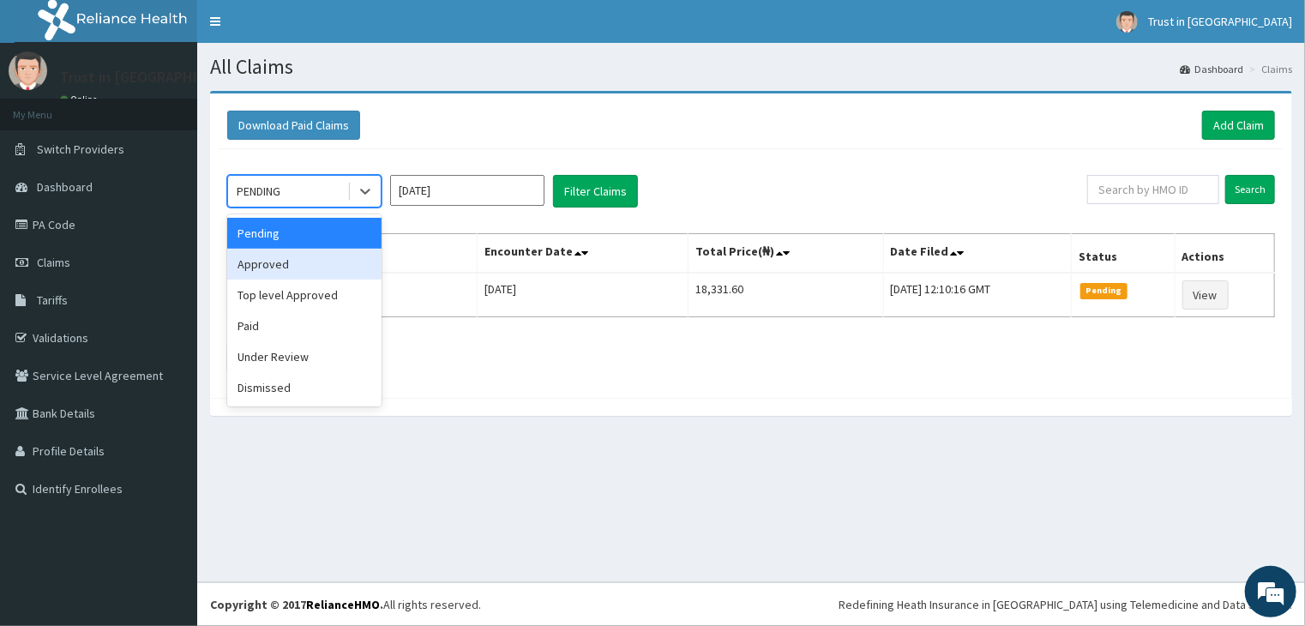
click at [292, 274] on div "Approved" at bounding box center [304, 264] width 154 height 31
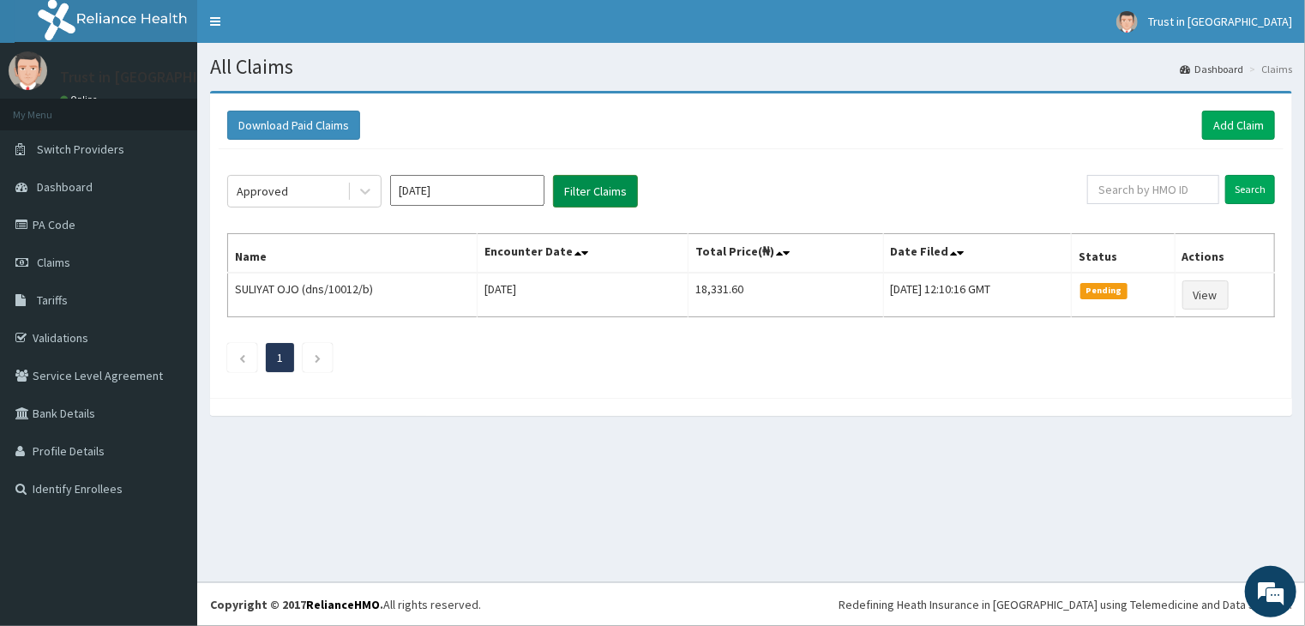
click at [596, 196] on button "Filter Claims" at bounding box center [595, 191] width 85 height 33
